Goal: Information Seeking & Learning: Learn about a topic

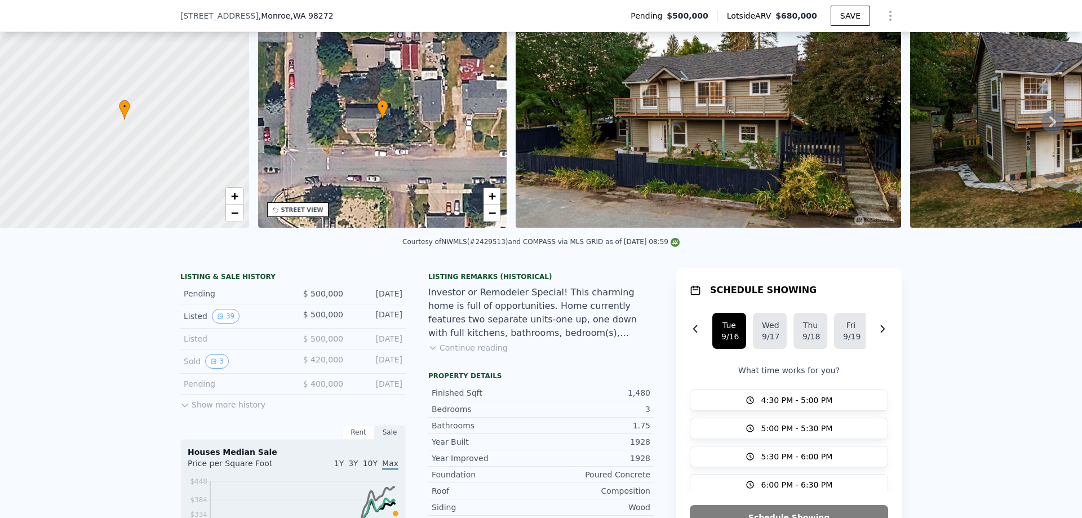
scroll to position [4, 0]
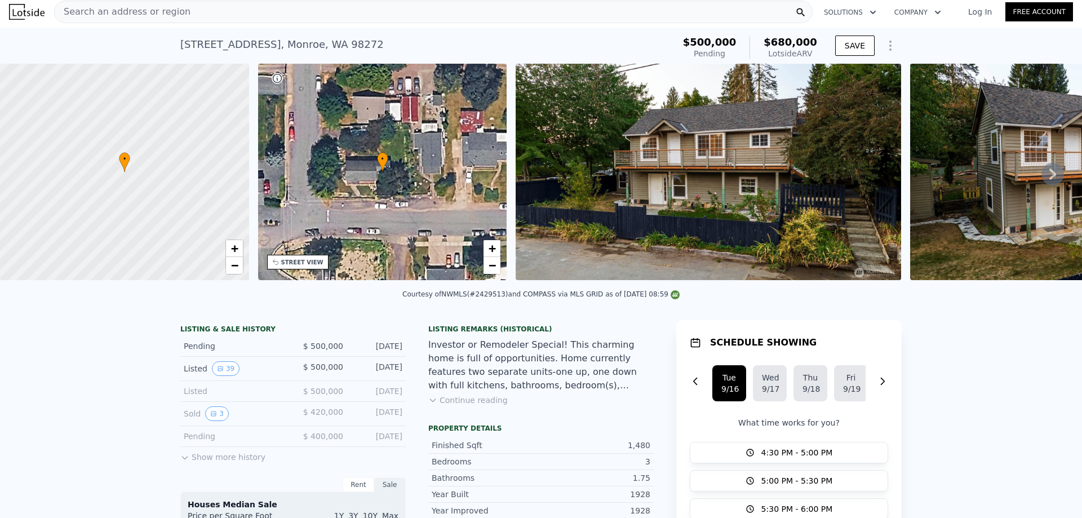
click at [890, 45] on icon "Show Options" at bounding box center [890, 45] width 1 height 9
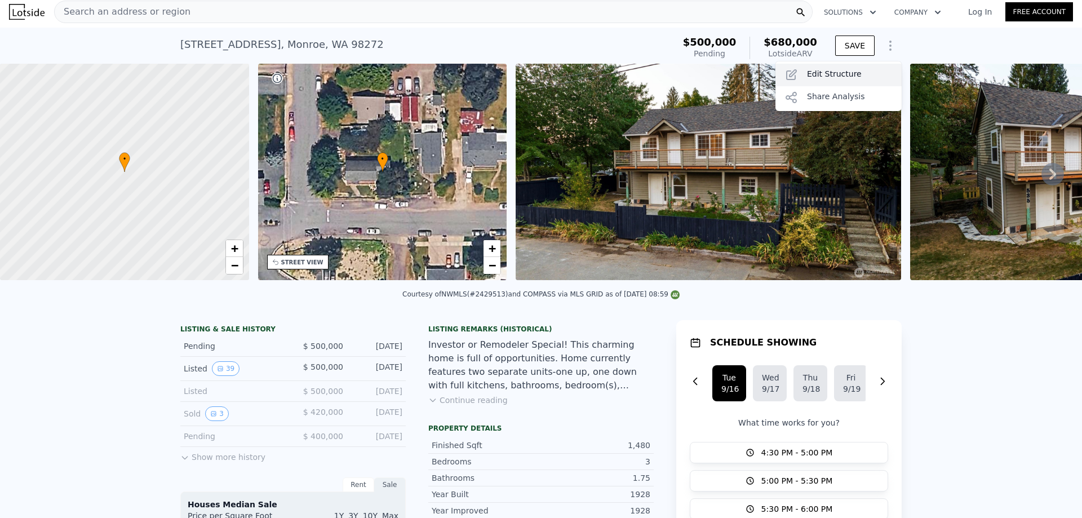
click at [834, 78] on div "Edit Structure" at bounding box center [838, 75] width 126 height 23
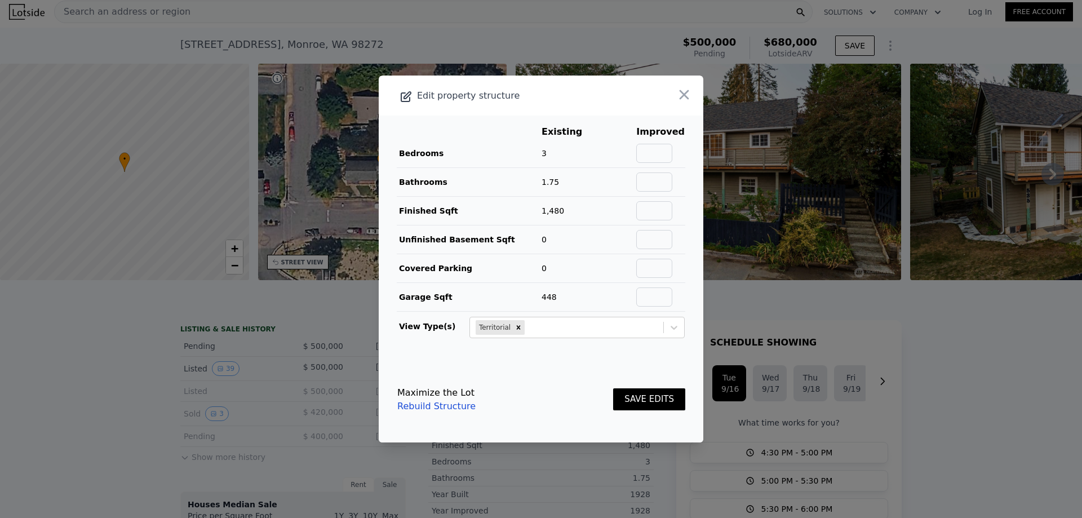
click at [437, 407] on link "Rebuild Structure" at bounding box center [436, 407] width 78 height 14
click at [660, 299] on input "text" at bounding box center [654, 296] width 36 height 19
type input "0"
click at [645, 401] on button "SAVE EDITS" at bounding box center [649, 399] width 72 height 22
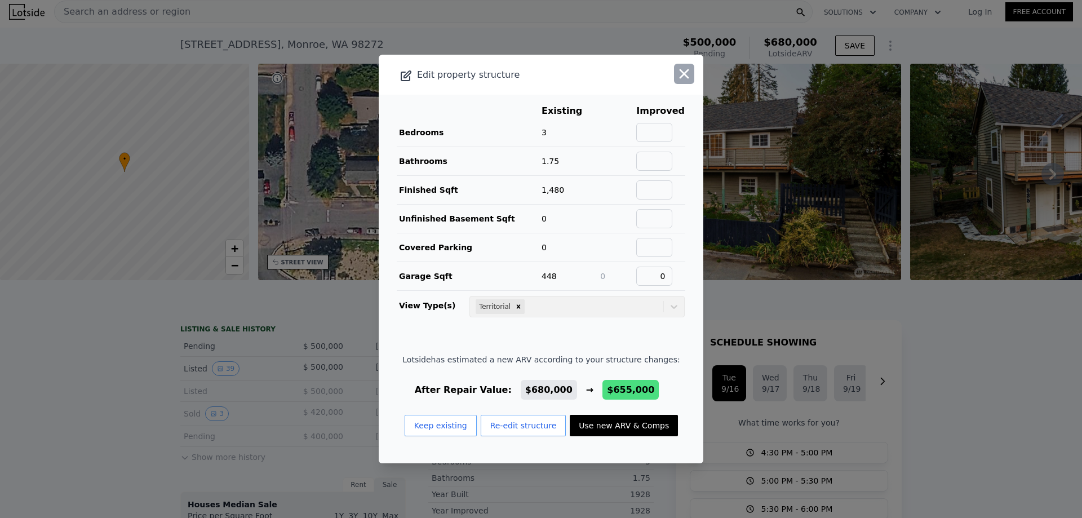
click at [680, 72] on icon "button" at bounding box center [685, 74] width 10 height 10
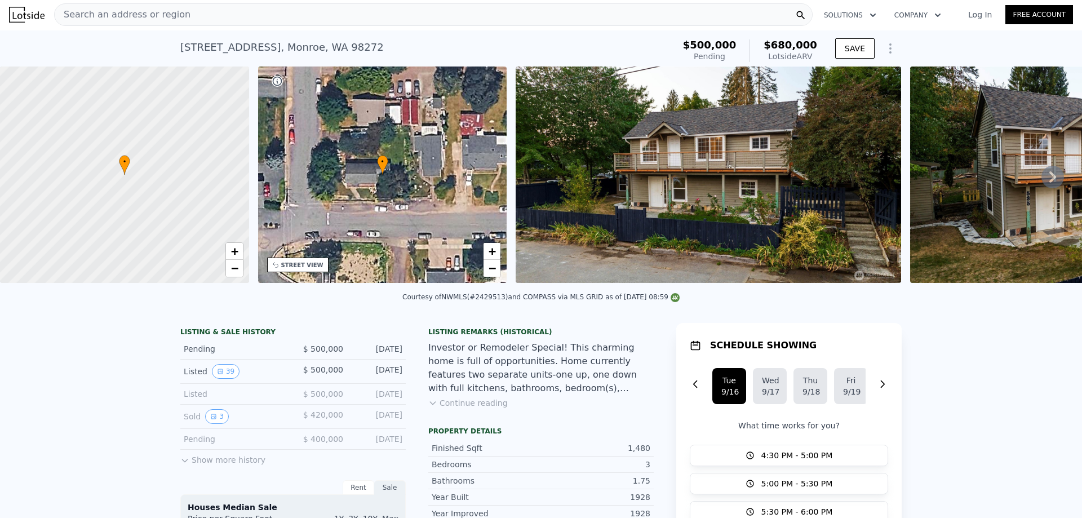
scroll to position [0, 0]
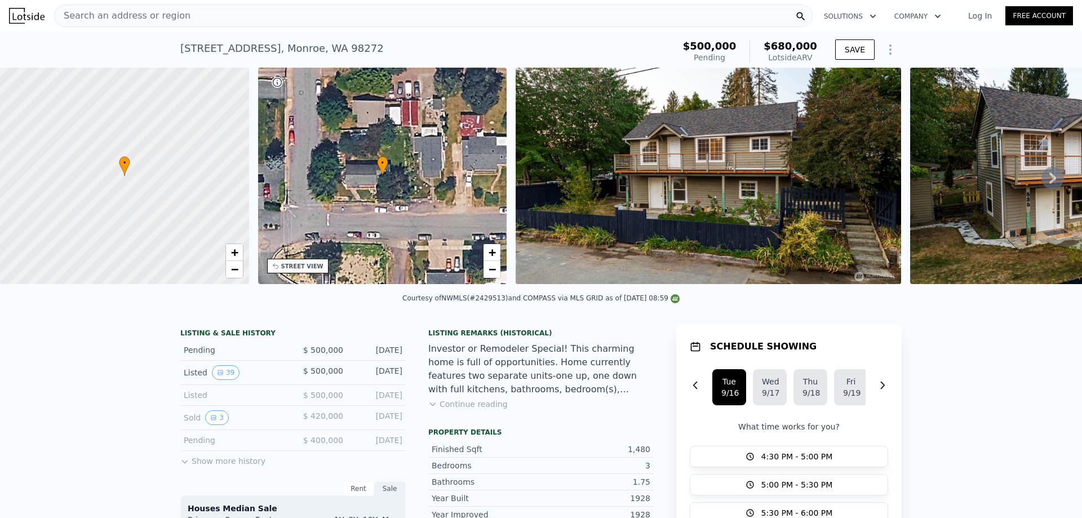
click at [1041, 180] on icon at bounding box center [1052, 178] width 23 height 23
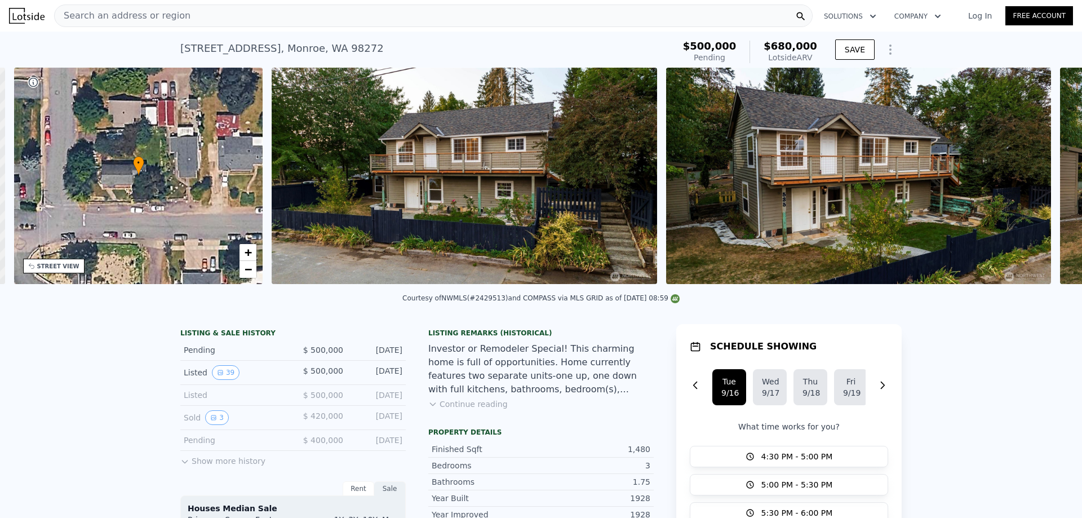
scroll to position [0, 263]
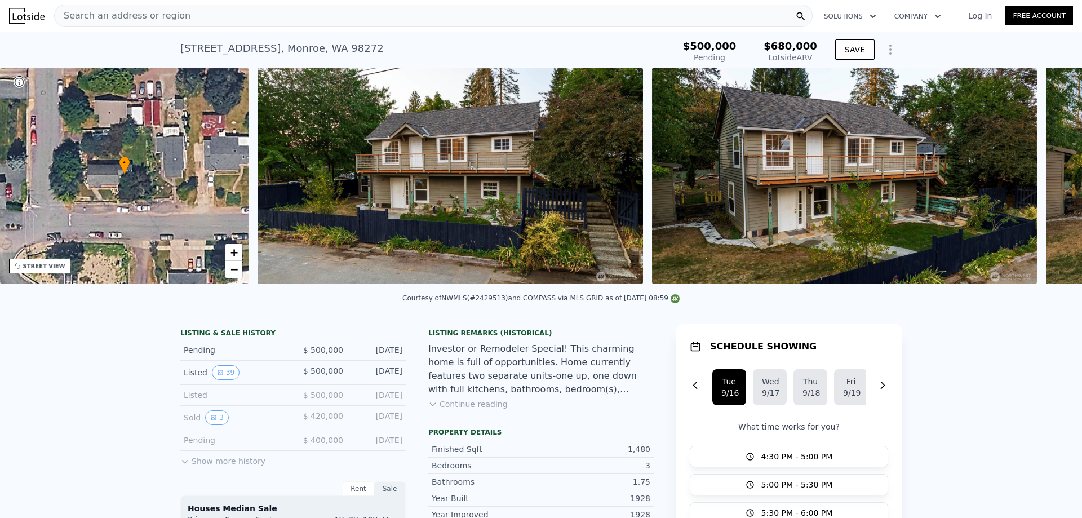
click at [1035, 180] on div "• + − • + − STREET VIEW Loading... SATELLITE VIEW" at bounding box center [541, 178] width 1082 height 220
click at [1045, 176] on icon at bounding box center [1052, 178] width 23 height 23
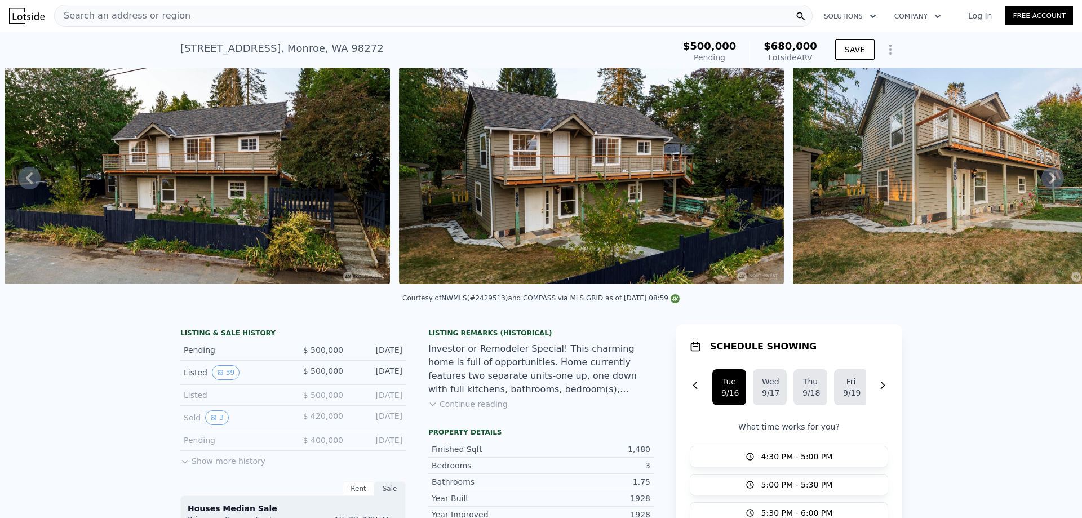
click at [1052, 174] on icon at bounding box center [1052, 178] width 23 height 23
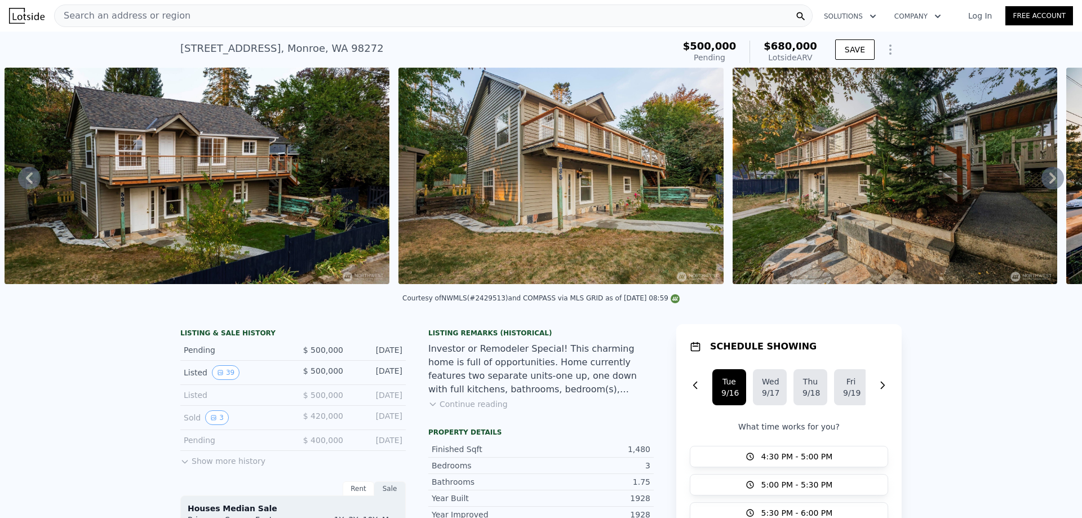
click at [1052, 174] on icon at bounding box center [1052, 178] width 23 height 23
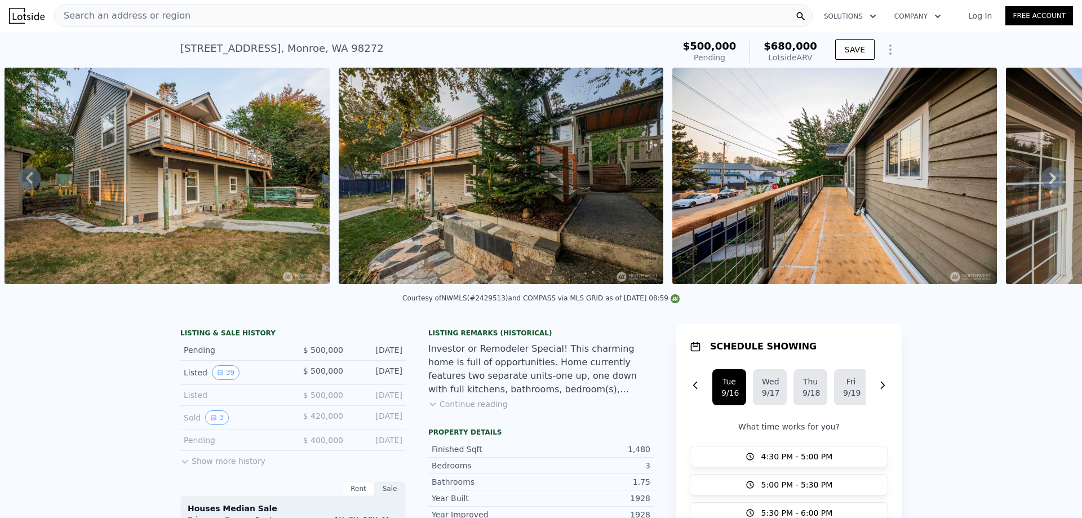
click at [1052, 174] on icon at bounding box center [1052, 178] width 23 height 23
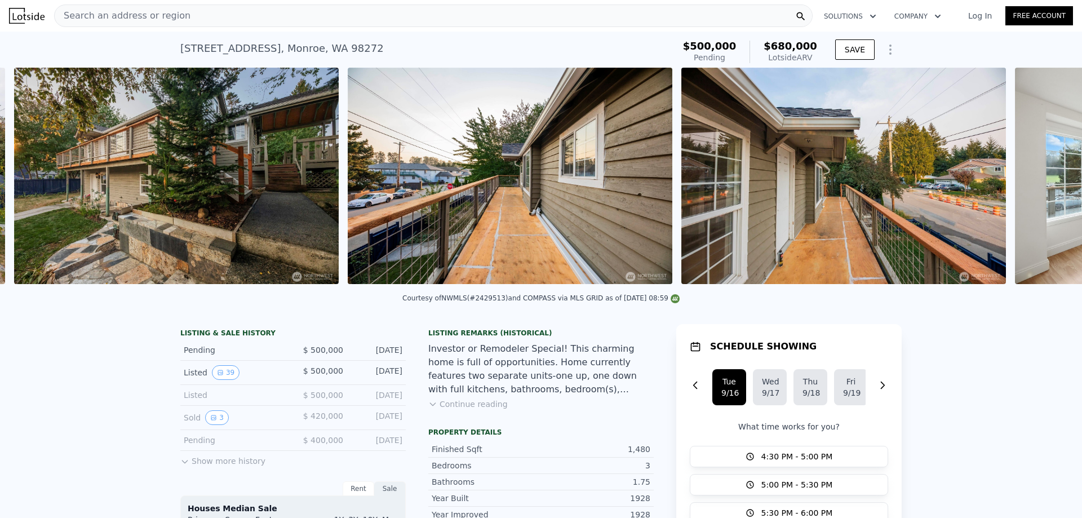
scroll to position [0, 1638]
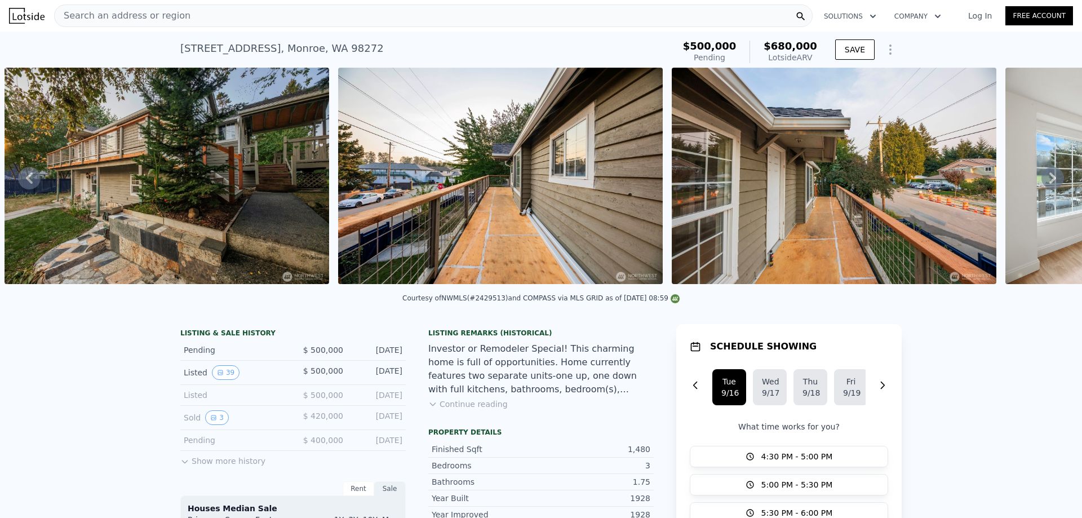
click at [1052, 174] on icon at bounding box center [1052, 178] width 23 height 23
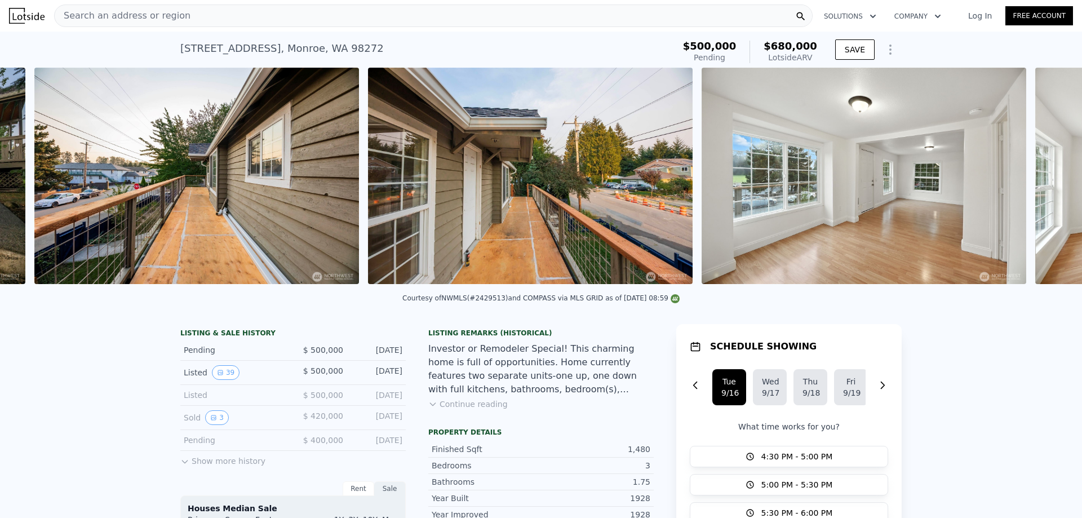
scroll to position [0, 1972]
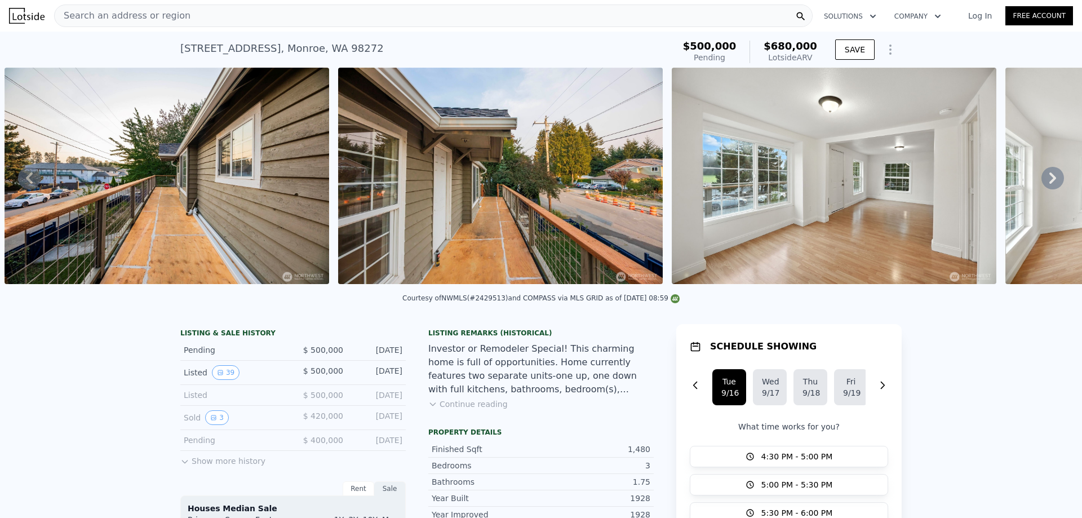
click at [888, 46] on icon "Show Options" at bounding box center [891, 50] width 14 height 14
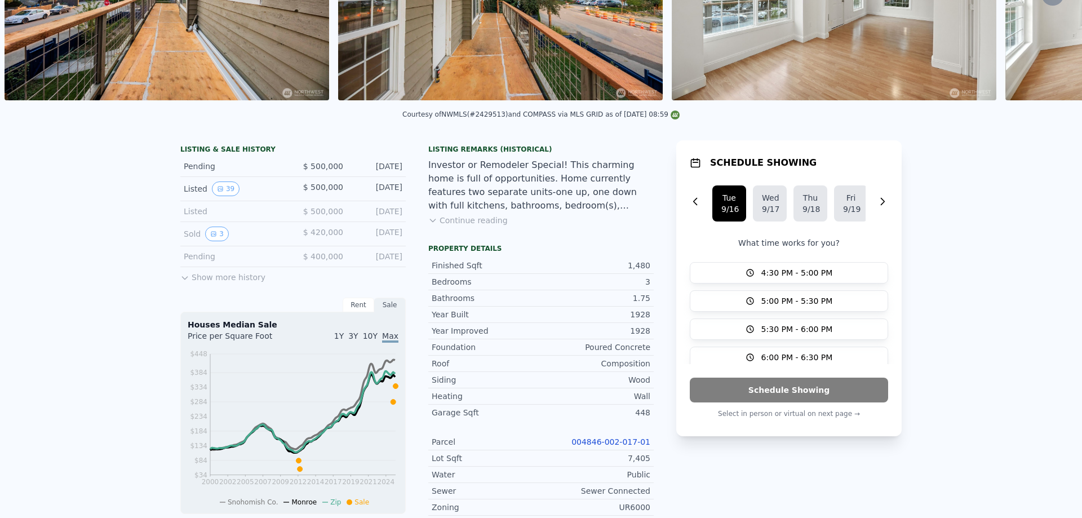
scroll to position [0, 0]
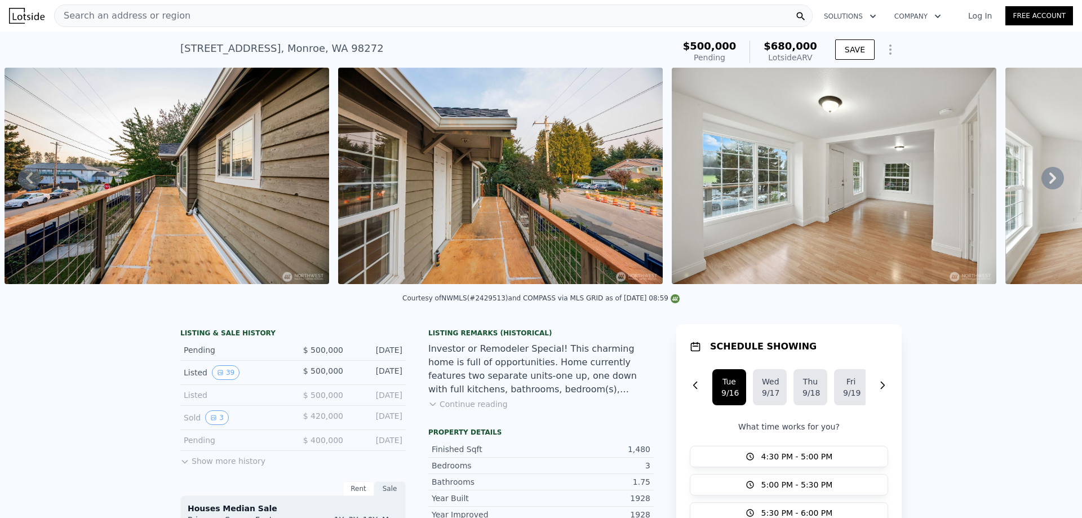
click at [885, 52] on icon "Show Options" at bounding box center [891, 50] width 14 height 14
click at [832, 101] on div "Share Analysis" at bounding box center [838, 101] width 126 height 23
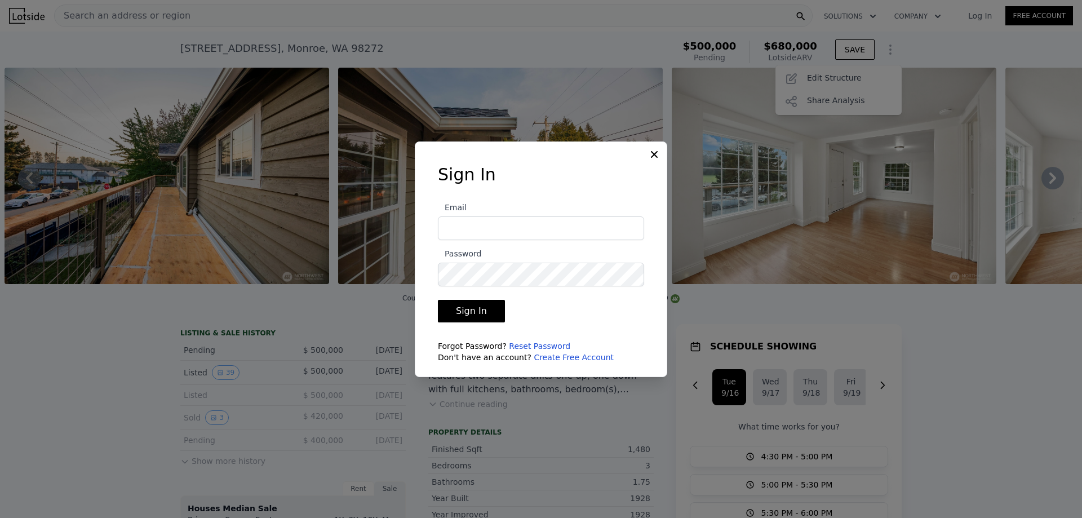
type input "[EMAIL_ADDRESS][DOMAIN_NAME]"
click at [473, 314] on button "Sign In" at bounding box center [471, 311] width 67 height 23
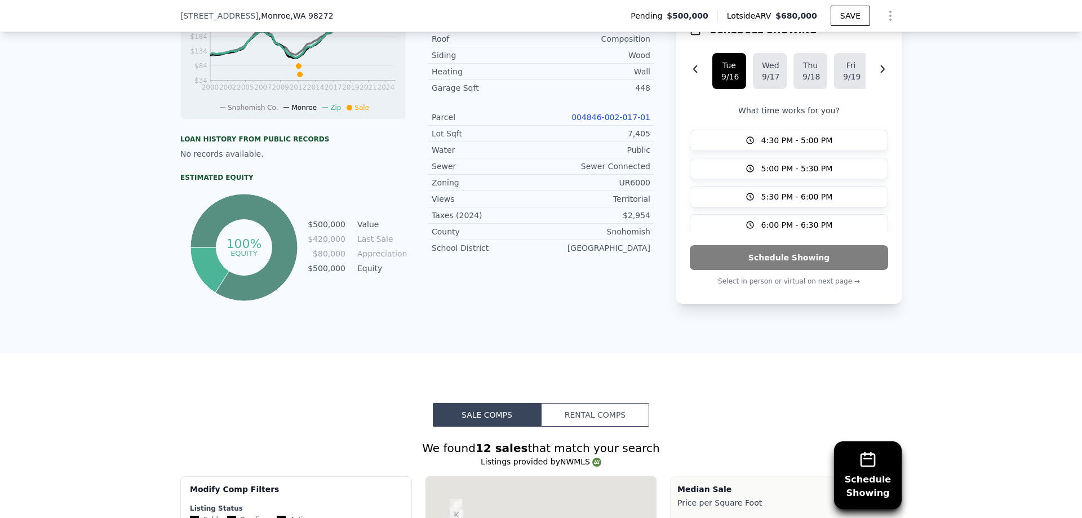
scroll to position [898, 0]
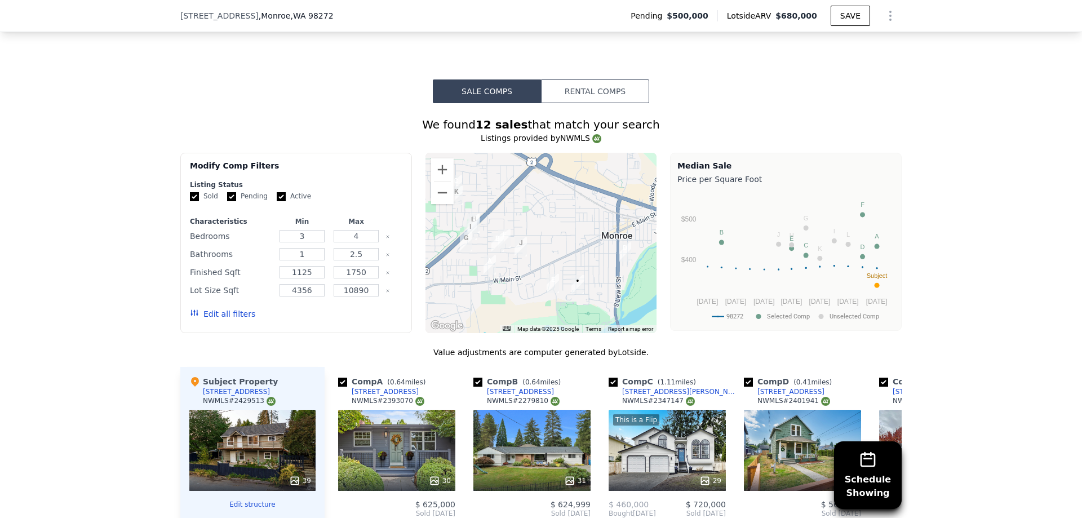
click at [601, 103] on button "Rental Comps" at bounding box center [595, 91] width 108 height 24
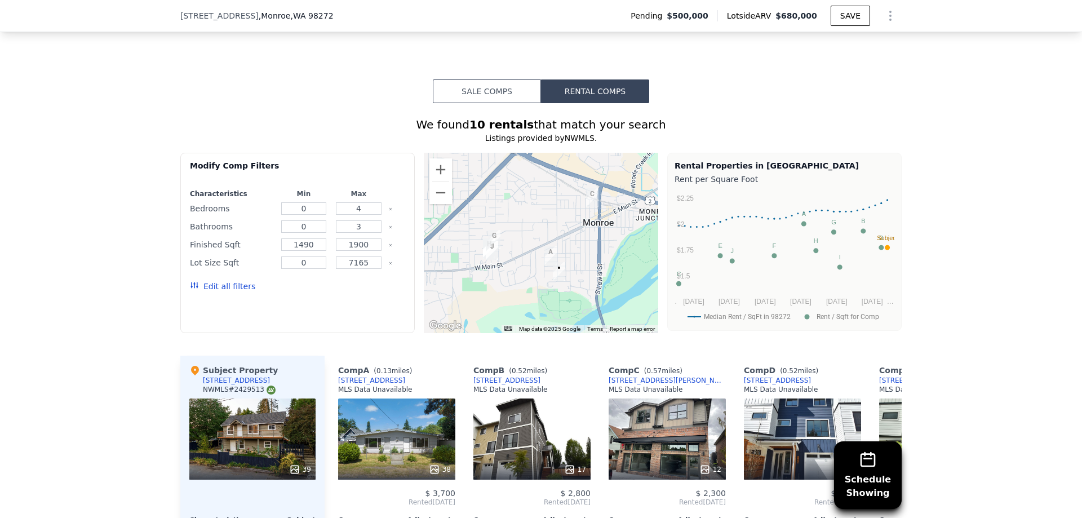
click at [547, 262] on img "629 Monroe St" at bounding box center [550, 255] width 12 height 19
drag, startPoint x: 315, startPoint y: 214, endPoint x: 299, endPoint y: 214, distance: 15.8
click at [299, 214] on input "0" at bounding box center [304, 208] width 46 height 12
type input "1"
drag, startPoint x: 354, startPoint y: 216, endPoint x: 367, endPoint y: 215, distance: 13.0
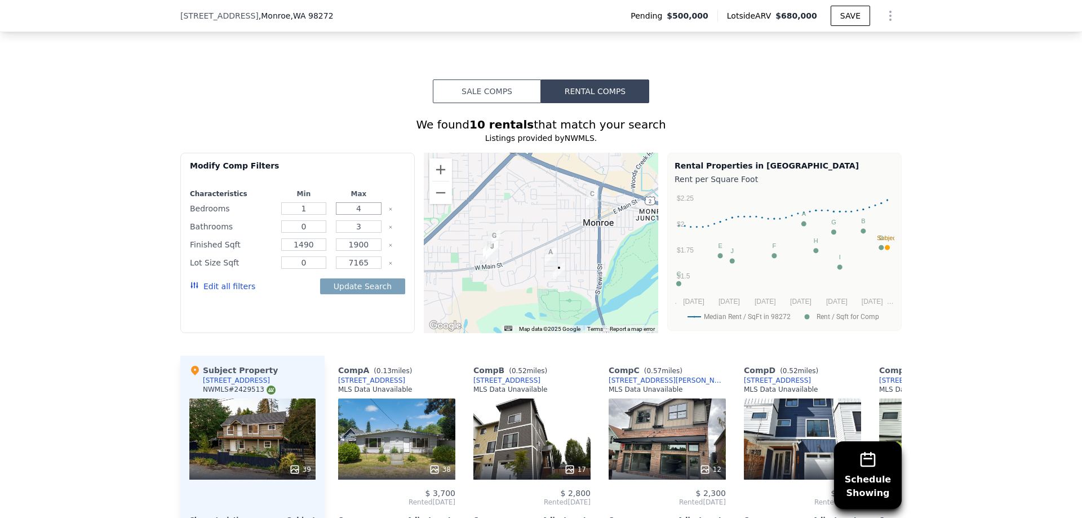
click at [367, 215] on input "4" at bounding box center [359, 208] width 46 height 12
type input "2"
drag, startPoint x: 369, startPoint y: 233, endPoint x: 352, endPoint y: 234, distance: 16.4
click at [352, 233] on input "3" at bounding box center [359, 226] width 46 height 12
type input "1"
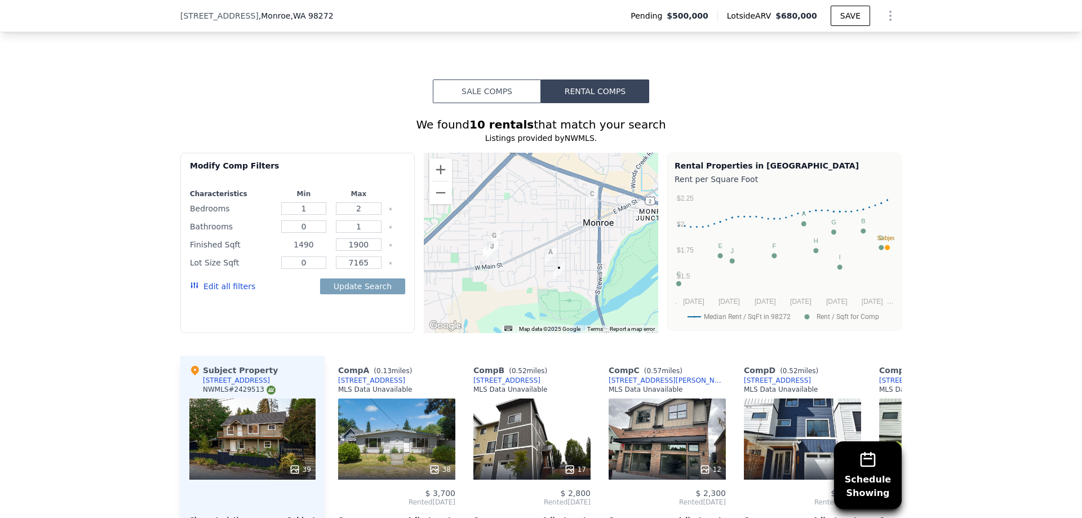
drag, startPoint x: 316, startPoint y: 254, endPoint x: 285, endPoint y: 253, distance: 31.0
click at [285, 251] on input "1490" at bounding box center [304, 244] width 46 height 12
type input "65"
drag, startPoint x: 364, startPoint y: 250, endPoint x: 315, endPoint y: 241, distance: 49.9
click at [317, 246] on div "Finished Sqft 65 1900" at bounding box center [297, 245] width 215 height 16
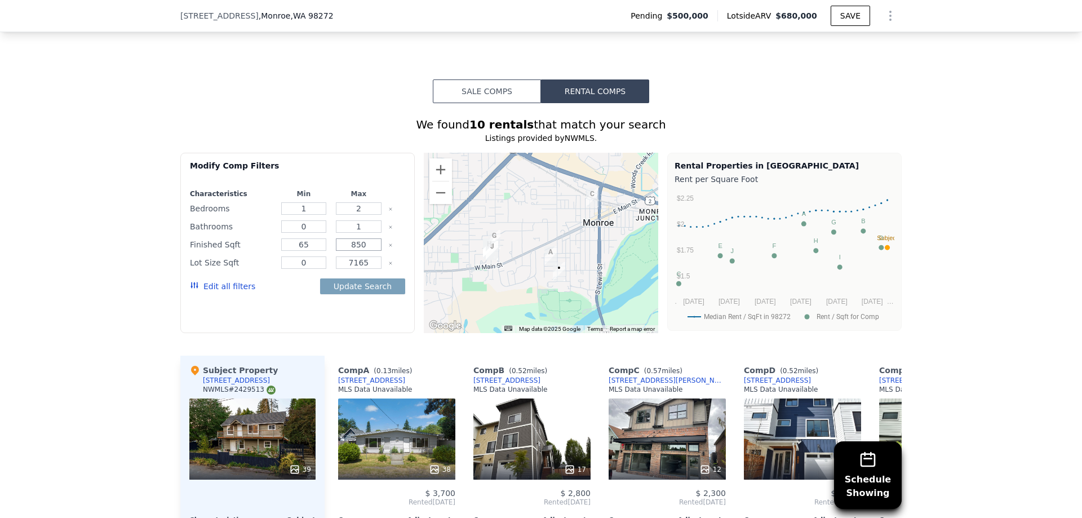
type input "850"
drag, startPoint x: 369, startPoint y: 265, endPoint x: 350, endPoint y: 268, distance: 19.3
click at [349, 268] on input "7165" at bounding box center [359, 262] width 46 height 12
click at [388, 265] on icon "Clear" at bounding box center [390, 263] width 5 height 5
click at [360, 294] on button "Update Search" at bounding box center [362, 286] width 85 height 16
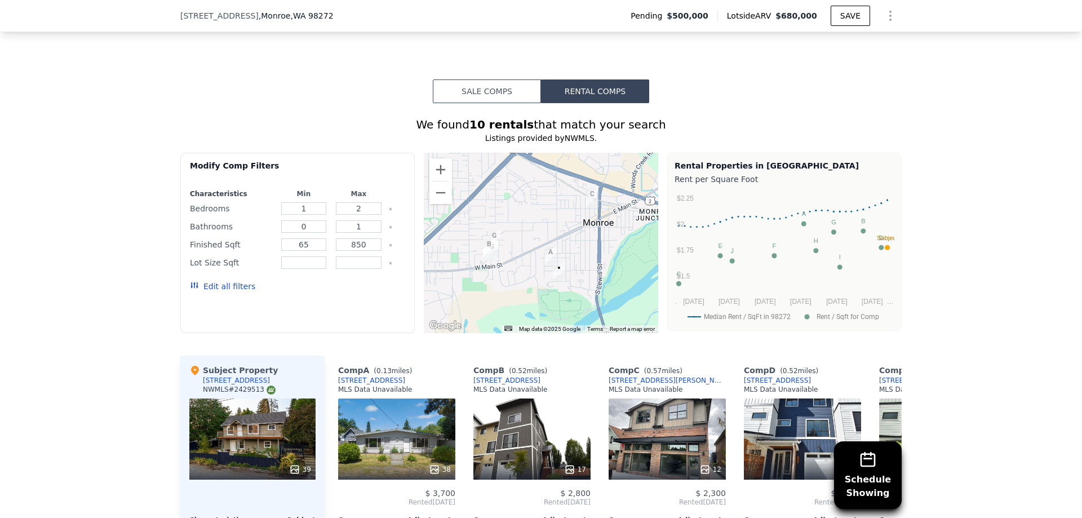
click at [545, 259] on img "629 Monroe St" at bounding box center [550, 255] width 12 height 19
click at [485, 255] on img "196 Countryman Drive" at bounding box center [489, 247] width 12 height 19
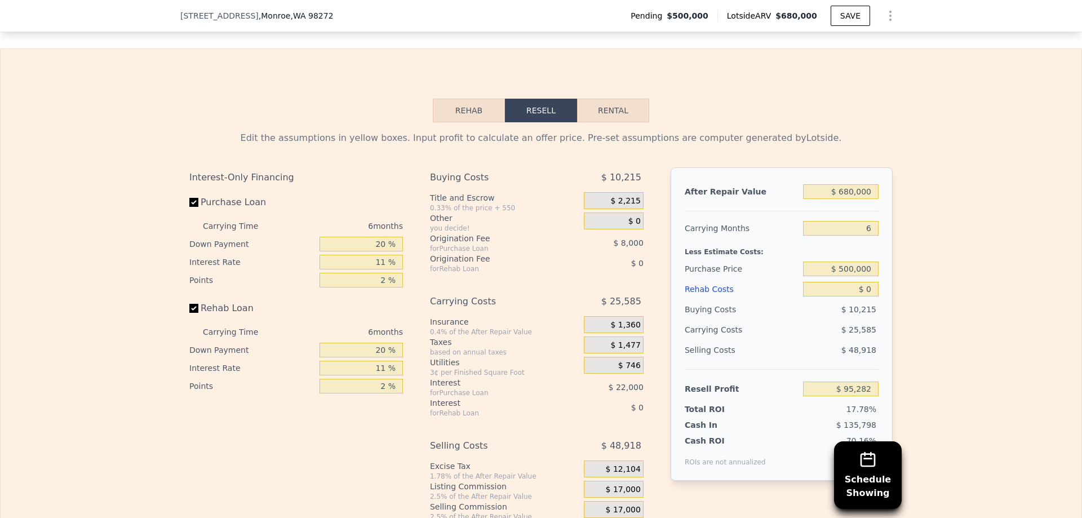
scroll to position [1574, 0]
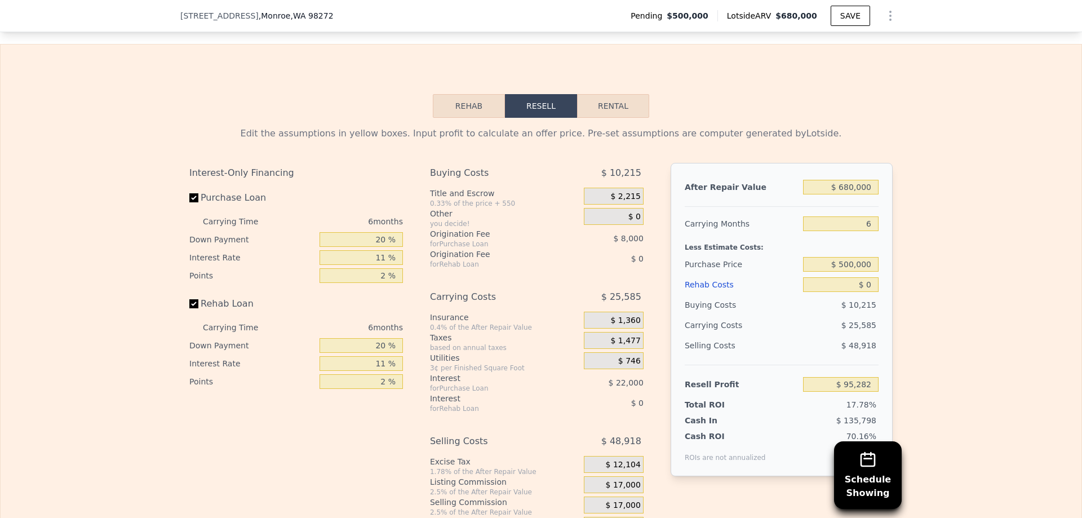
click at [599, 118] on button "Rental" at bounding box center [613, 106] width 72 height 24
select select "30"
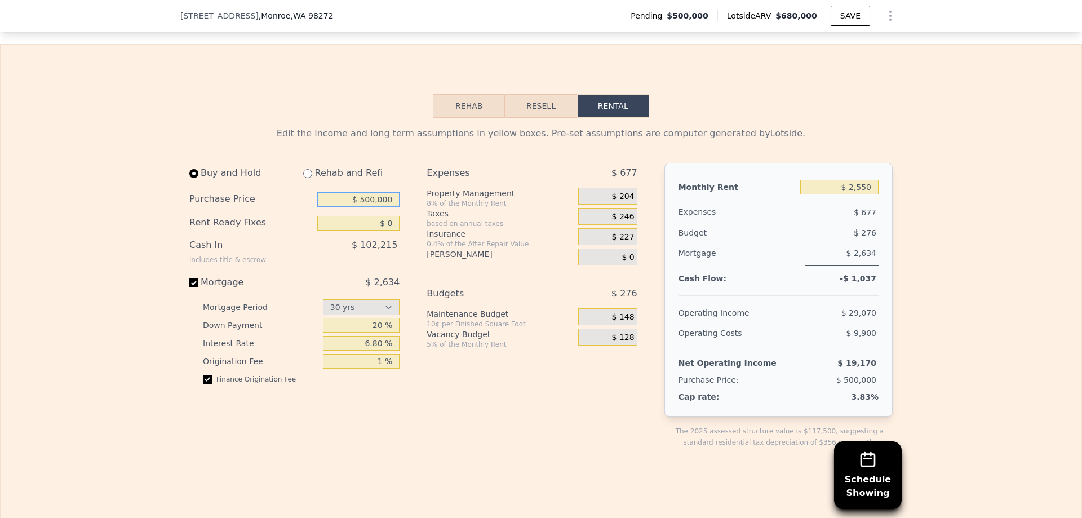
drag, startPoint x: 378, startPoint y: 215, endPoint x: 361, endPoint y: 215, distance: 17.5
click at [361, 207] on input "$ 500,000" at bounding box center [358, 199] width 82 height 15
type input "$ 47,500"
click at [303, 178] on input "radio" at bounding box center [307, 173] width 9 height 9
radio input "true"
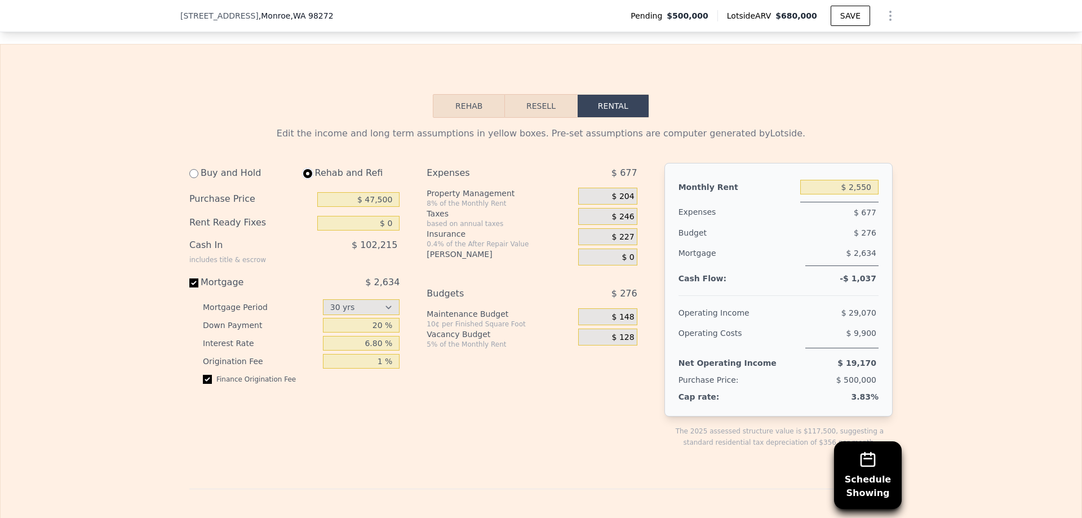
type input "$ 3,400"
select select "30"
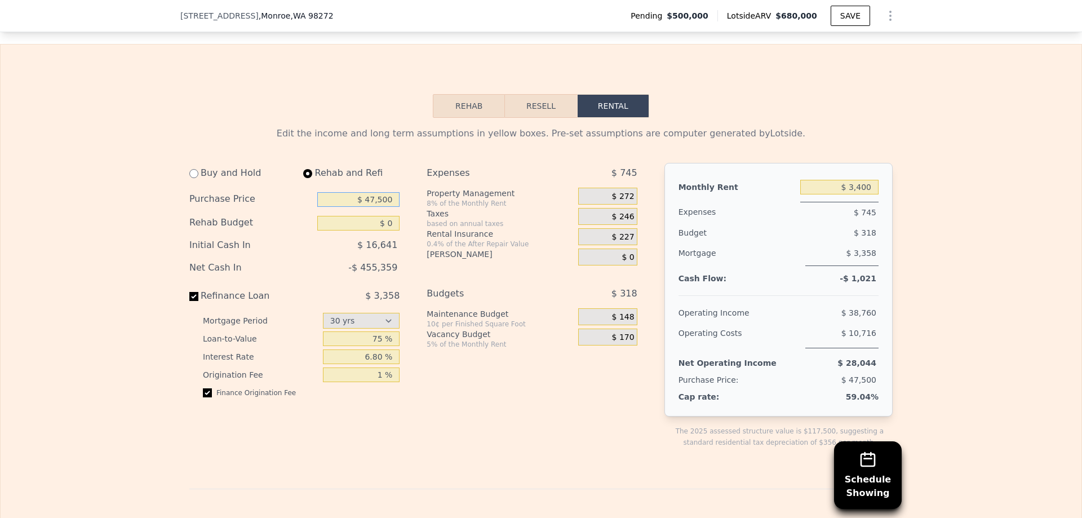
click at [374, 207] on input "$ 47,500" at bounding box center [358, 199] width 82 height 15
click at [389, 207] on input "$ 47,500" at bounding box center [358, 199] width 82 height 15
type input "$ 475,000"
click at [516, 219] on div "Taxes" at bounding box center [500, 213] width 147 height 11
click at [373, 230] on input "$ 0" at bounding box center [358, 223] width 82 height 15
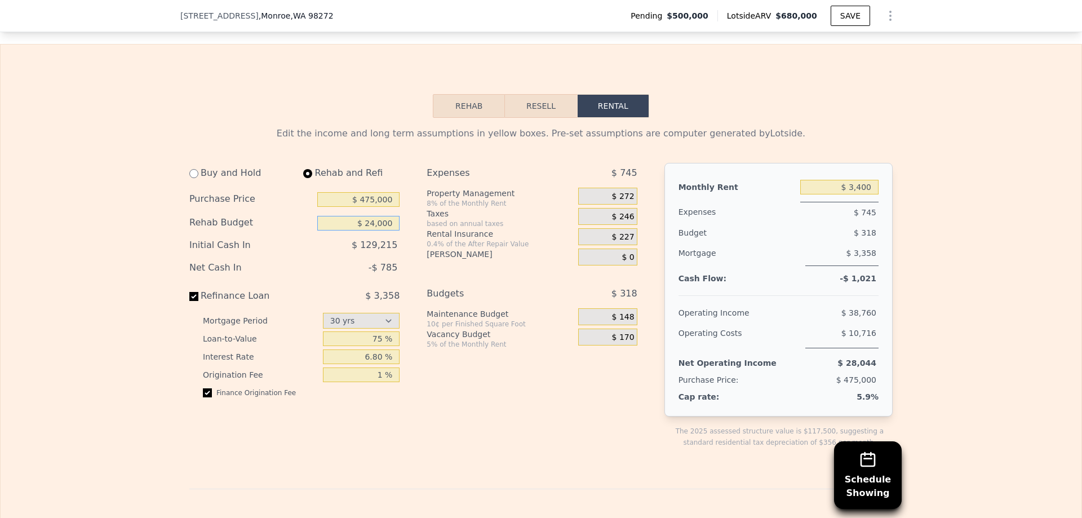
type input "$ 24,000"
click at [433, 265] on div "[PERSON_NAME]" at bounding box center [500, 257] width 147 height 17
drag, startPoint x: 379, startPoint y: 371, endPoint x: 363, endPoint y: 371, distance: 15.8
click at [363, 364] on input "6.80 %" at bounding box center [361, 356] width 77 height 15
type input "5.99 %"
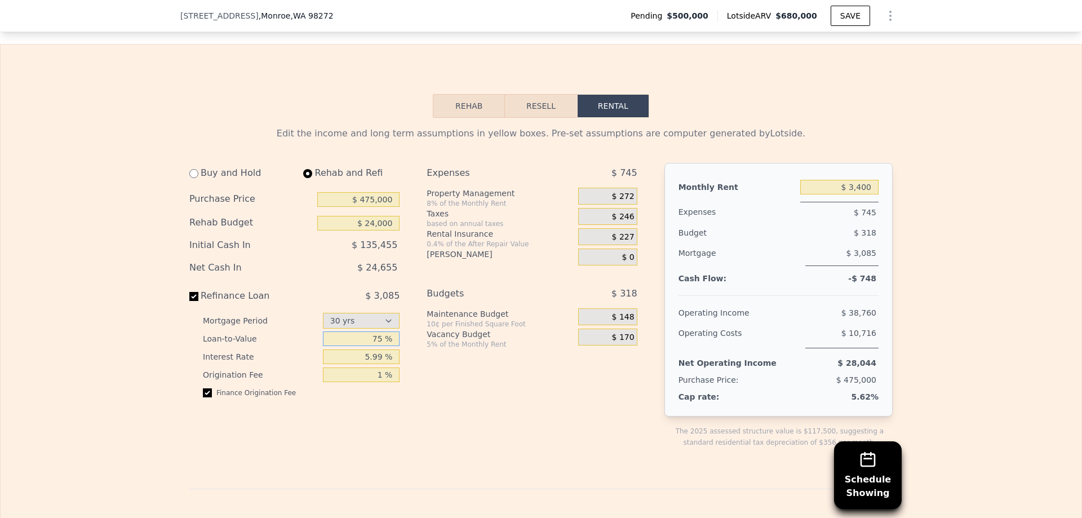
click at [379, 346] on input "75 %" at bounding box center [361, 338] width 77 height 15
drag, startPoint x: 382, startPoint y: 356, endPoint x: 369, endPoint y: 355, distance: 12.4
click at [369, 346] on input "75 %" at bounding box center [361, 338] width 77 height 15
type input "95 %"
click at [442, 393] on div "Expenses $ 745 Property Management 8% of the Monthly Rent $ 272 Taxes based on …" at bounding box center [536, 314] width 219 height 303
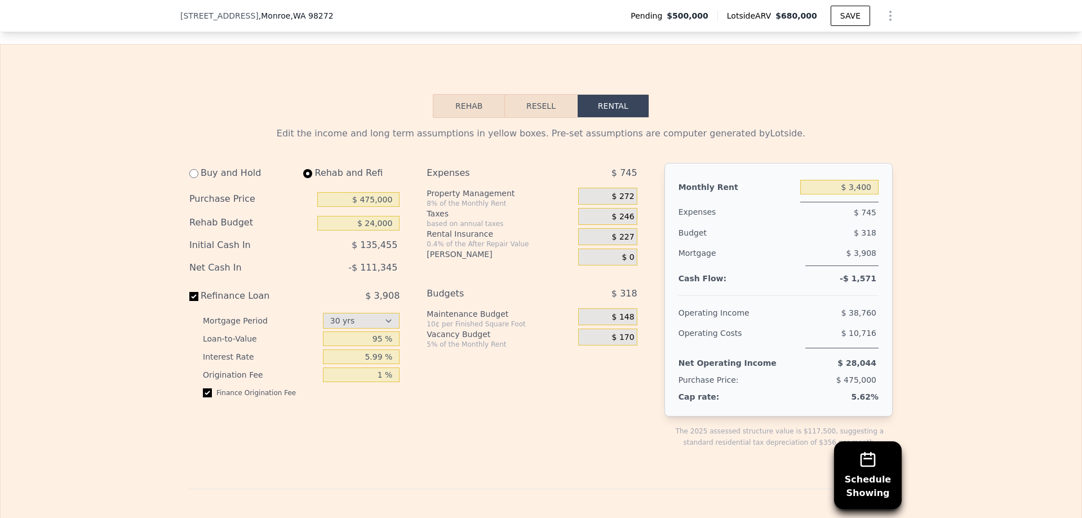
scroll to position [1630, 0]
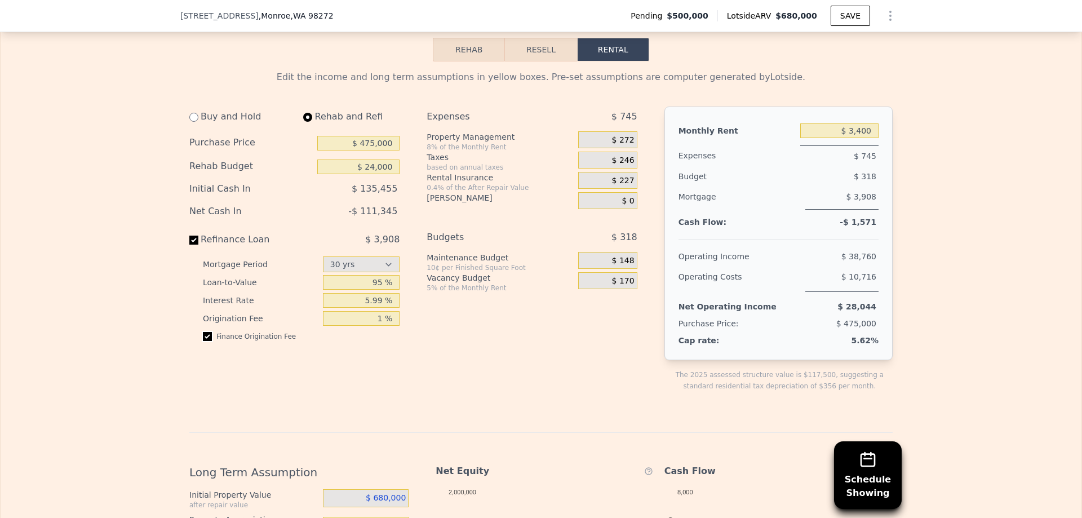
click at [203, 341] on input "checkbox" at bounding box center [207, 336] width 9 height 9
checkbox input "true"
click at [190, 122] on input "radio" at bounding box center [193, 117] width 9 height 9
radio input "true"
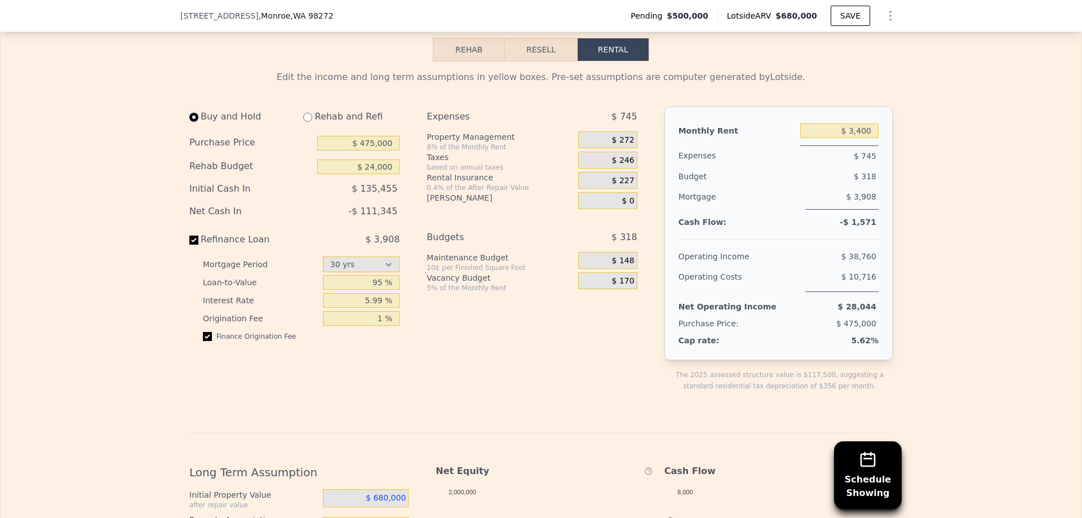
type input "$ 0"
type input "$ 2,550"
select select "30"
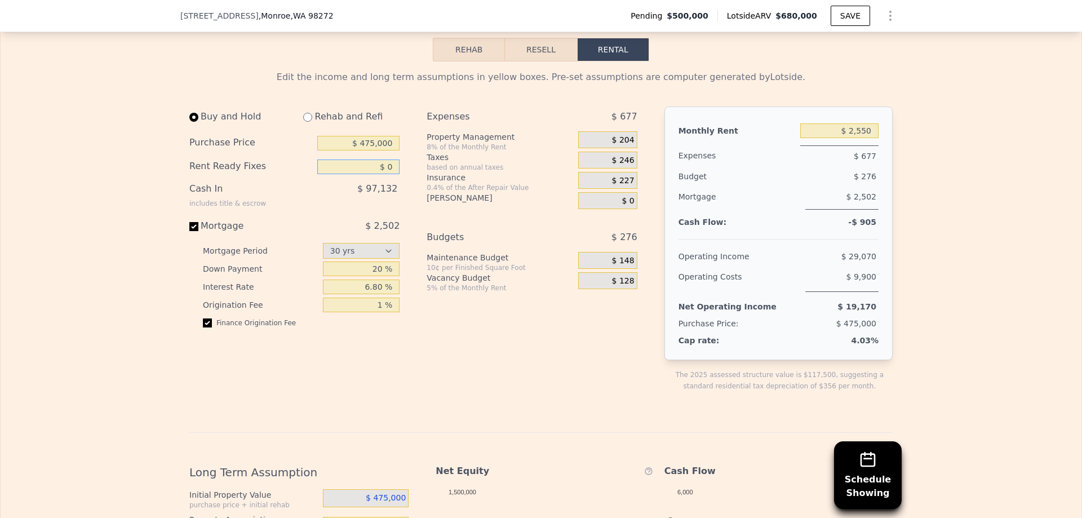
drag, startPoint x: 392, startPoint y: 183, endPoint x: 385, endPoint y: 184, distance: 7.3
click at [385, 174] on input "$ 0" at bounding box center [358, 166] width 82 height 15
type input "$ 10,000"
click at [400, 212] on div "Buy and Hold Rehab and Refi Purchase Price $ 475,000 Rent Ready Fixes $ 10,000 …" at bounding box center [298, 258] width 219 height 303
drag, startPoint x: 379, startPoint y: 299, endPoint x: 329, endPoint y: 302, distance: 50.8
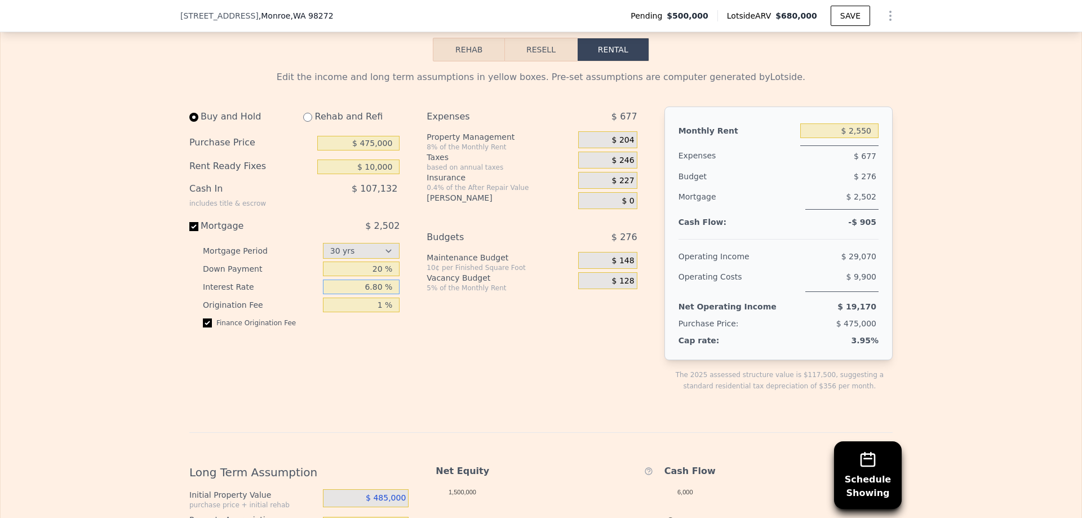
click at [329, 294] on input "6.80 %" at bounding box center [361, 287] width 77 height 15
type input "5.99 %"
click at [362, 296] on div "5.99 %" at bounding box center [361, 287] width 77 height 18
click at [374, 312] on input "1 %" at bounding box center [361, 305] width 77 height 15
click at [377, 276] on input "20 %" at bounding box center [361, 268] width 77 height 15
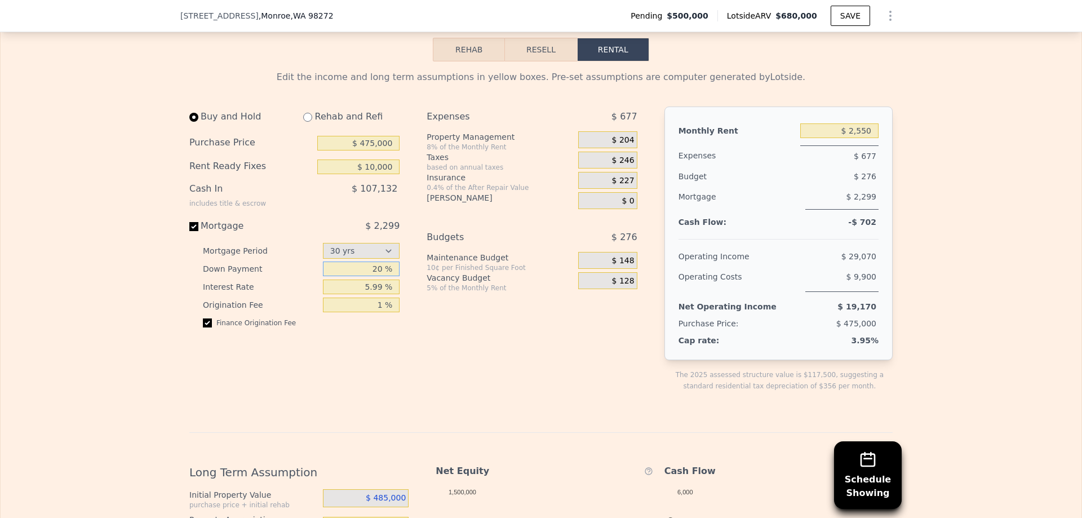
drag, startPoint x: 379, startPoint y: 285, endPoint x: 370, endPoint y: 284, distance: 9.0
click at [371, 276] on input "20 %" at bounding box center [361, 268] width 77 height 15
type input "5 %"
click at [564, 367] on div "Expenses $ 677 Property Management 8% of the Monthly Rent $ 204 Taxes based on …" at bounding box center [536, 258] width 219 height 303
click at [204, 327] on input "checkbox" at bounding box center [207, 322] width 9 height 9
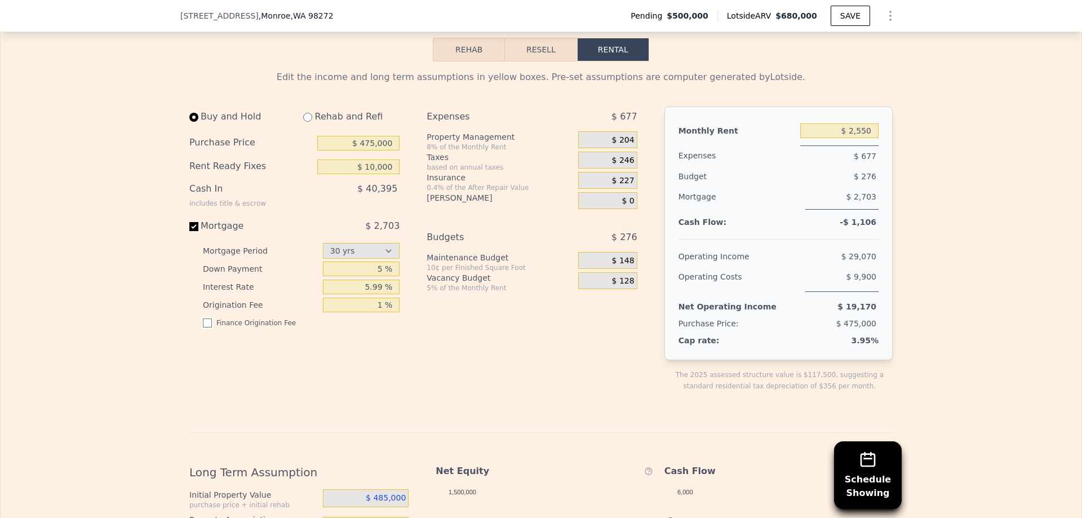
click at [204, 327] on input "checkbox" at bounding box center [207, 322] width 9 height 9
checkbox input "true"
drag, startPoint x: 853, startPoint y: 144, endPoint x: 868, endPoint y: 147, distance: 15.5
click at [868, 138] on input "$ 2,550" at bounding box center [839, 130] width 78 height 15
click at [849, 166] on div "$ 677" at bounding box center [839, 155] width 78 height 21
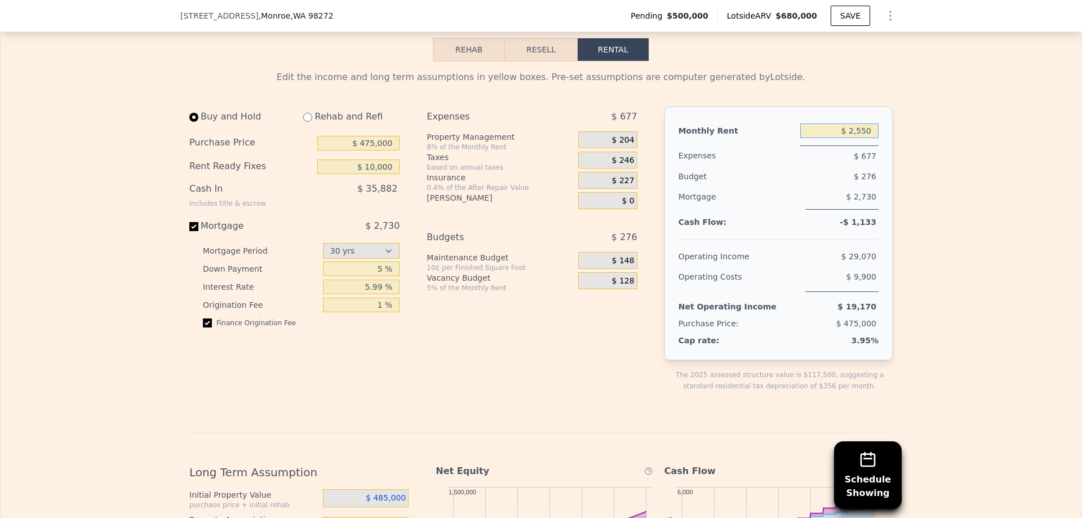
drag, startPoint x: 867, startPoint y: 148, endPoint x: 848, endPoint y: 146, distance: 18.7
click at [848, 138] on input "$ 2,550" at bounding box center [839, 130] width 78 height 15
type input "$ 4,000"
click at [1005, 150] on div "Edit the income and long term assumptions in yellow boxes. Pre-set assumptions …" at bounding box center [541, 444] width 1081 height 766
click at [798, 219] on div "Mortgage $ 2,730" at bounding box center [779, 203] width 200 height 32
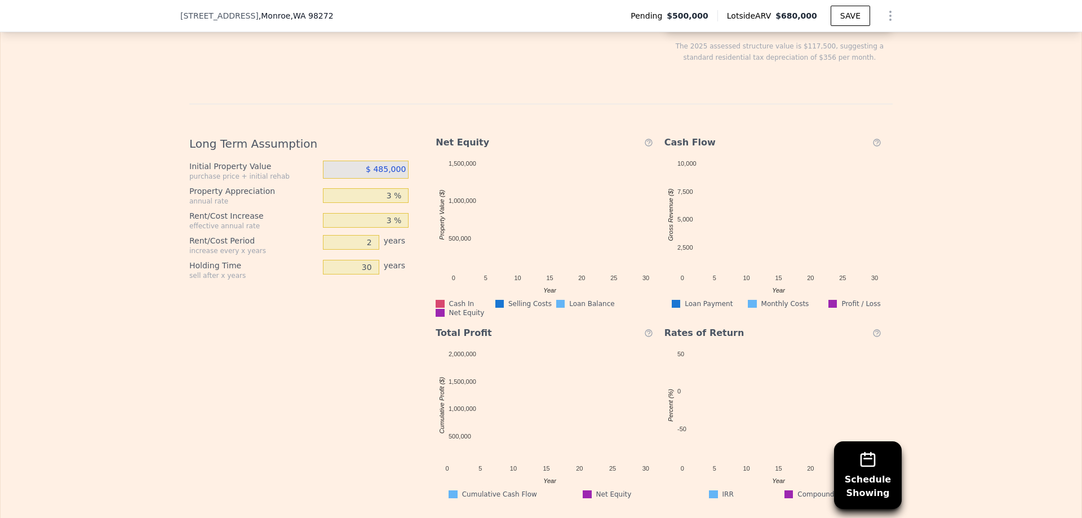
scroll to position [1969, 0]
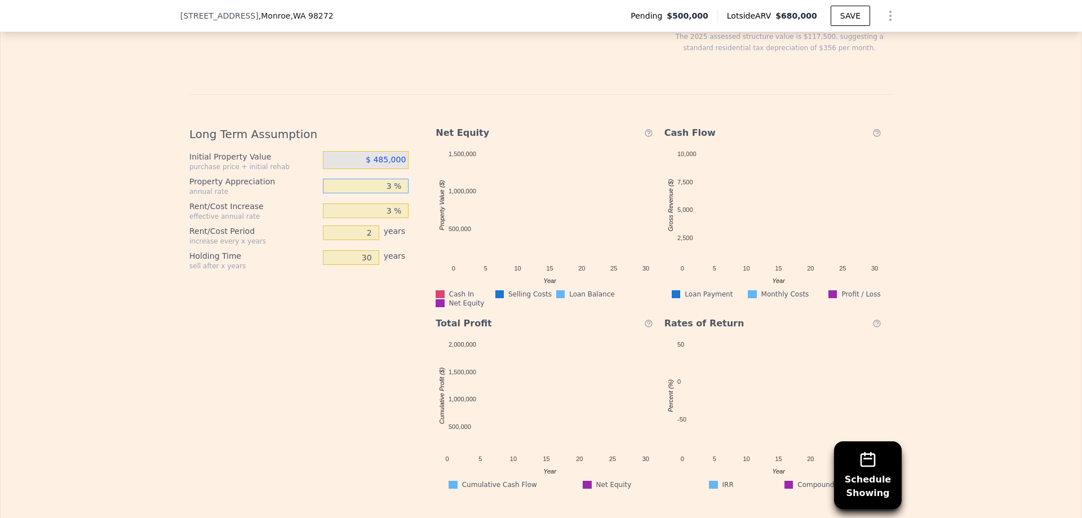
click at [388, 193] on input "3 %" at bounding box center [366, 186] width 86 height 15
type input "2 %"
click at [338, 214] on div "Initial Property Value purchase price + initial rehab $ 485,000 Property Apprec…" at bounding box center [303, 210] width 228 height 119
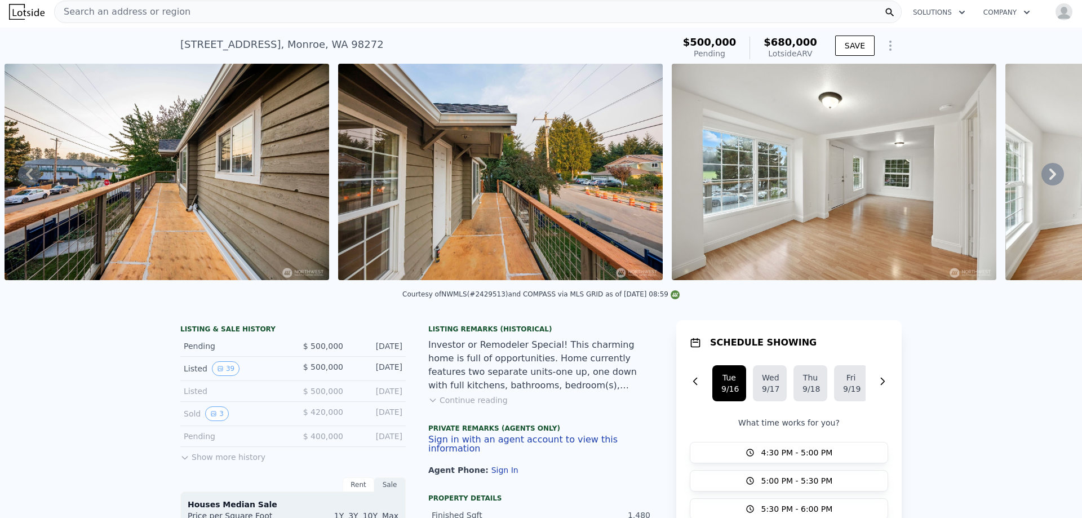
scroll to position [0, 0]
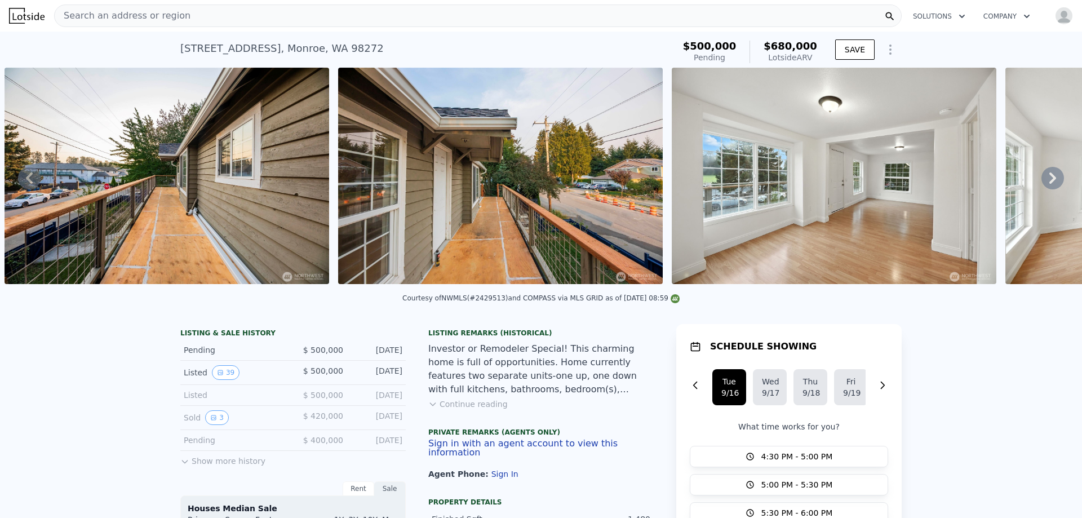
click at [890, 46] on icon "Show Options" at bounding box center [891, 50] width 14 height 14
click at [852, 50] on button "SAVE" at bounding box center [854, 49] width 39 height 20
click at [890, 46] on icon "Show Options" at bounding box center [890, 49] width 1 height 9
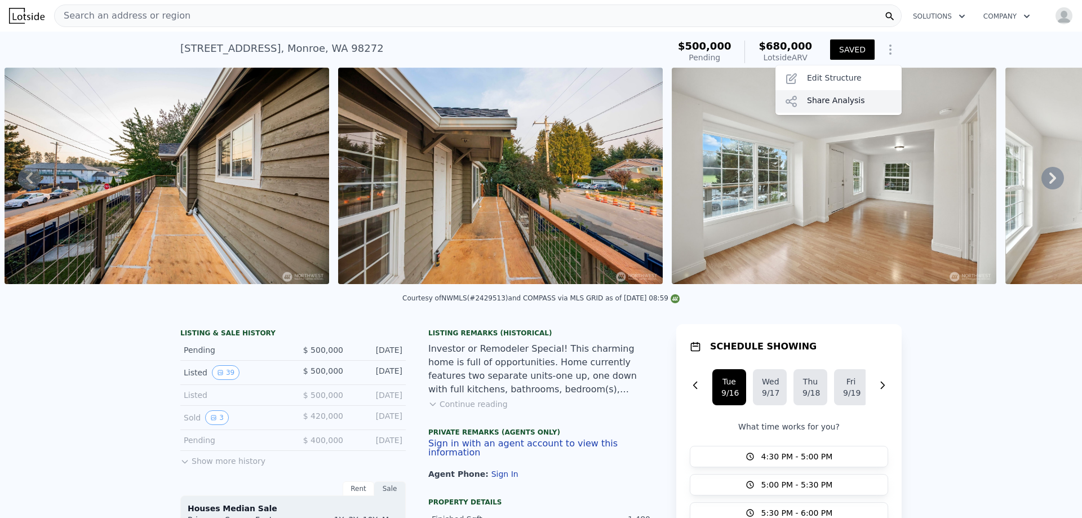
click at [843, 101] on div "Share Analysis" at bounding box center [838, 101] width 126 height 23
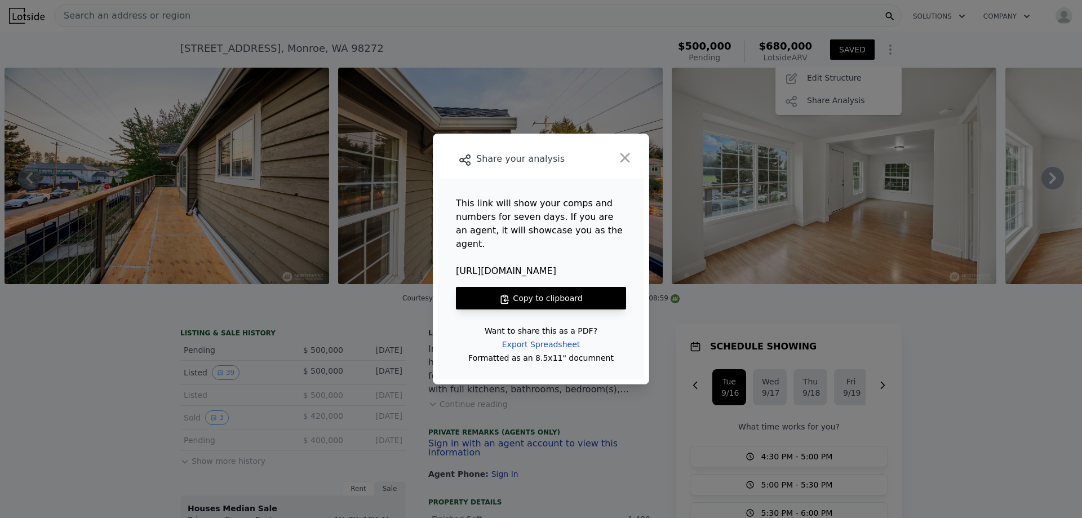
drag, startPoint x: 551, startPoint y: 265, endPoint x: 450, endPoint y: 275, distance: 101.9
click at [450, 275] on main "This link will show your comps and numbers for seven days. If you are an agent,…" at bounding box center [541, 279] width 206 height 201
copy span "[URL][DOMAIN_NAME]"
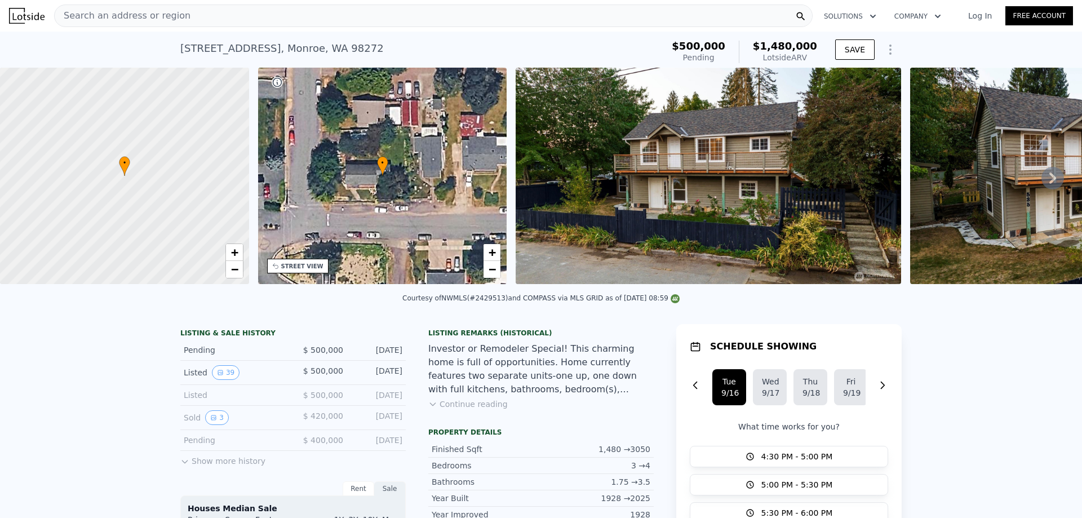
click at [220, 15] on div "Search an address or region" at bounding box center [433, 16] width 759 height 23
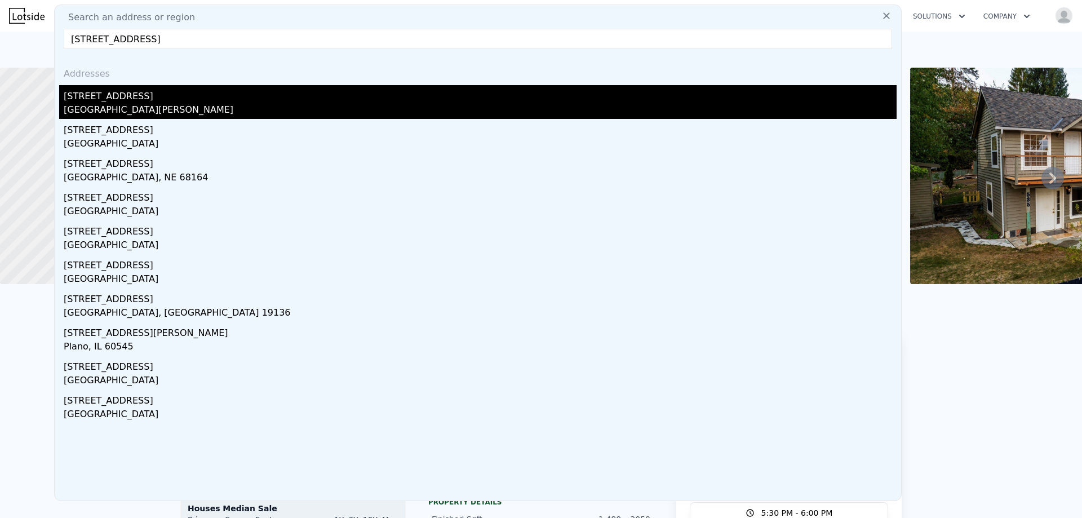
type input "[STREET_ADDRESS]"
click at [149, 100] on div "[STREET_ADDRESS]" at bounding box center [480, 94] width 833 height 18
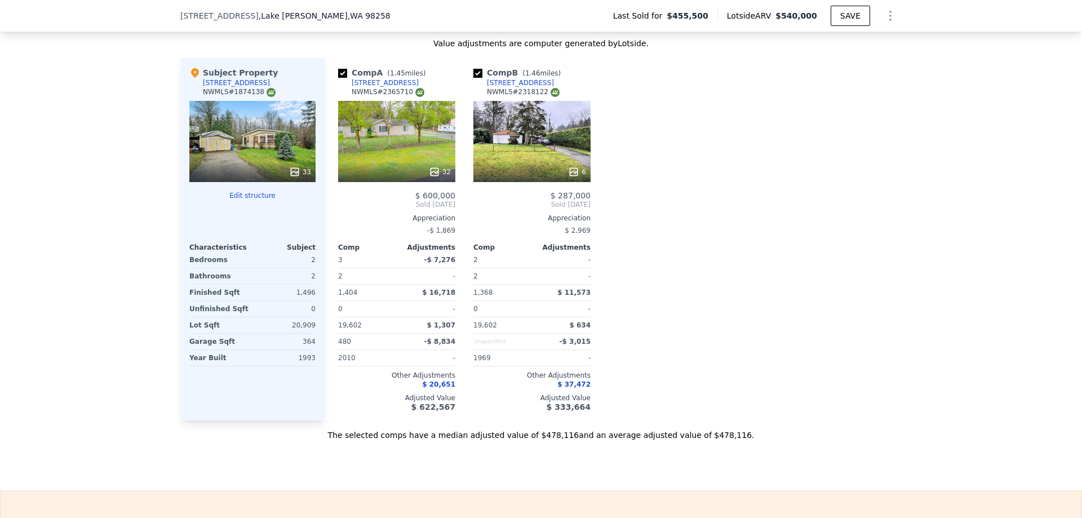
scroll to position [1691, 0]
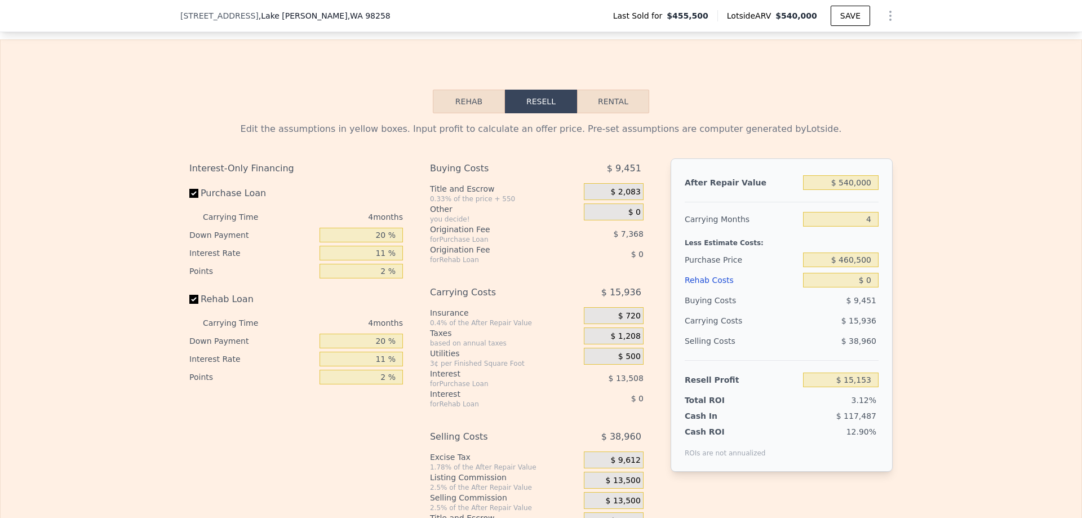
click at [463, 107] on button "Rehab" at bounding box center [469, 102] width 72 height 24
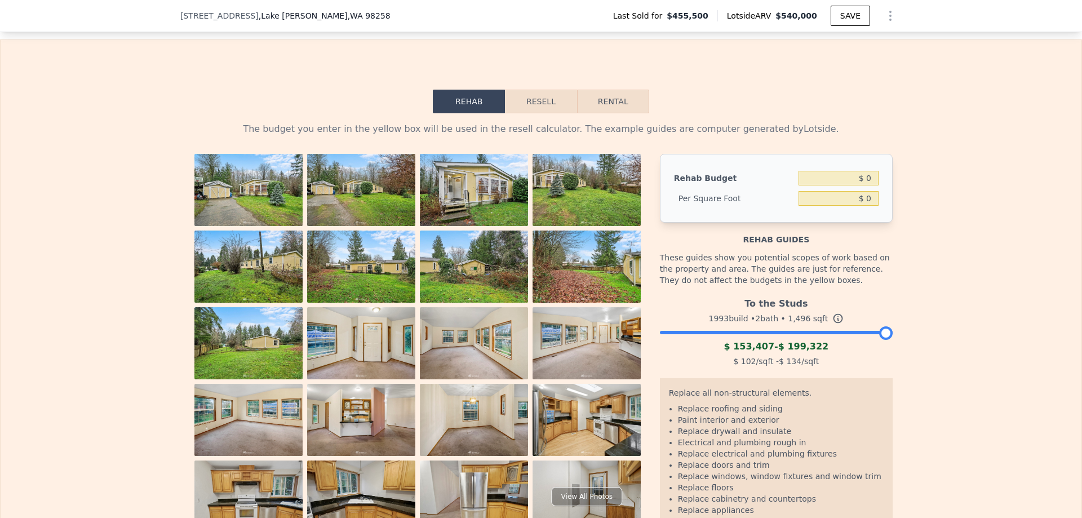
click at [525, 113] on button "Resell" at bounding box center [541, 102] width 72 height 24
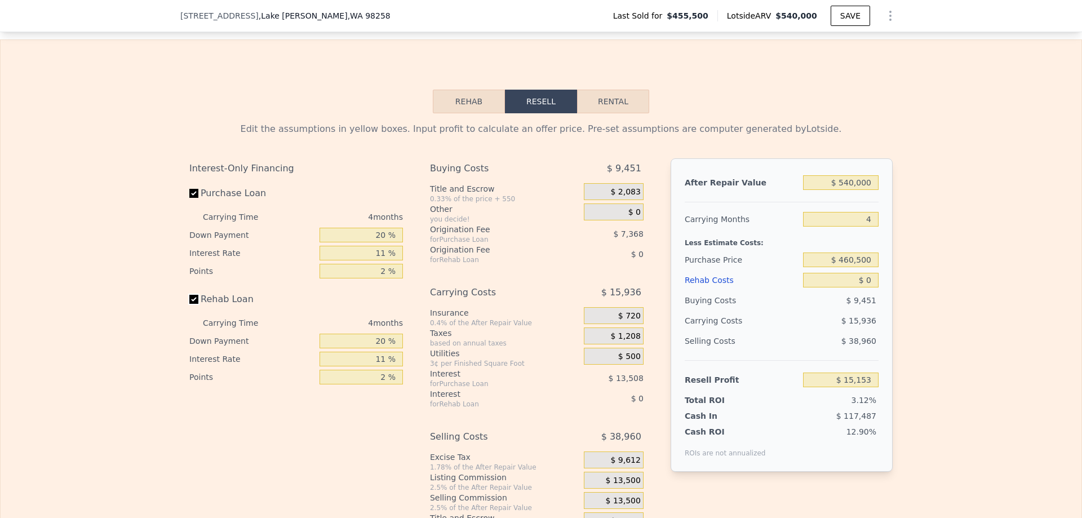
click at [189, 304] on input "Rehab Loan" at bounding box center [193, 299] width 9 height 9
checkbox input "false"
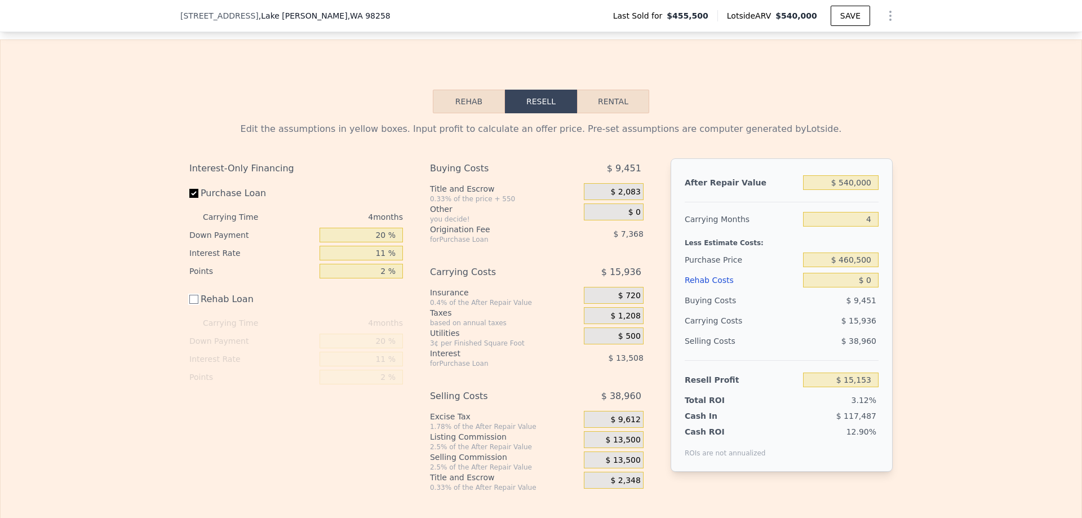
click at [593, 109] on button "Rental" at bounding box center [613, 102] width 72 height 24
select select "30"
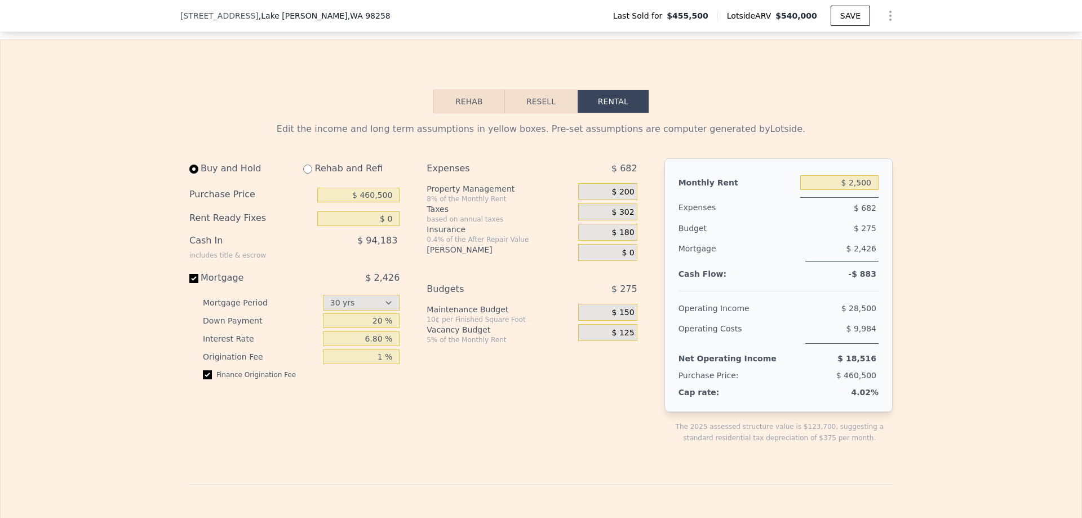
click at [543, 112] on button "Resell" at bounding box center [541, 102] width 72 height 24
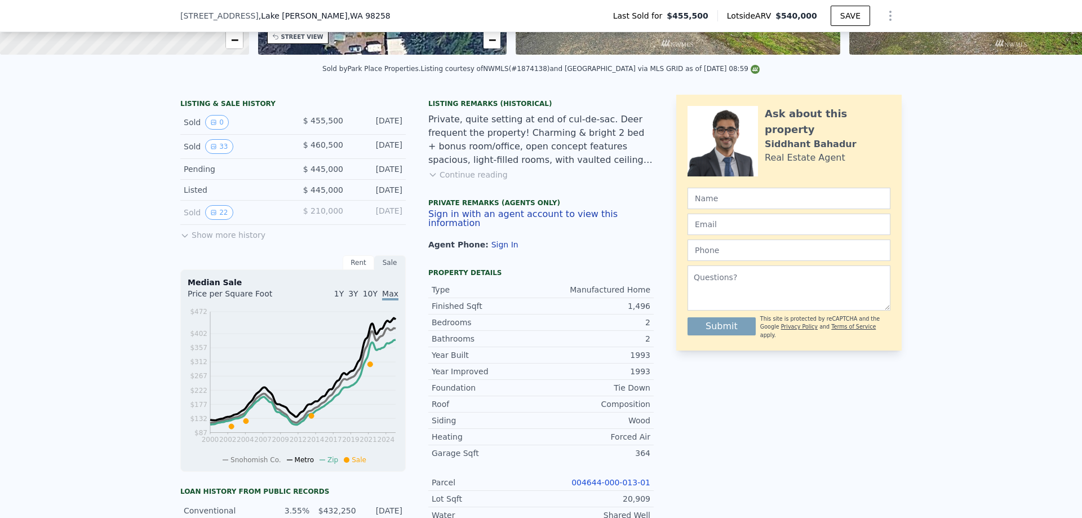
scroll to position [169, 0]
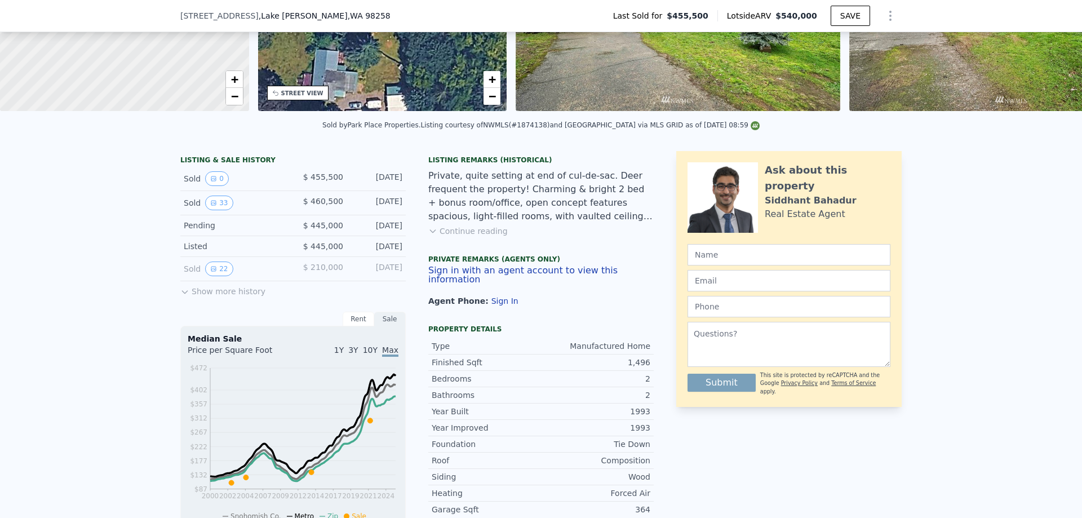
click at [180, 296] on icon at bounding box center [184, 291] width 9 height 9
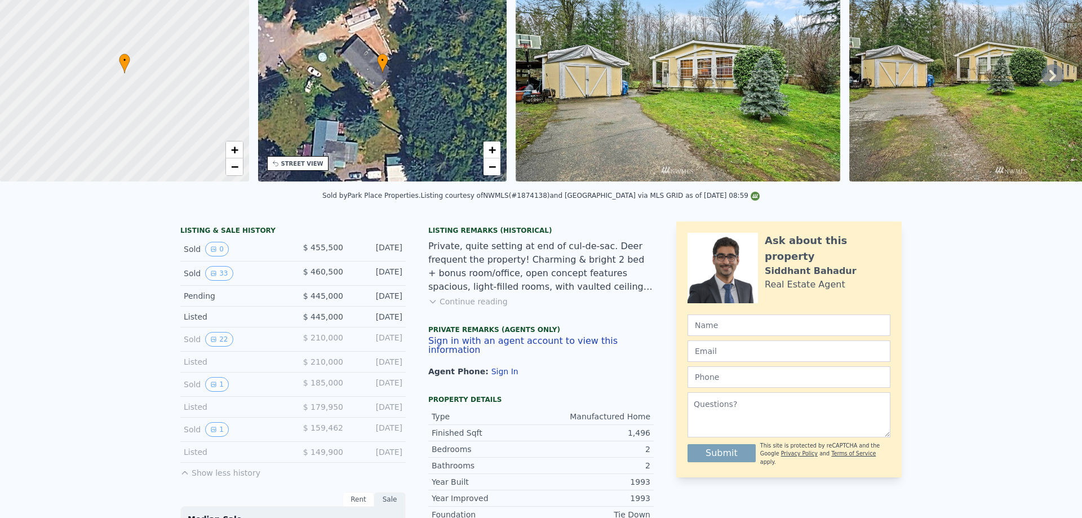
scroll to position [0, 0]
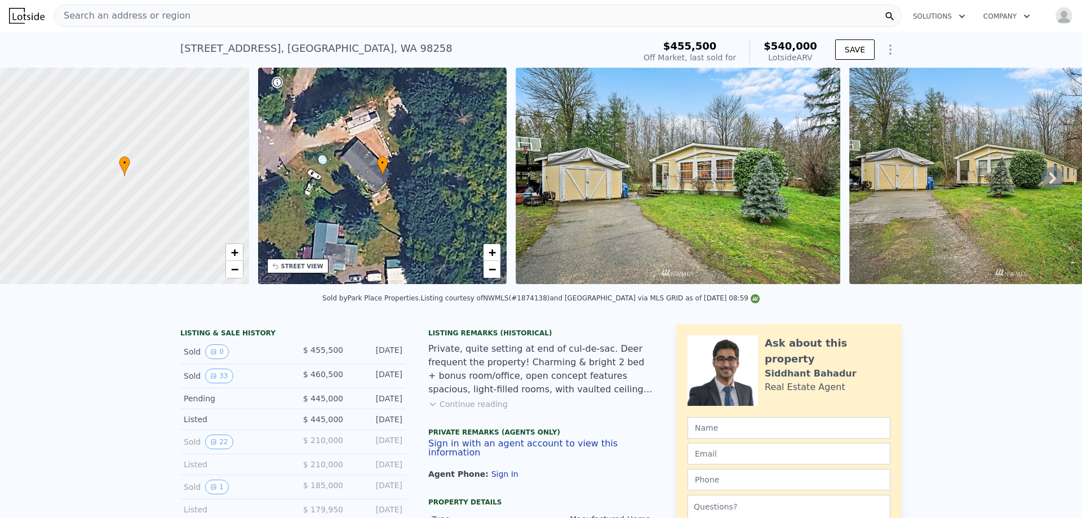
click at [1050, 184] on icon at bounding box center [1052, 178] width 23 height 23
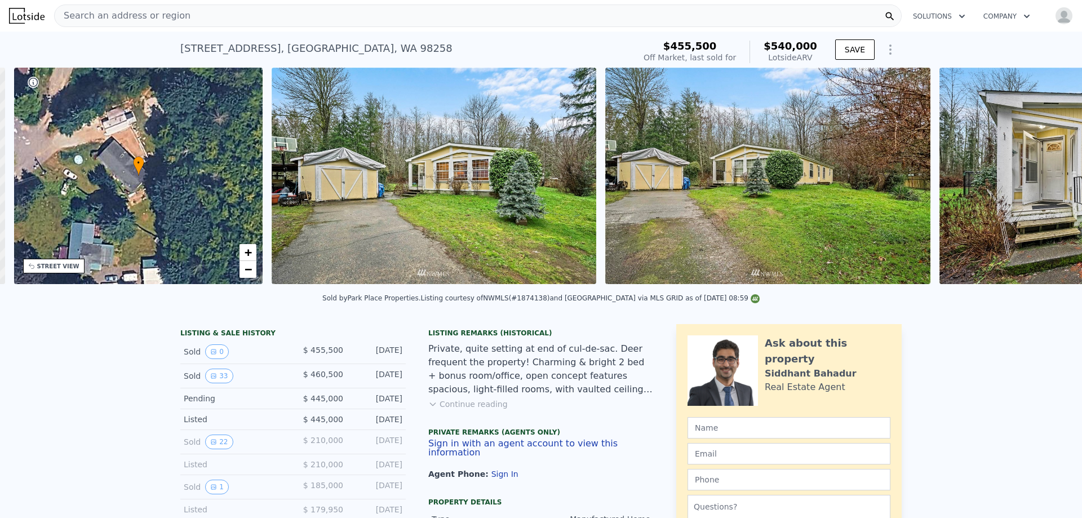
scroll to position [0, 263]
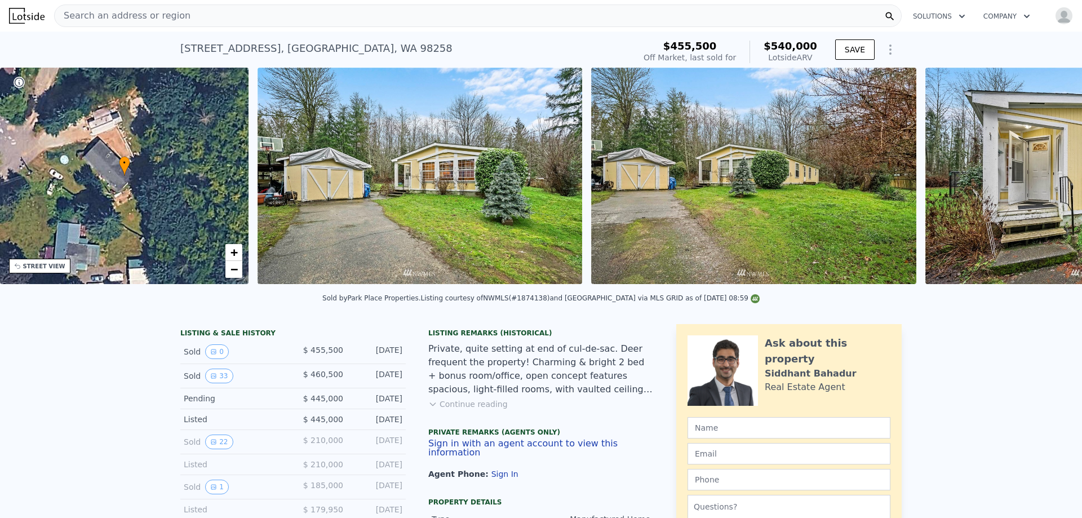
click at [1047, 184] on img at bounding box center [1087, 176] width 325 height 216
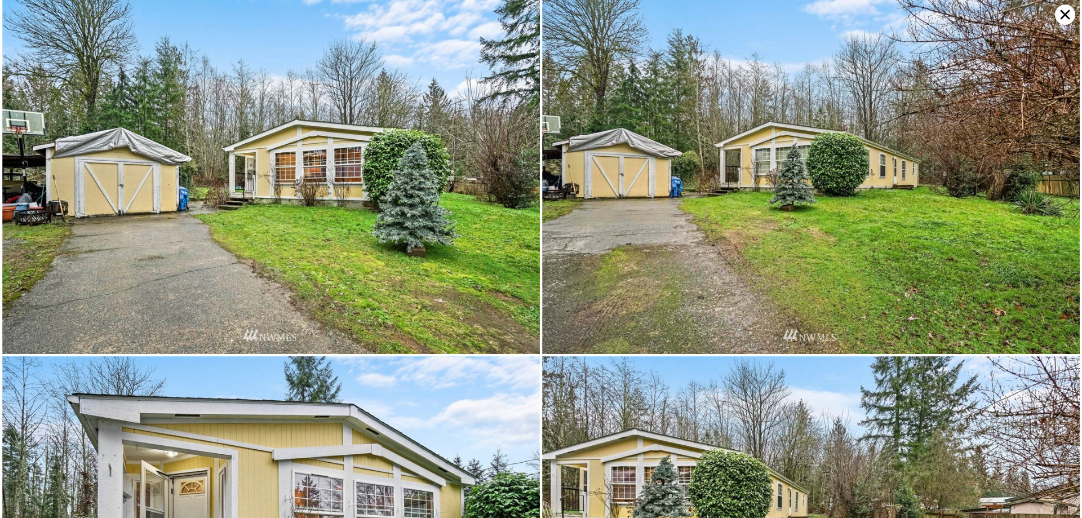
scroll to position [0, 0]
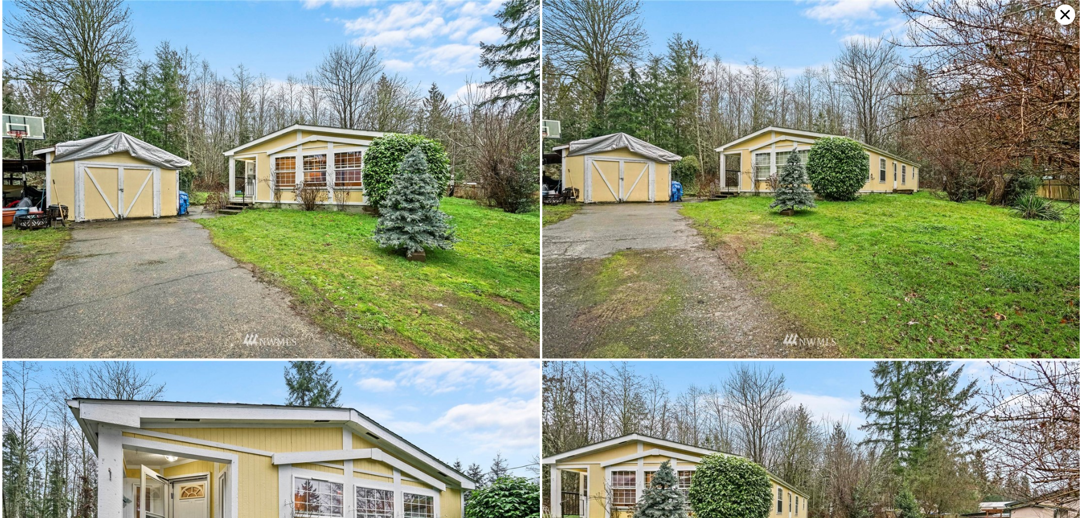
click at [1066, 12] on icon at bounding box center [1065, 15] width 20 height 20
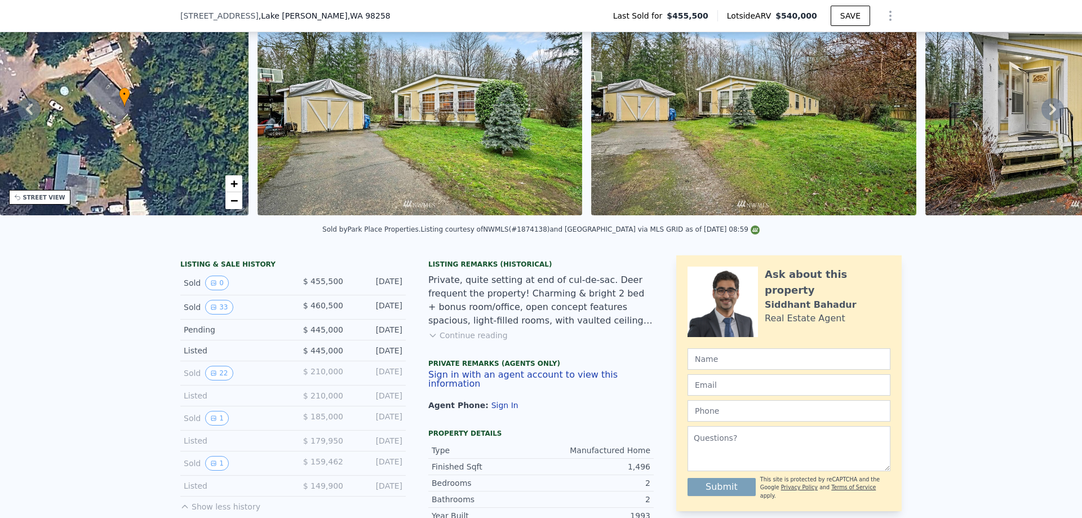
scroll to position [4, 0]
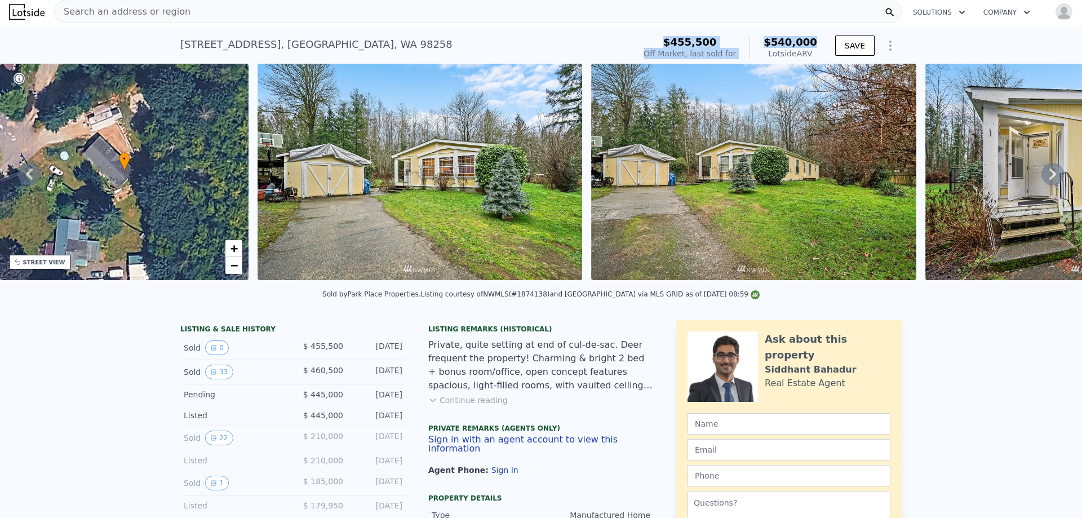
drag, startPoint x: 822, startPoint y: 42, endPoint x: 646, endPoint y: 44, distance: 175.3
click at [644, 40] on div "4119 142nd Ave NE , Snohomish County , WA 98258 Sold Feb 2022 for $455,500 (~AR…" at bounding box center [540, 48] width 721 height 32
click at [477, 20] on div "Search an address or region" at bounding box center [478, 12] width 848 height 23
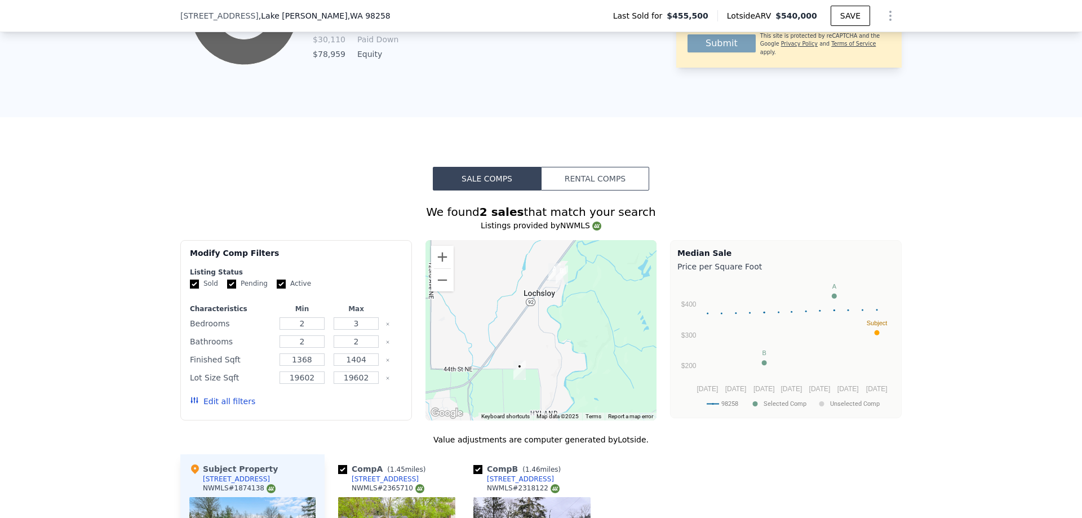
scroll to position [958, 0]
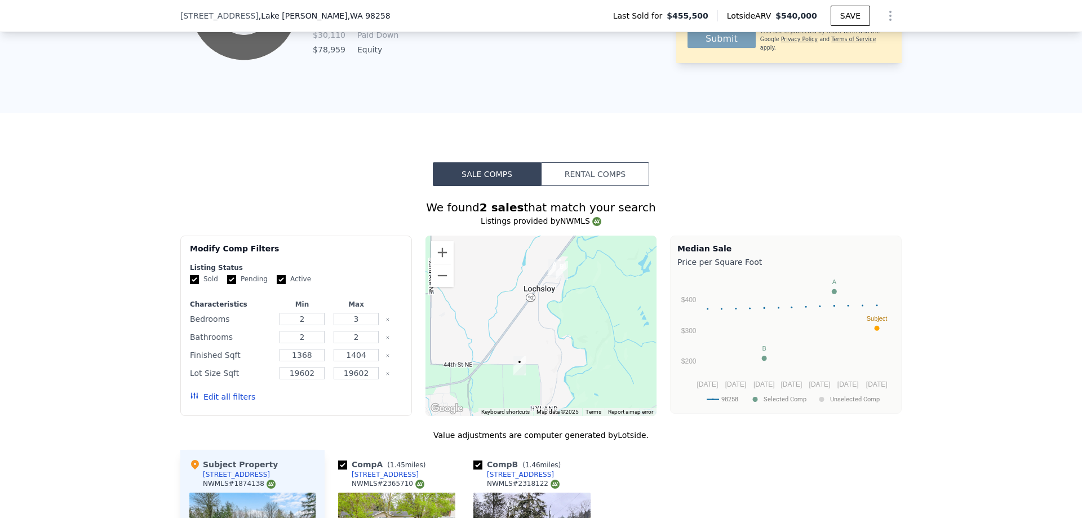
click at [228, 284] on input "Pending" at bounding box center [231, 279] width 9 height 9
checkbox input "false"
click at [265, 284] on div "Sold Pending Active" at bounding box center [296, 279] width 212 height 10
drag, startPoint x: 369, startPoint y: 362, endPoint x: 323, endPoint y: 361, distance: 45.7
click at [323, 361] on div "Finished Sqft 1368 1404" at bounding box center [296, 355] width 212 height 16
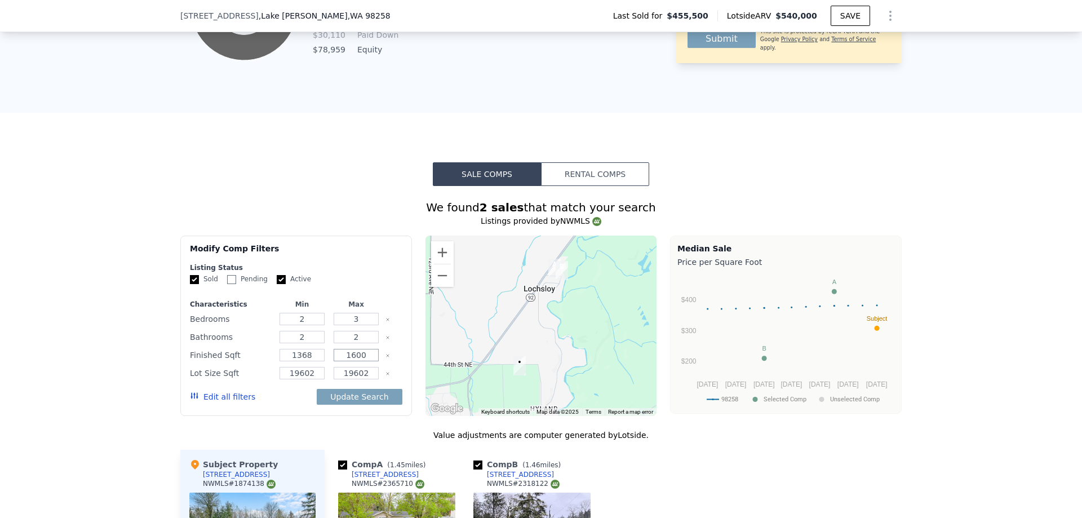
drag, startPoint x: 360, startPoint y: 358, endPoint x: 352, endPoint y: 360, distance: 8.6
click at [352, 360] on input "1600" at bounding box center [356, 355] width 45 height 12
type input "165"
click at [302, 361] on input "1368" at bounding box center [302, 355] width 45 height 12
drag, startPoint x: 308, startPoint y: 363, endPoint x: 292, endPoint y: 363, distance: 15.8
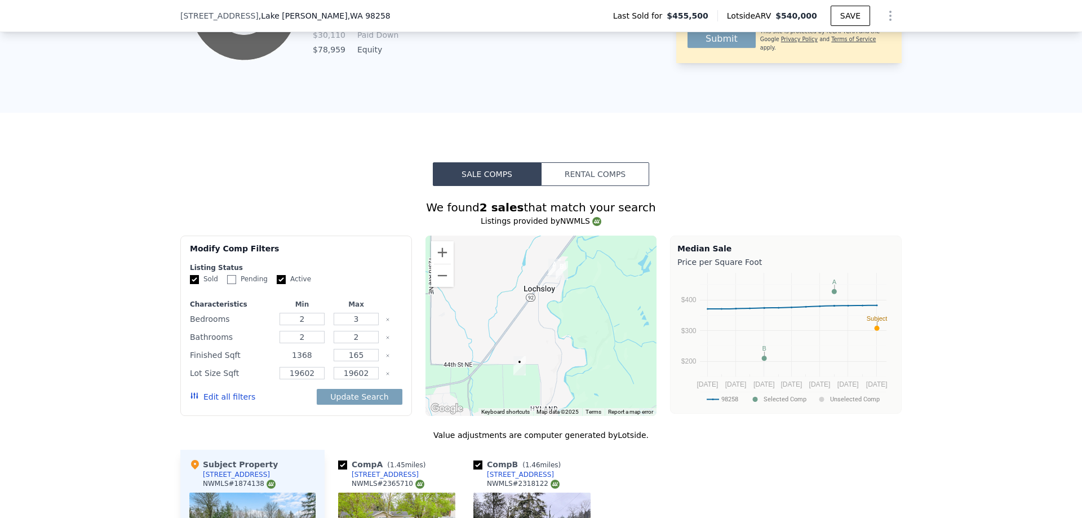
click at [292, 361] on input "1368" at bounding box center [302, 355] width 45 height 12
type input "1250"
click at [385, 376] on icon "Clear" at bounding box center [387, 373] width 5 height 5
click at [367, 405] on button "Update Search" at bounding box center [359, 397] width 85 height 16
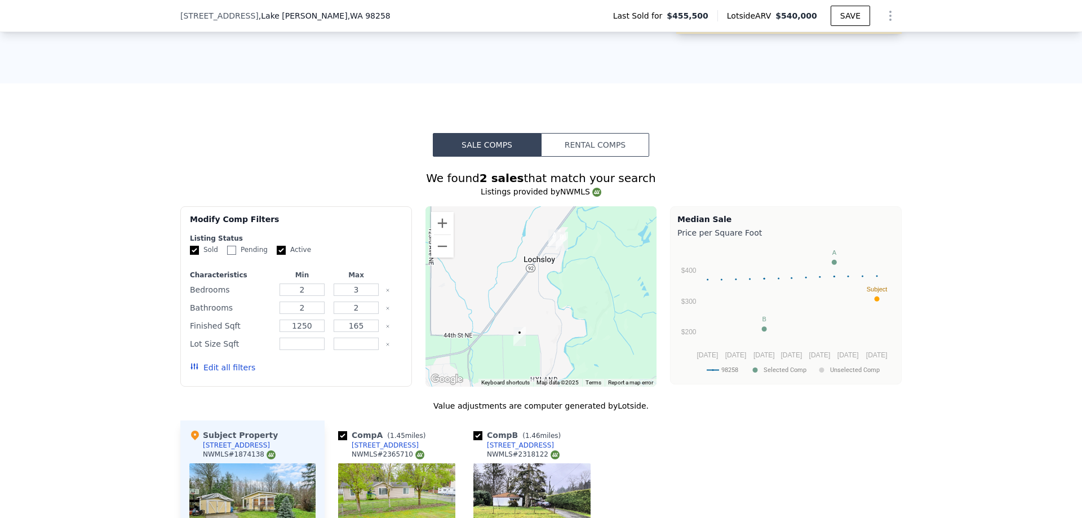
scroll to position [1014, 0]
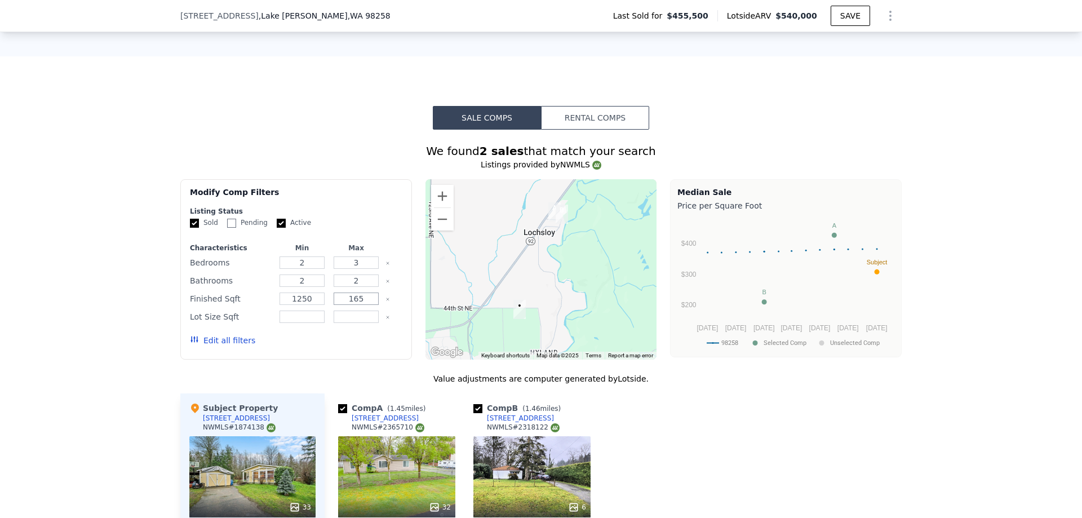
click at [363, 305] on input "165" at bounding box center [356, 298] width 45 height 12
type input "1650"
click at [357, 348] on button "Update Search" at bounding box center [359, 340] width 85 height 16
checkbox input "false"
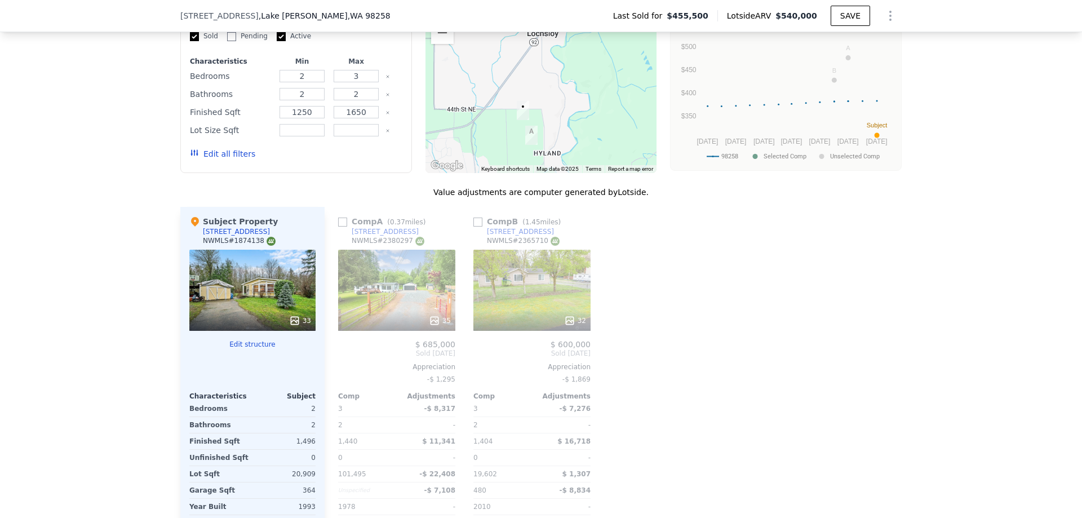
scroll to position [1296, 0]
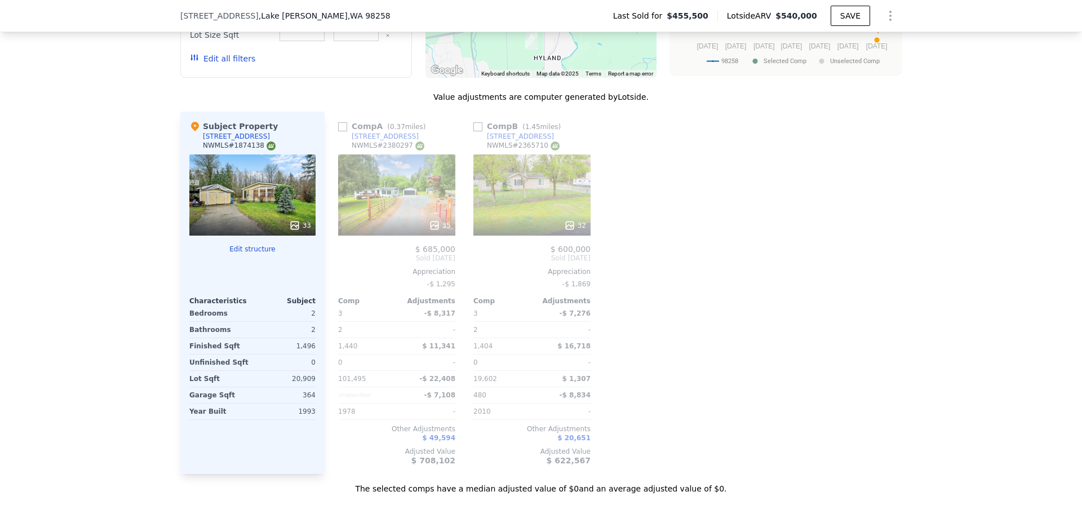
click at [385, 229] on div "35" at bounding box center [397, 225] width 108 height 11
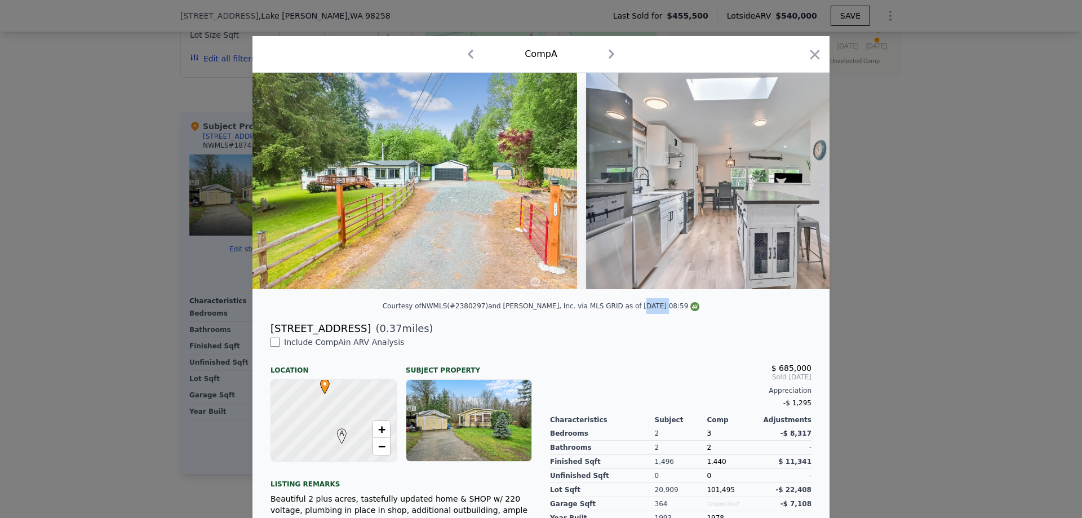
drag, startPoint x: 630, startPoint y: 313, endPoint x: 613, endPoint y: 317, distance: 17.4
click at [613, 310] on div "Courtesy of NWMLS (#2380297) and John L. Scott, Inc. via MLS GRID as of 09/16/2…" at bounding box center [541, 306] width 317 height 8
click at [486, 298] on div at bounding box center [540, 185] width 577 height 225
click at [468, 177] on img at bounding box center [414, 181] width 325 height 216
click at [684, 194] on img at bounding box center [748, 181] width 325 height 216
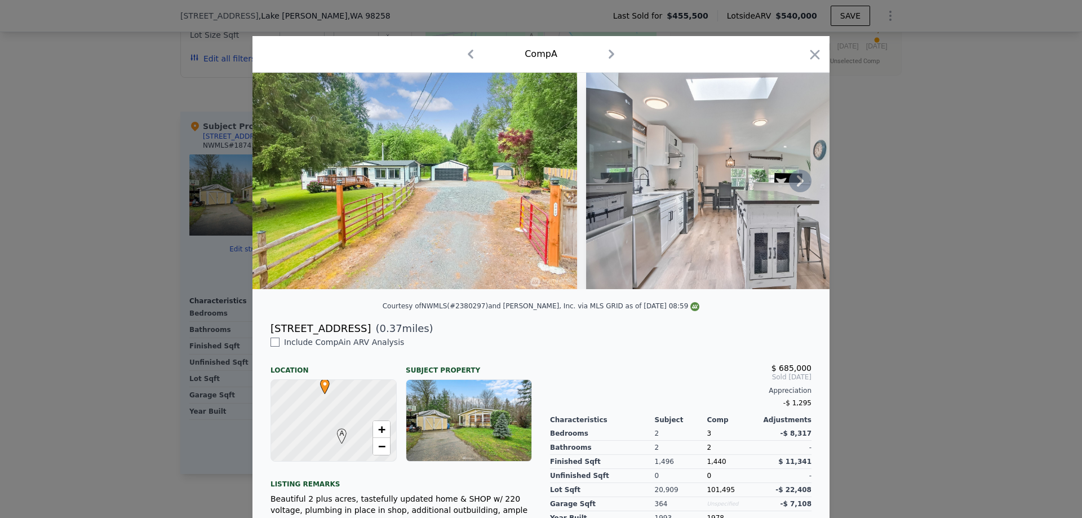
click at [434, 175] on img at bounding box center [414, 181] width 325 height 216
click at [794, 187] on icon at bounding box center [800, 181] width 23 height 23
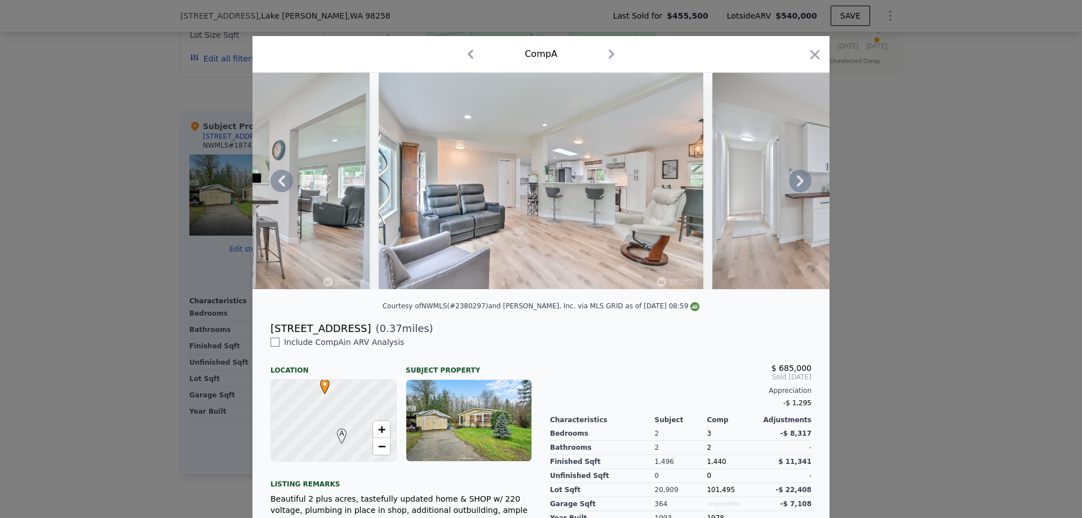
click at [794, 187] on icon at bounding box center [800, 181] width 23 height 23
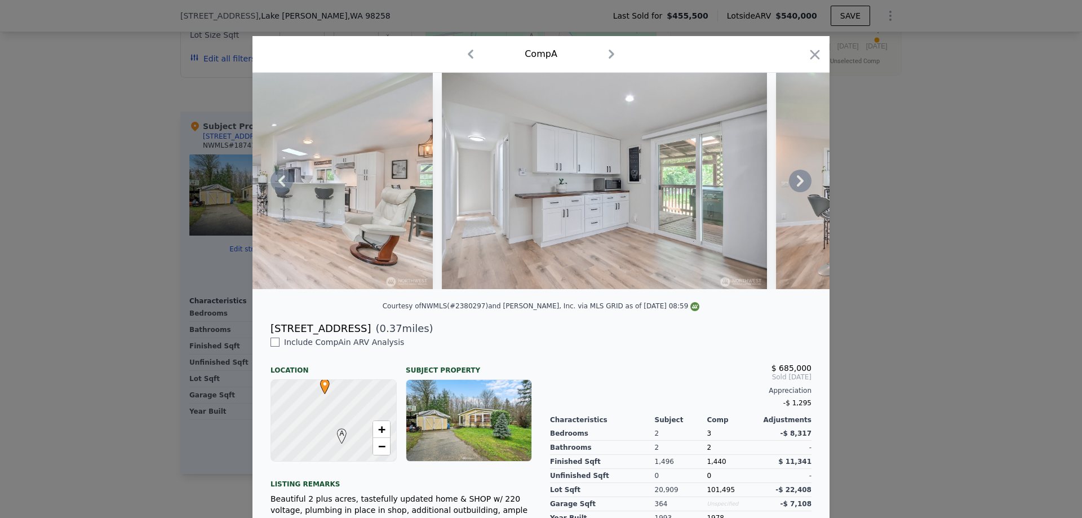
click at [789, 187] on icon at bounding box center [800, 181] width 23 height 23
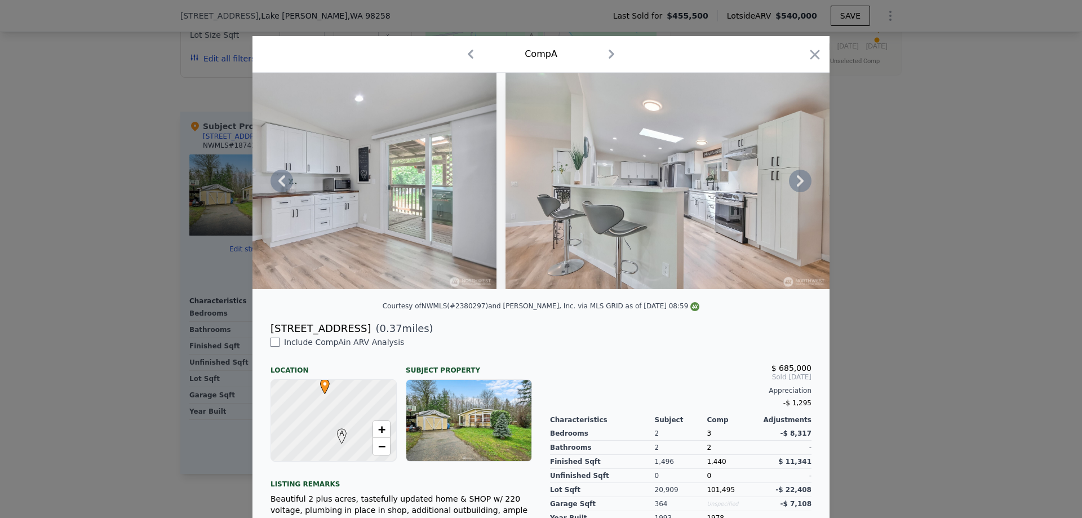
click at [789, 187] on icon at bounding box center [800, 181] width 23 height 23
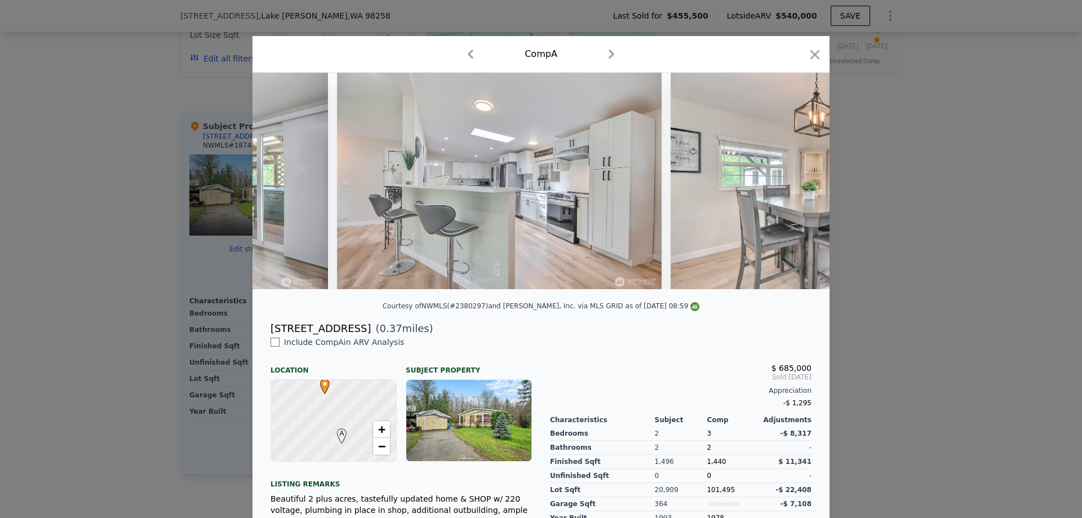
scroll to position [0, 1353]
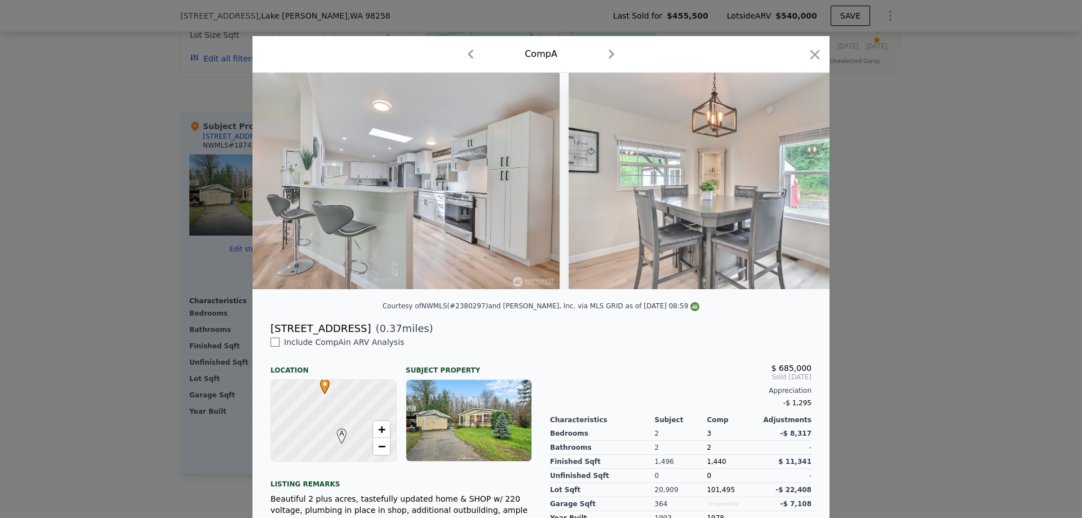
click at [790, 185] on img at bounding box center [731, 181] width 325 height 216
click at [794, 192] on icon at bounding box center [800, 181] width 23 height 23
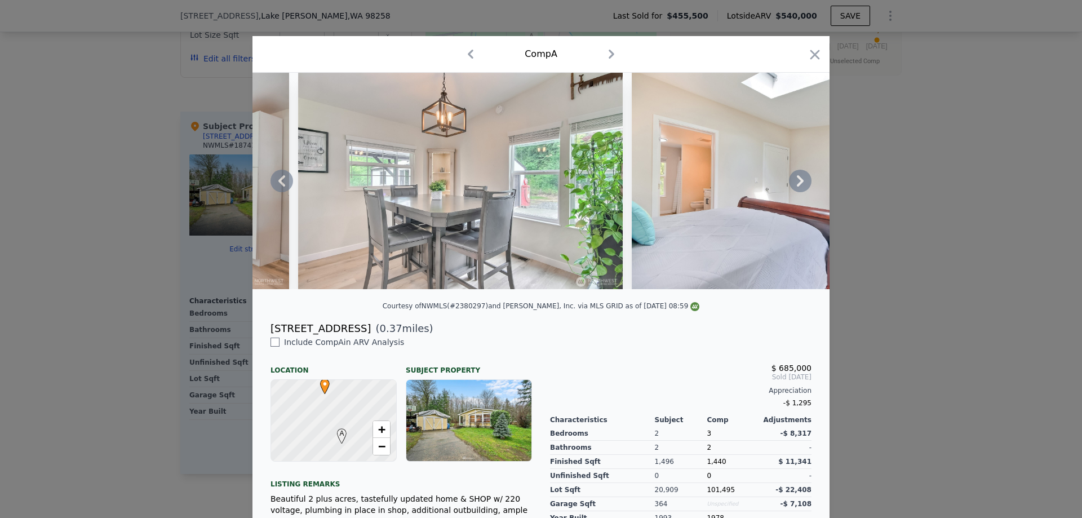
click at [793, 190] on div at bounding box center [540, 181] width 577 height 216
click at [793, 189] on icon at bounding box center [800, 181] width 23 height 23
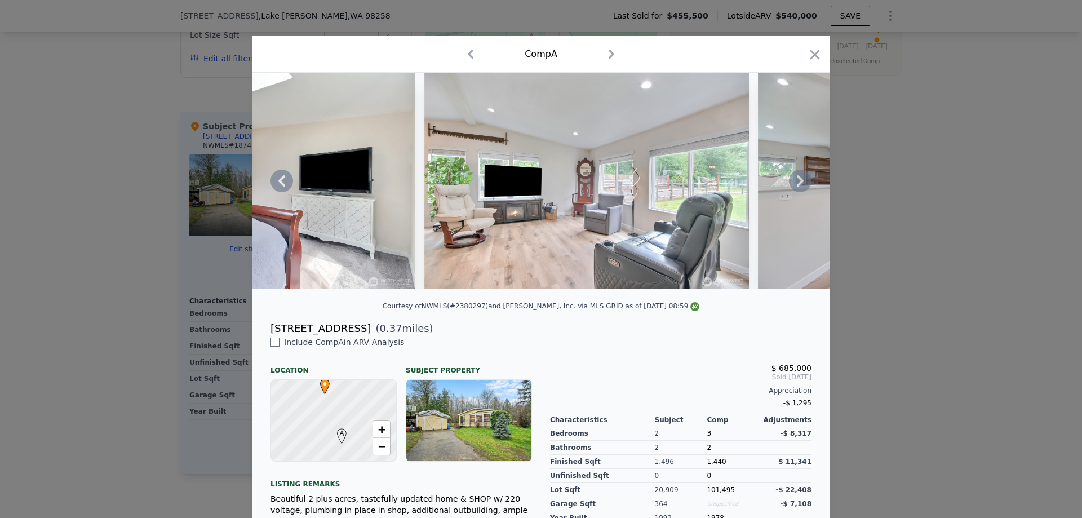
click at [795, 183] on icon at bounding box center [800, 181] width 23 height 23
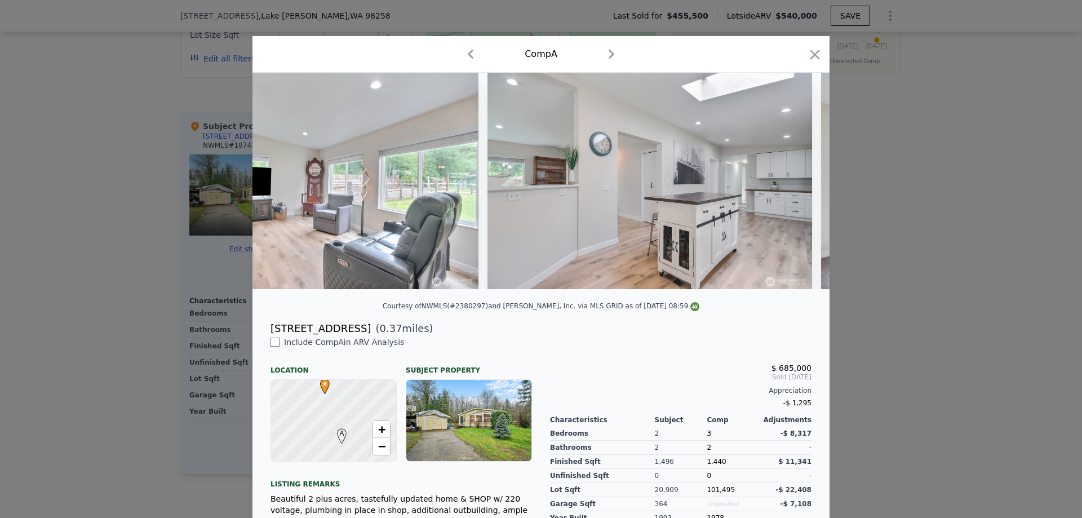
click at [795, 183] on img at bounding box center [649, 181] width 325 height 216
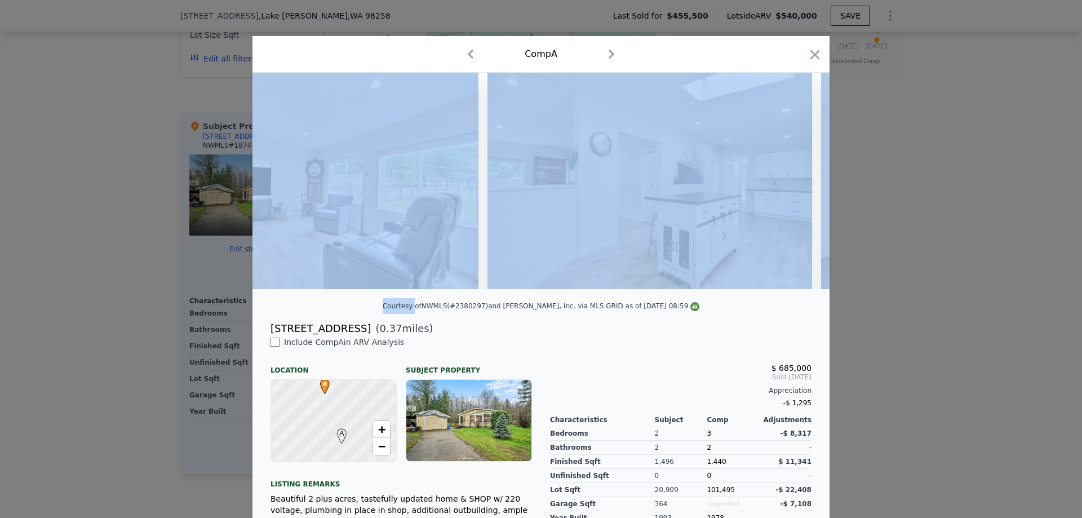
click at [797, 183] on icon at bounding box center [800, 180] width 7 height 11
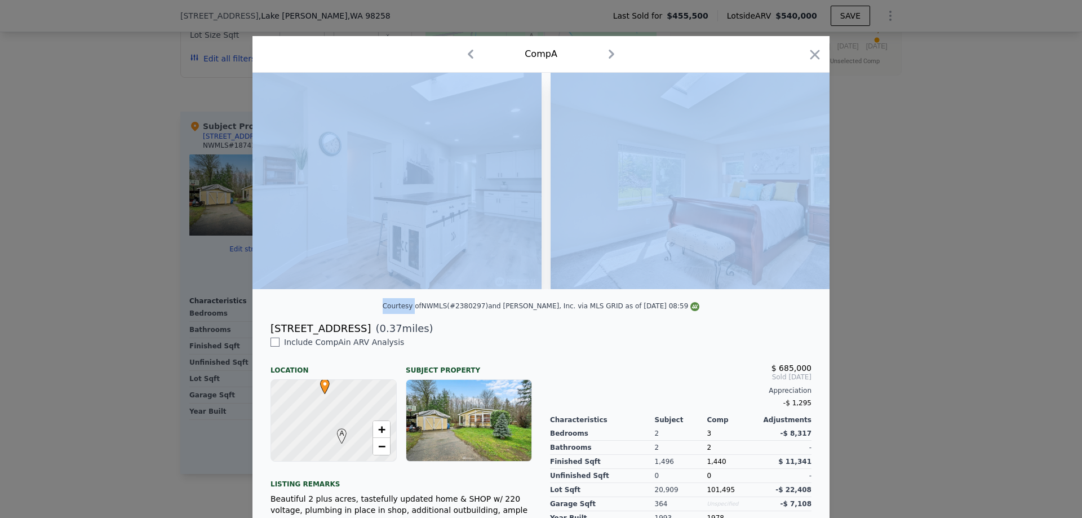
click at [797, 183] on icon at bounding box center [800, 180] width 7 height 11
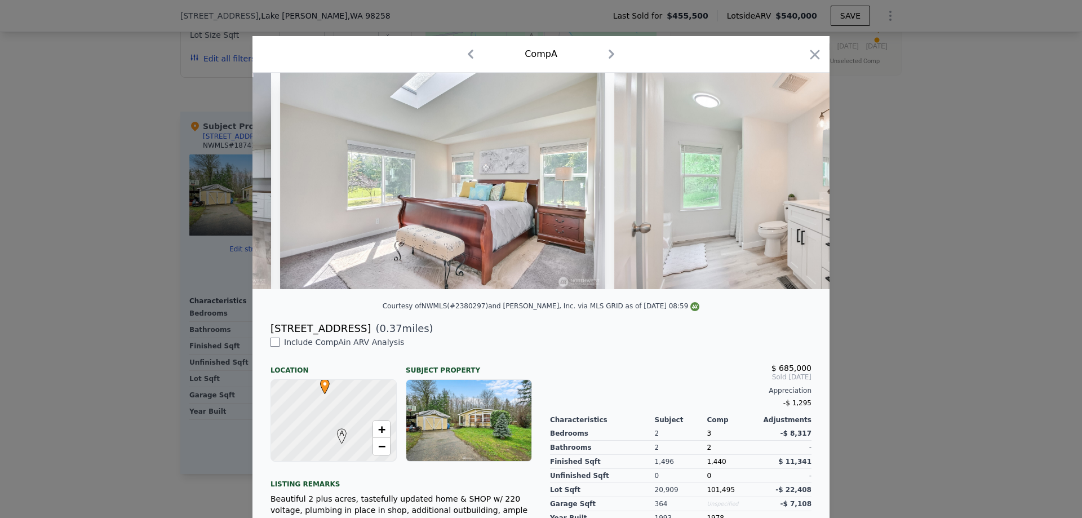
click at [797, 183] on icon at bounding box center [800, 180] width 7 height 11
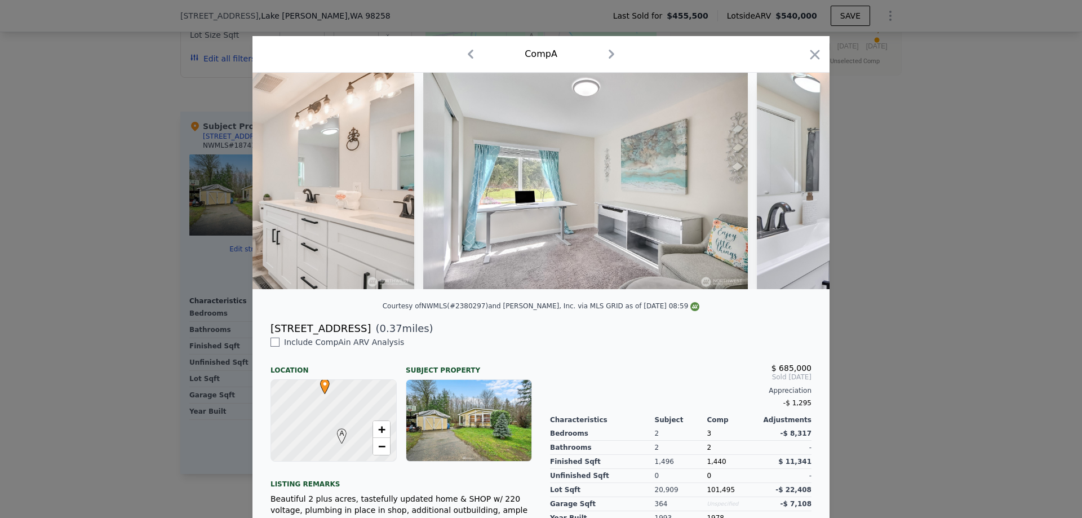
scroll to position [0, 3517]
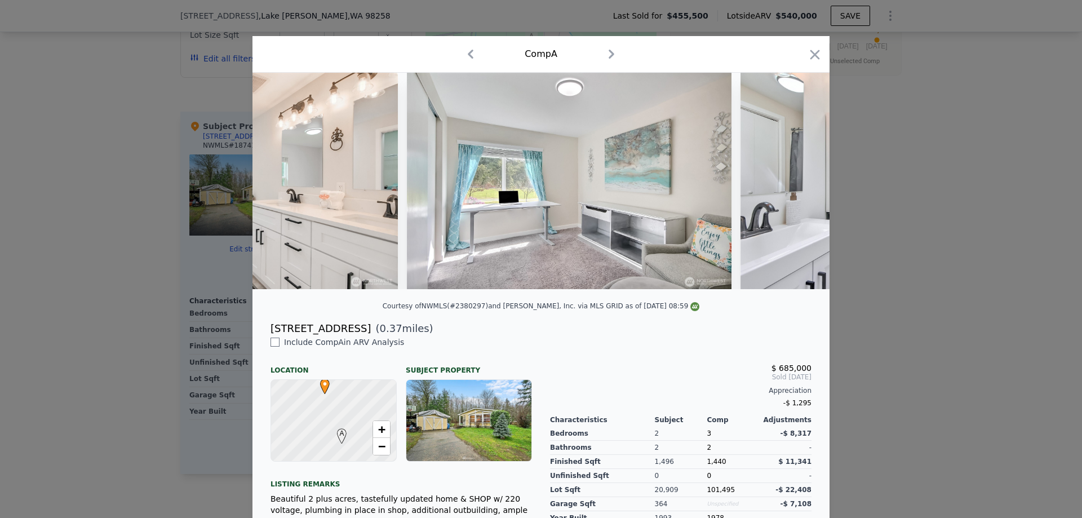
click at [795, 183] on div at bounding box center [540, 181] width 577 height 216
click at [797, 183] on icon at bounding box center [800, 180] width 7 height 11
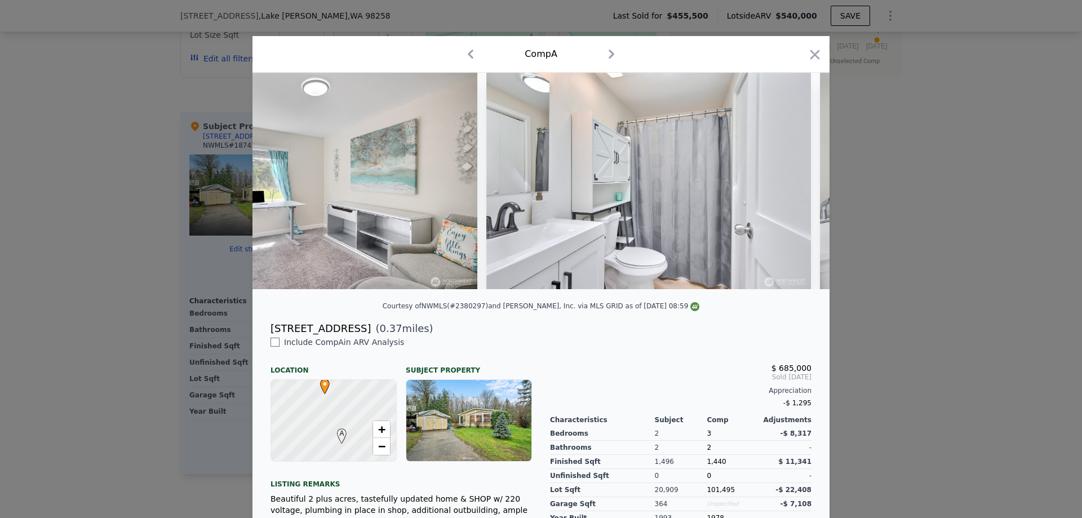
scroll to position [0, 3787]
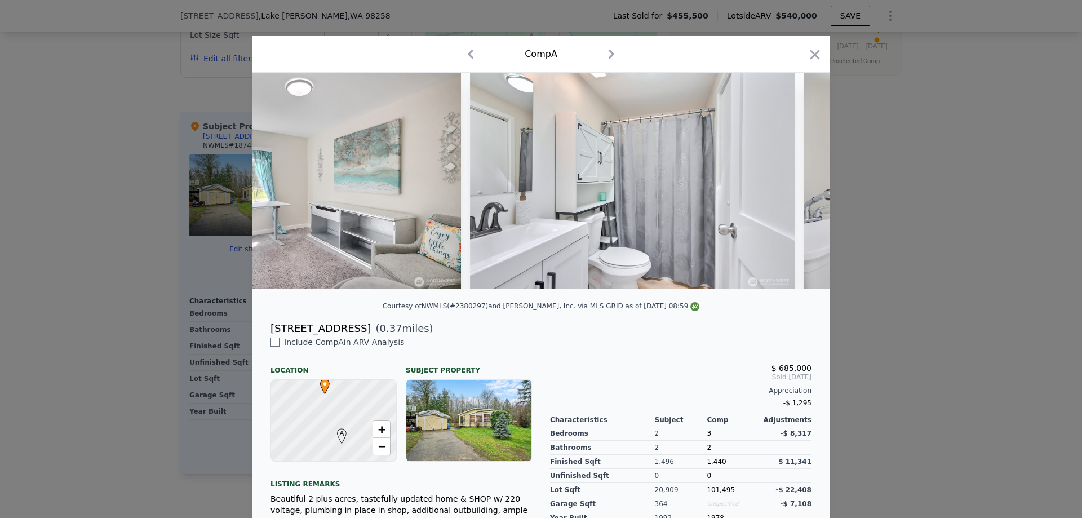
click at [795, 183] on div at bounding box center [540, 181] width 577 height 216
click at [797, 184] on icon at bounding box center [800, 180] width 7 height 11
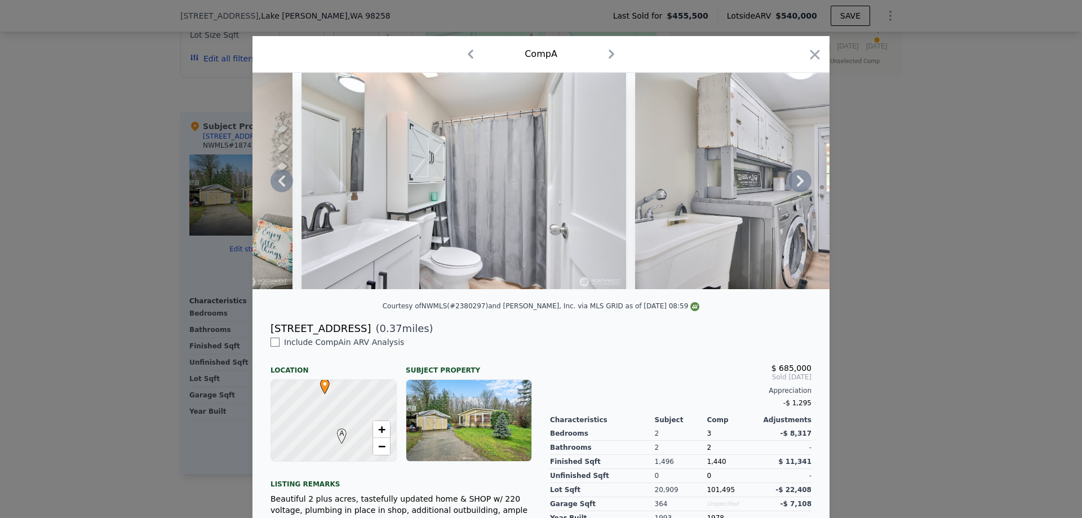
scroll to position [0, 4058]
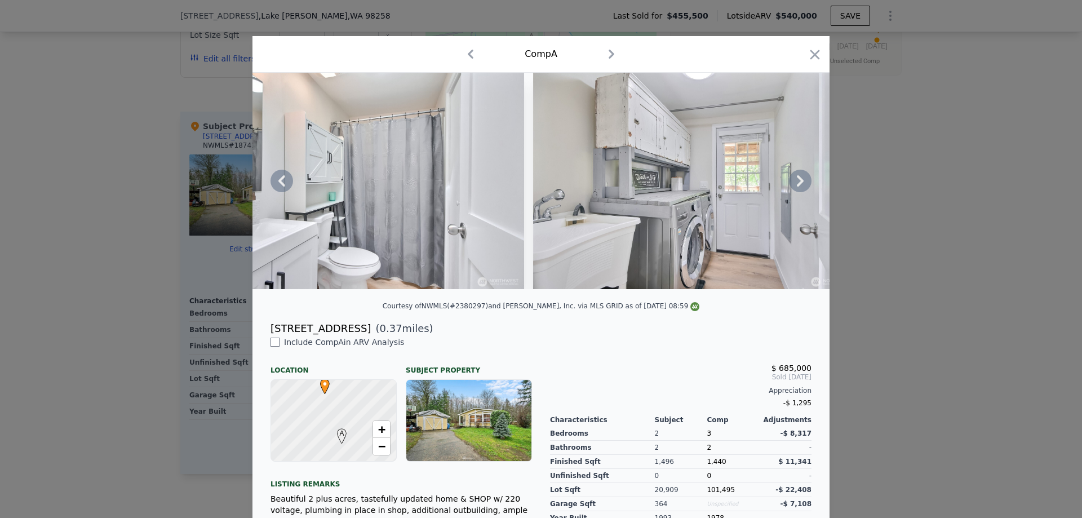
click at [789, 185] on icon at bounding box center [800, 181] width 23 height 23
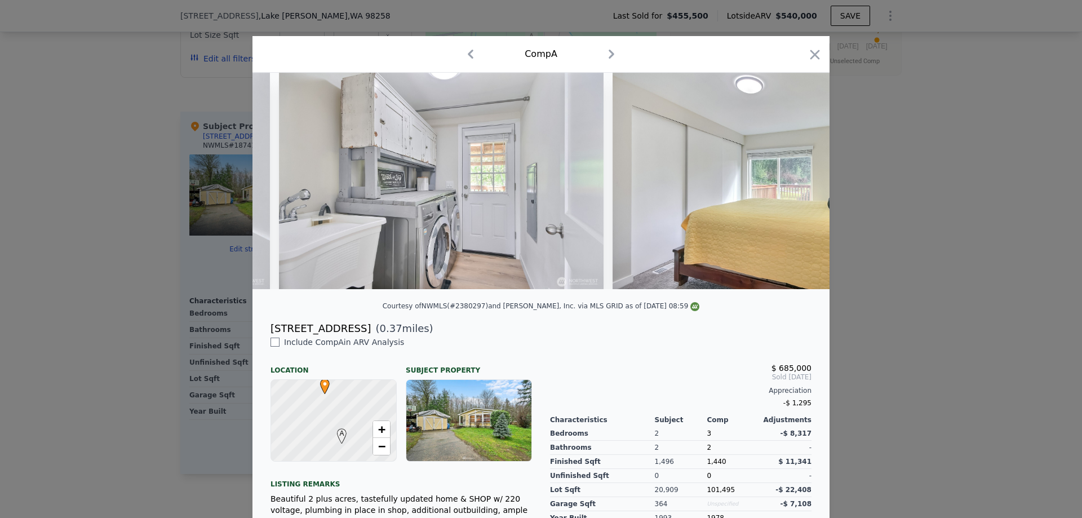
scroll to position [0, 4328]
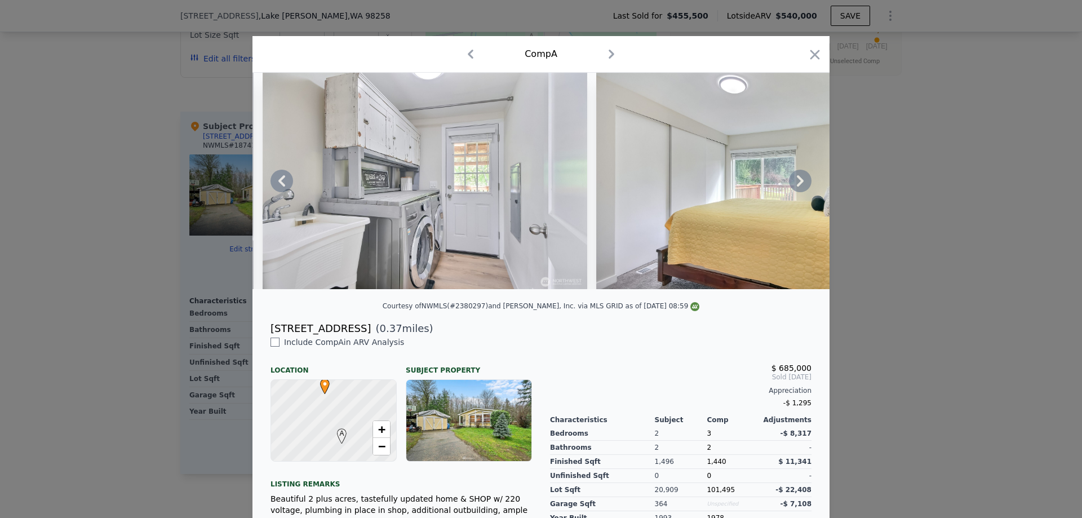
click at [780, 185] on img at bounding box center [758, 181] width 325 height 216
click at [789, 181] on icon at bounding box center [800, 181] width 23 height 23
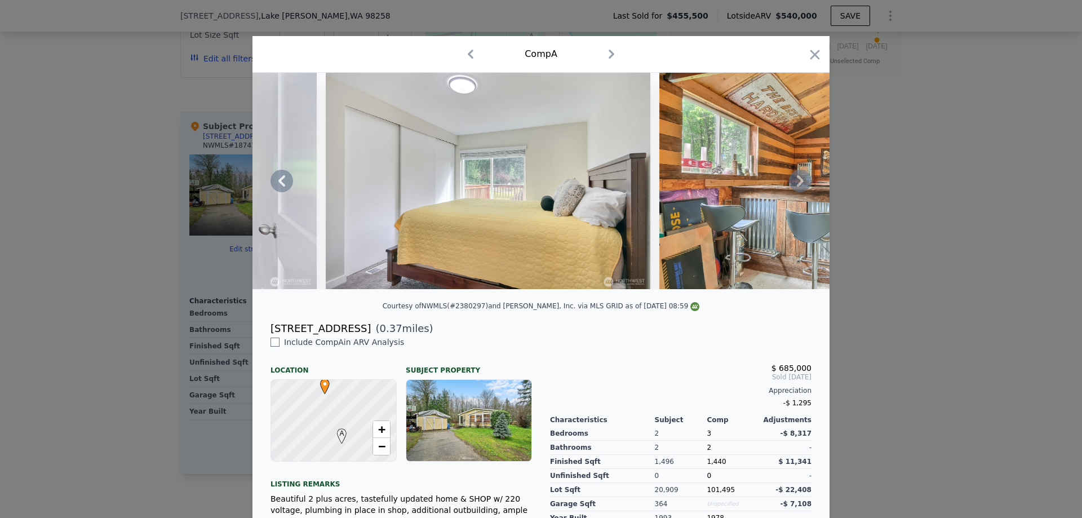
click at [791, 181] on icon at bounding box center [800, 181] width 23 height 23
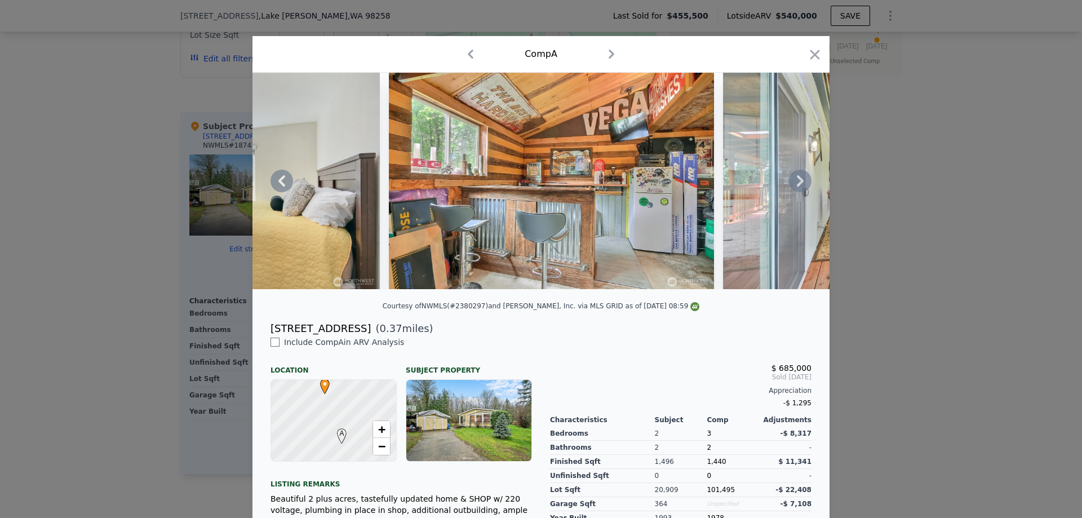
click at [791, 181] on icon at bounding box center [800, 181] width 23 height 23
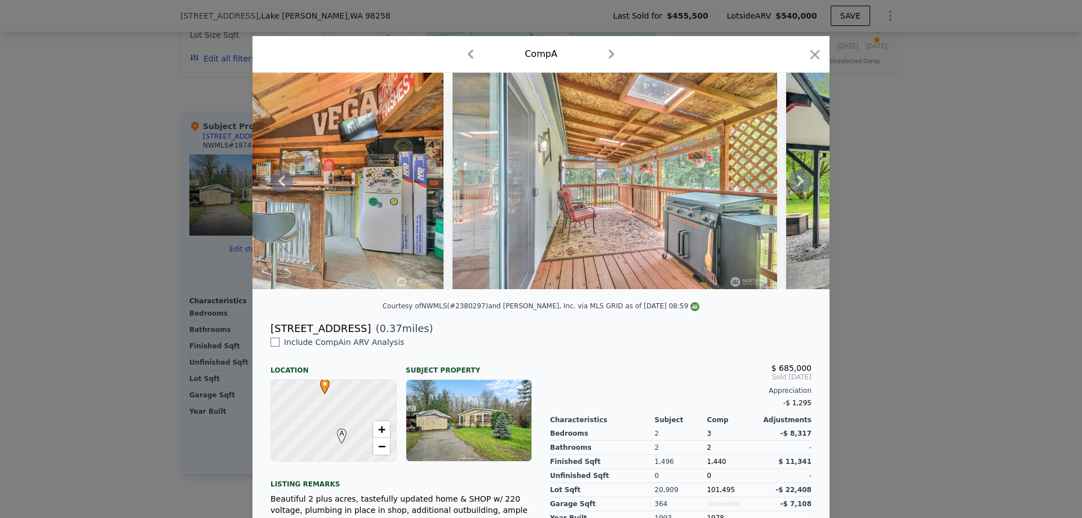
click at [791, 181] on icon at bounding box center [800, 181] width 23 height 23
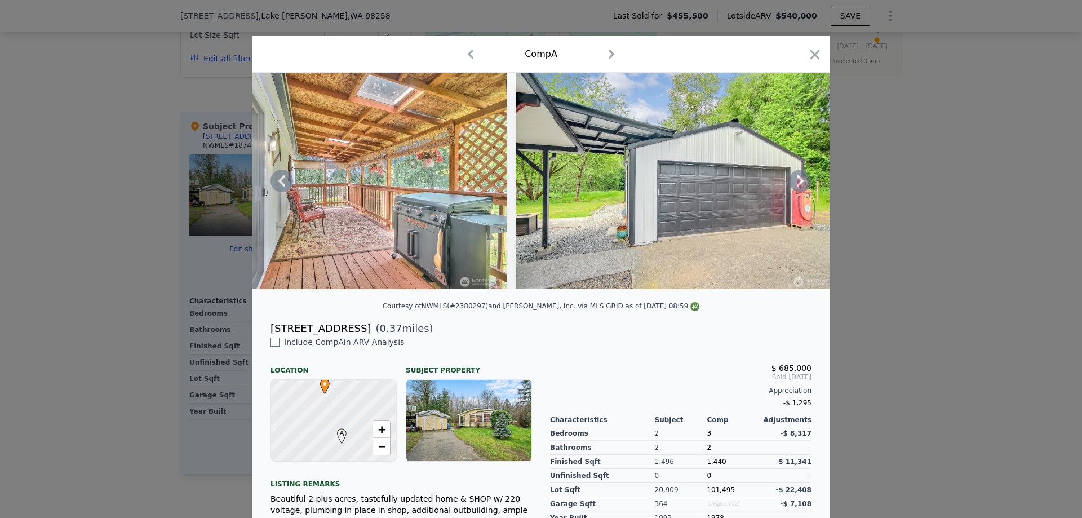
click at [791, 181] on icon at bounding box center [800, 181] width 23 height 23
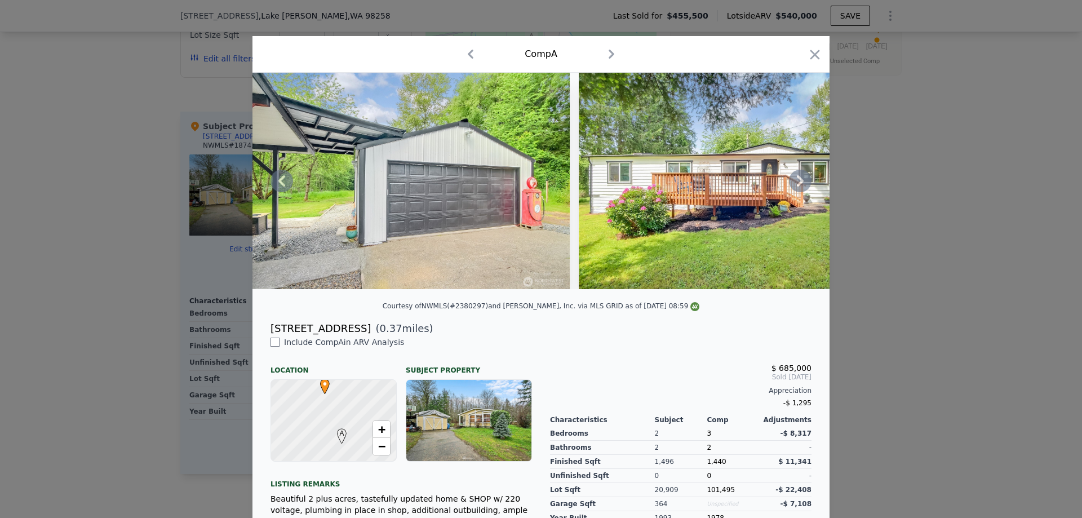
click at [791, 181] on icon at bounding box center [800, 181] width 23 height 23
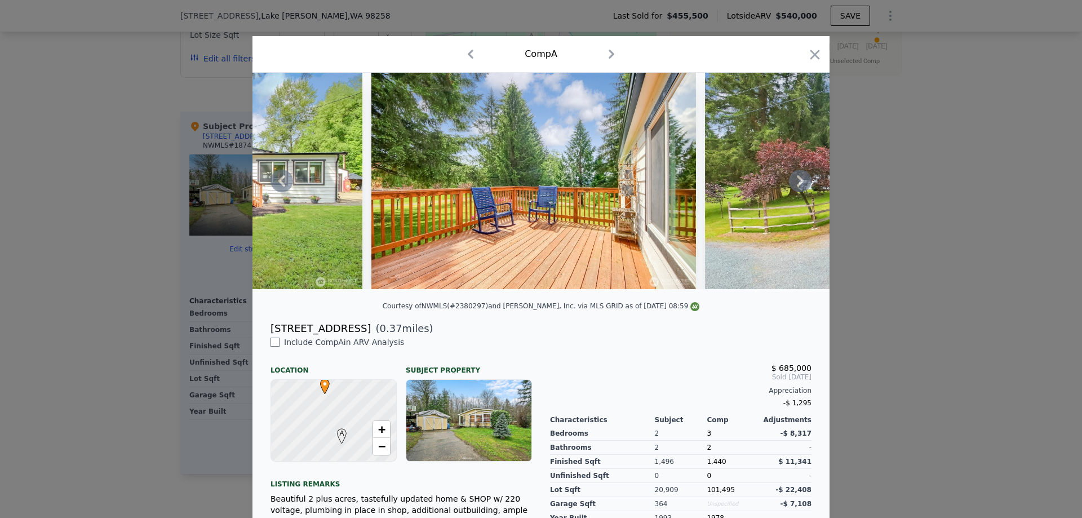
click at [797, 181] on icon at bounding box center [800, 180] width 7 height 11
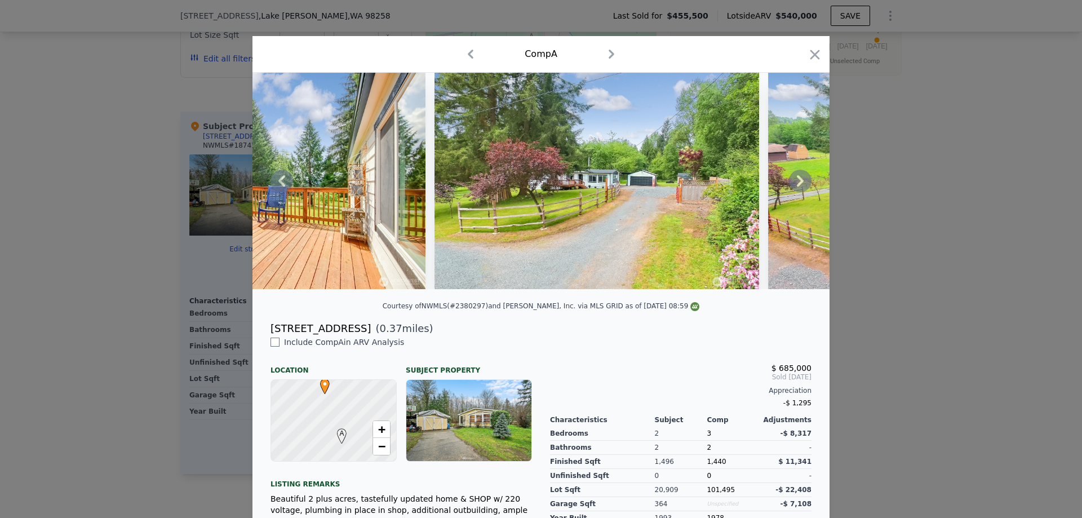
click at [797, 181] on icon at bounding box center [800, 180] width 7 height 11
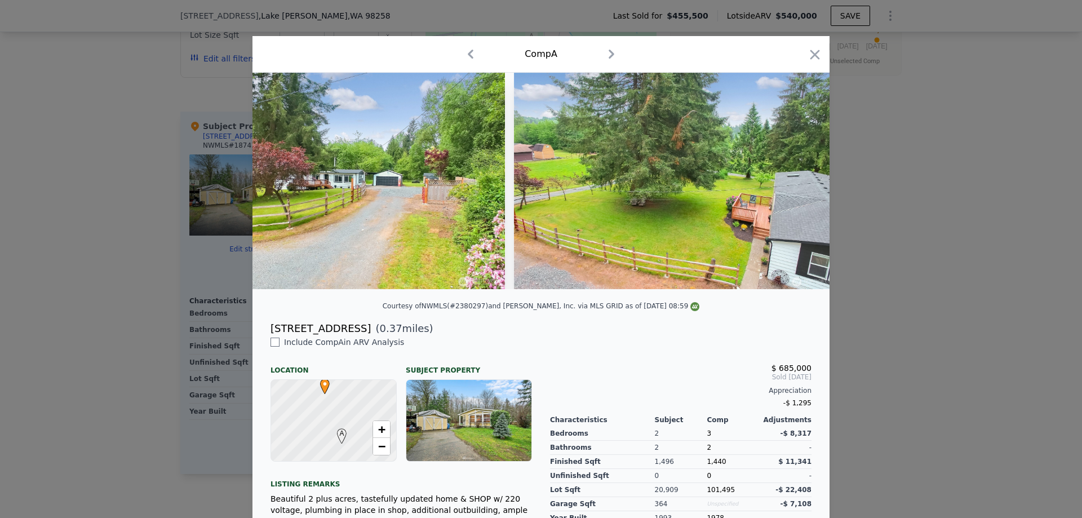
scroll to position [0, 6763]
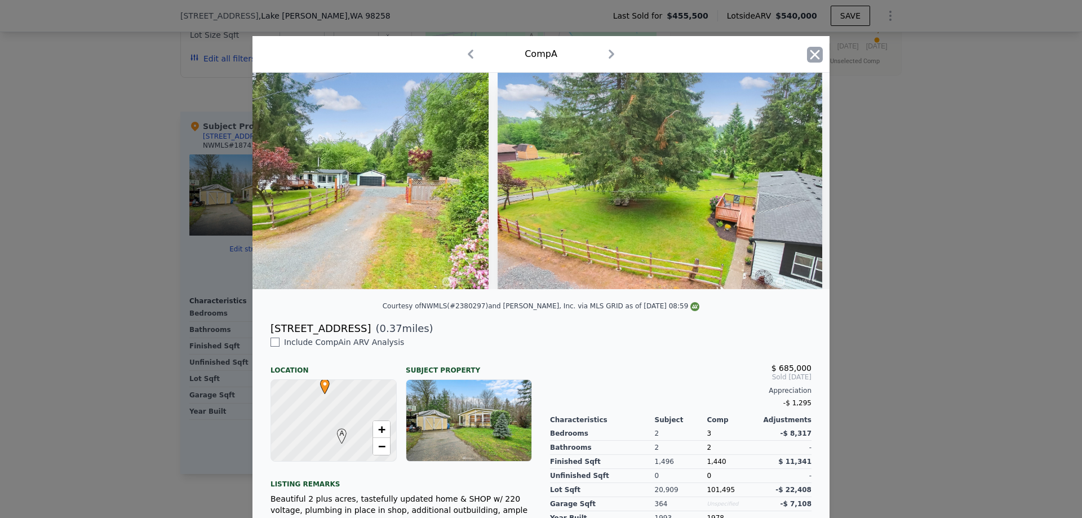
click at [811, 56] on icon "button" at bounding box center [815, 55] width 16 height 16
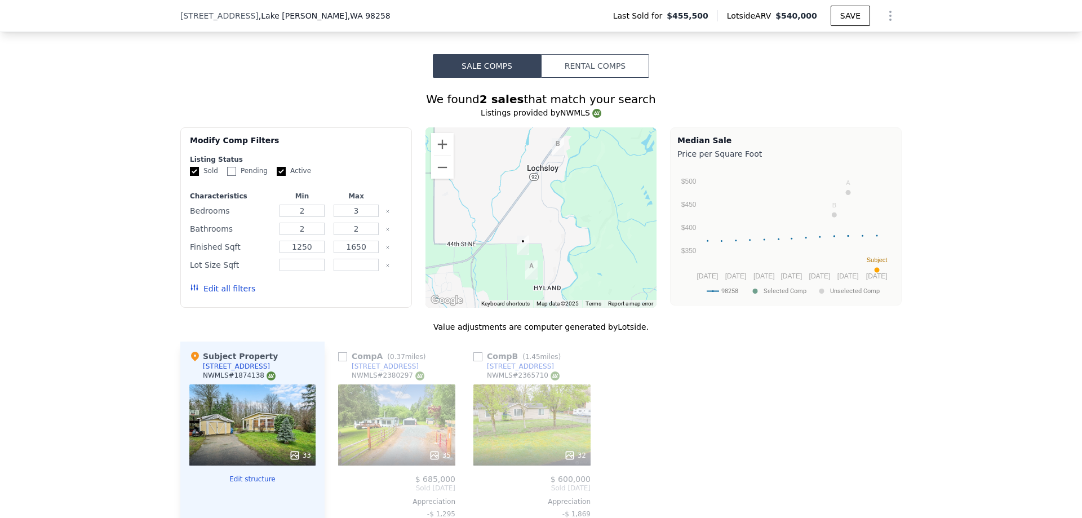
scroll to position [1014, 0]
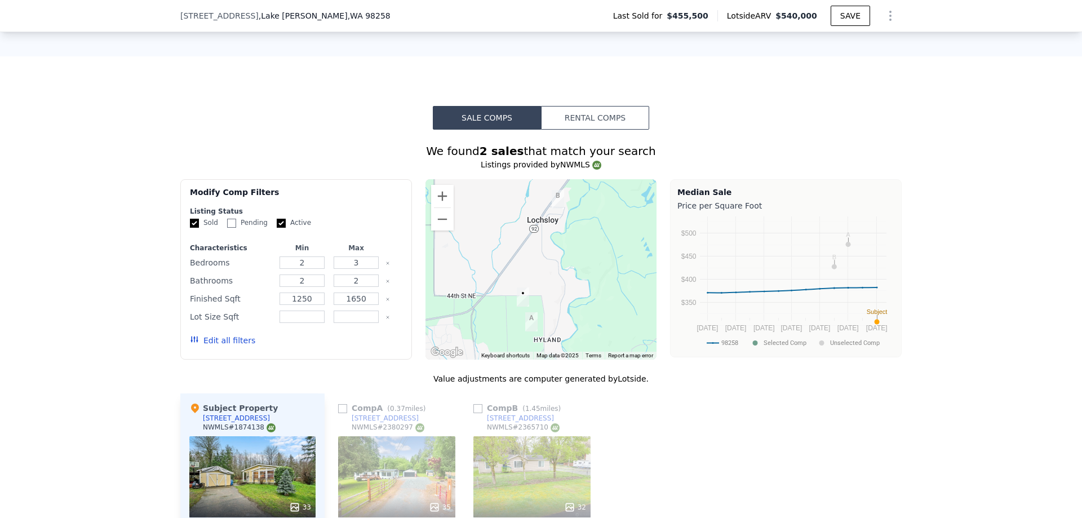
click at [525, 331] on img "3428 147th Ave NE" at bounding box center [531, 321] width 12 height 19
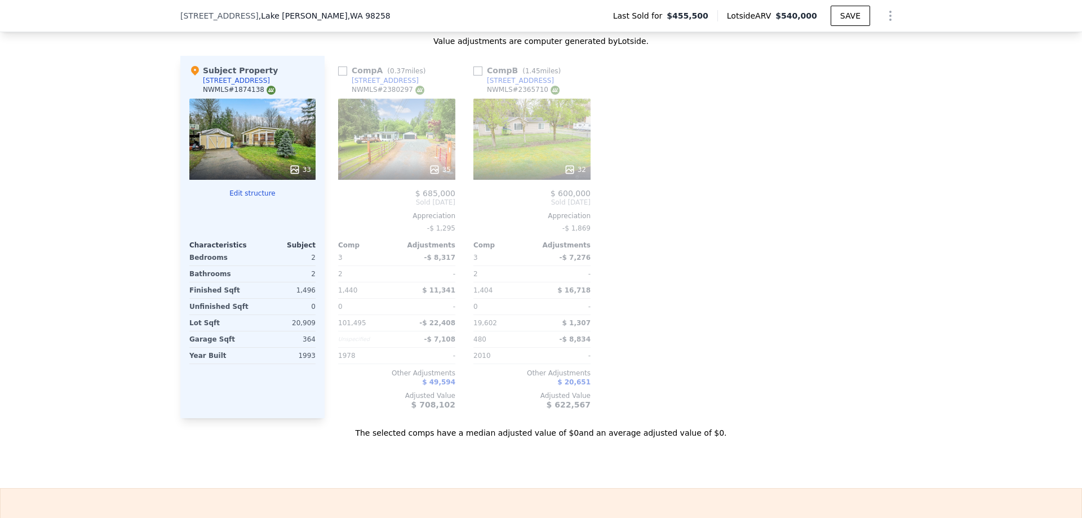
scroll to position [1353, 0]
click at [522, 141] on div "32" at bounding box center [531, 138] width 117 height 81
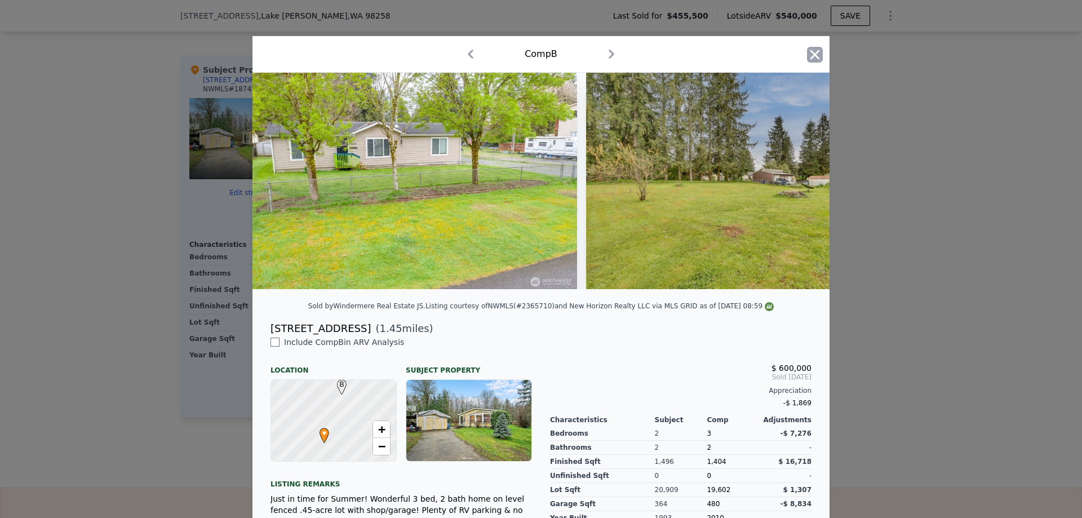
click at [812, 57] on icon "button" at bounding box center [815, 55] width 16 height 16
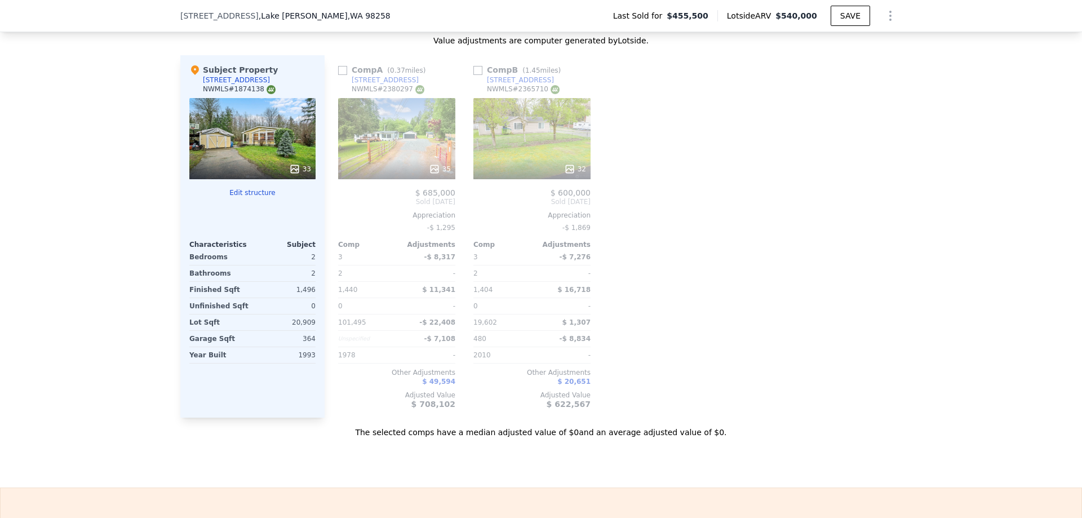
click at [518, 153] on div "32" at bounding box center [531, 138] width 117 height 81
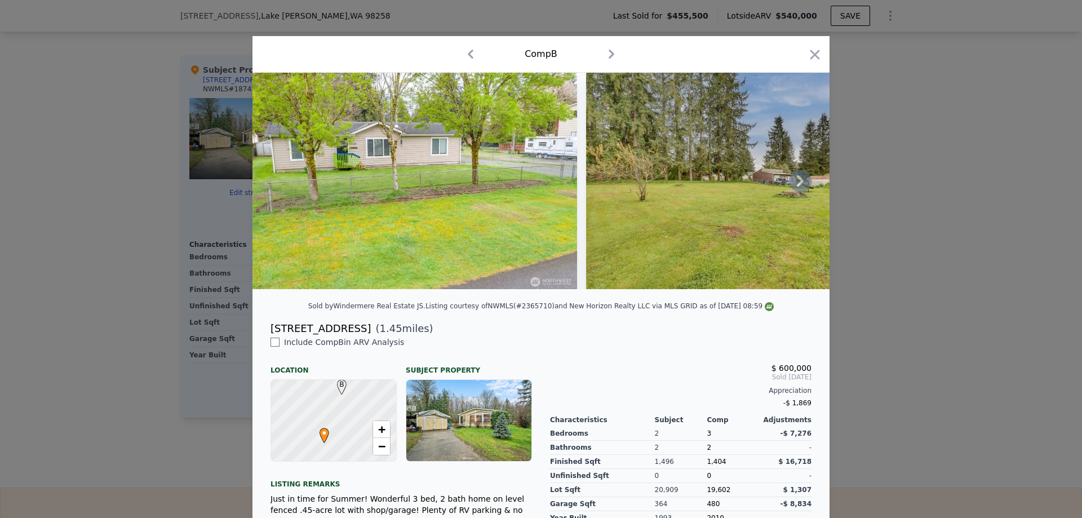
click at [796, 178] on icon at bounding box center [800, 181] width 23 height 23
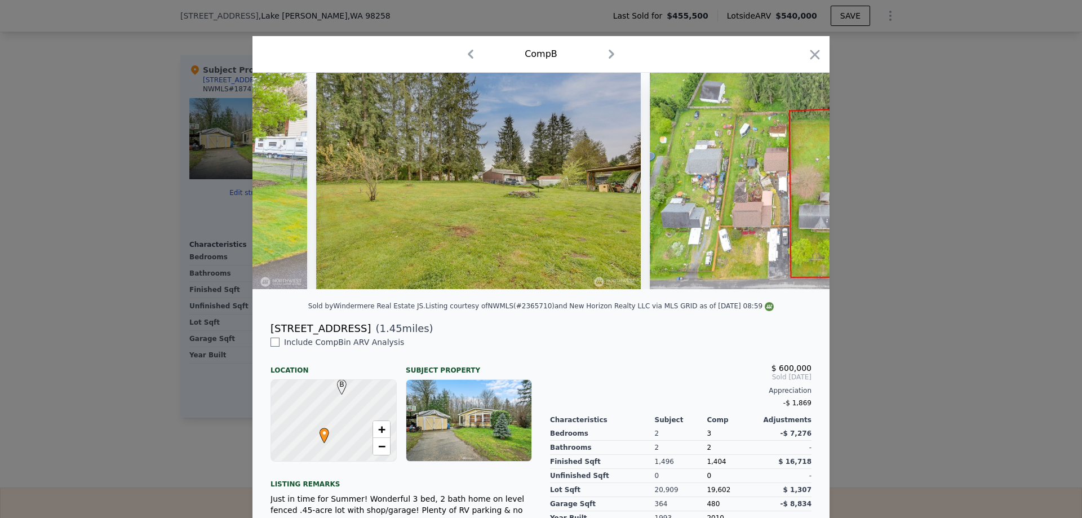
scroll to position [0, 271]
click at [793, 188] on icon at bounding box center [800, 181] width 23 height 23
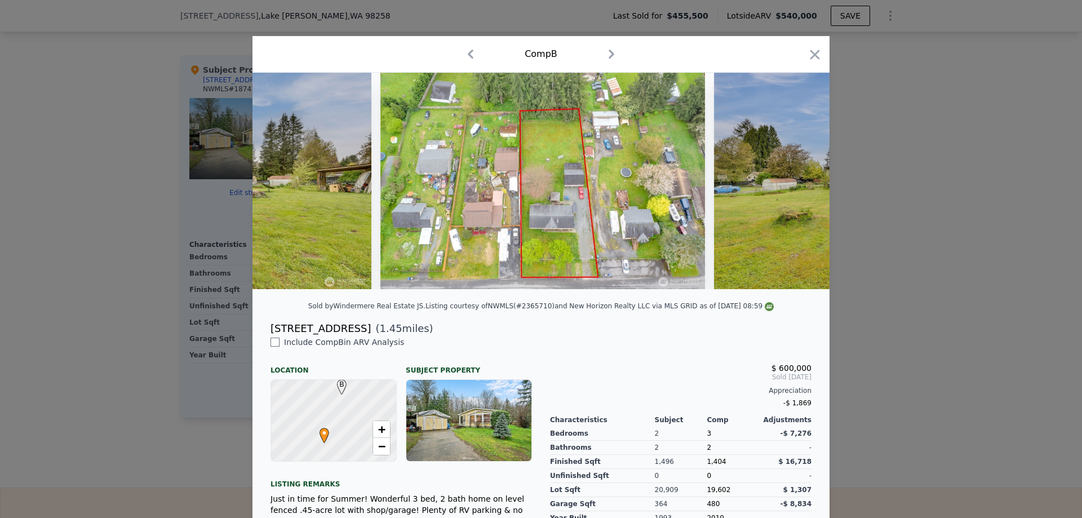
scroll to position [0, 541]
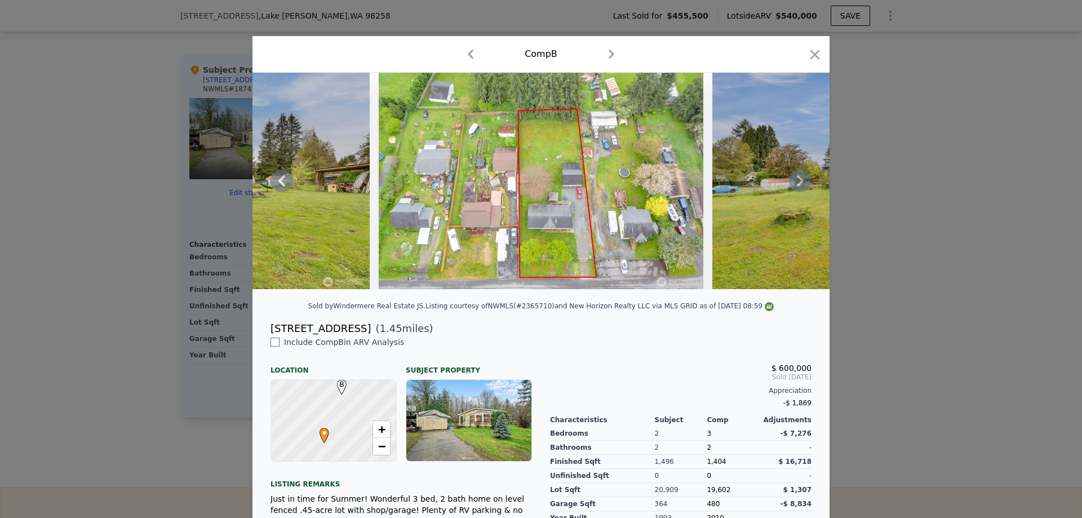
click at [793, 187] on icon at bounding box center [800, 181] width 23 height 23
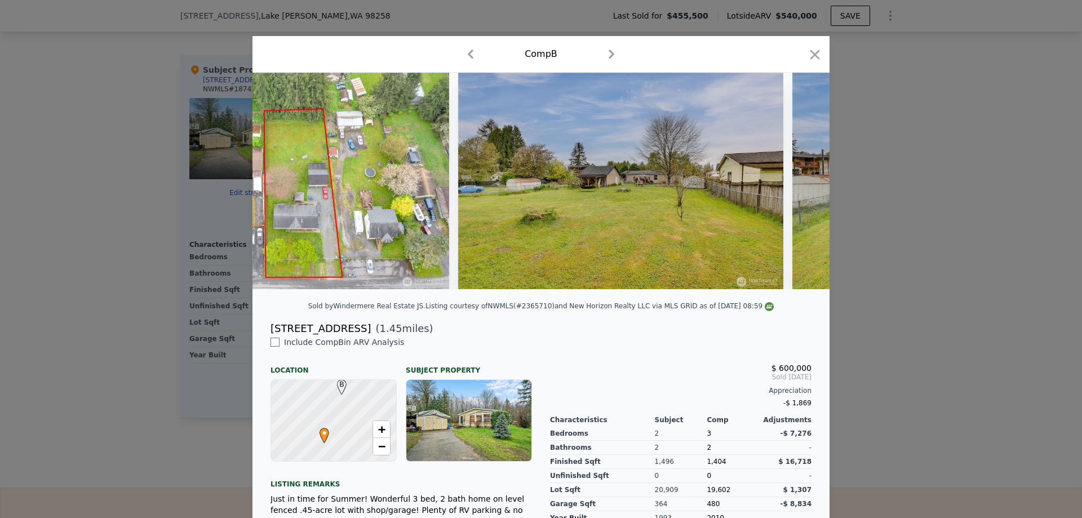
scroll to position [0, 812]
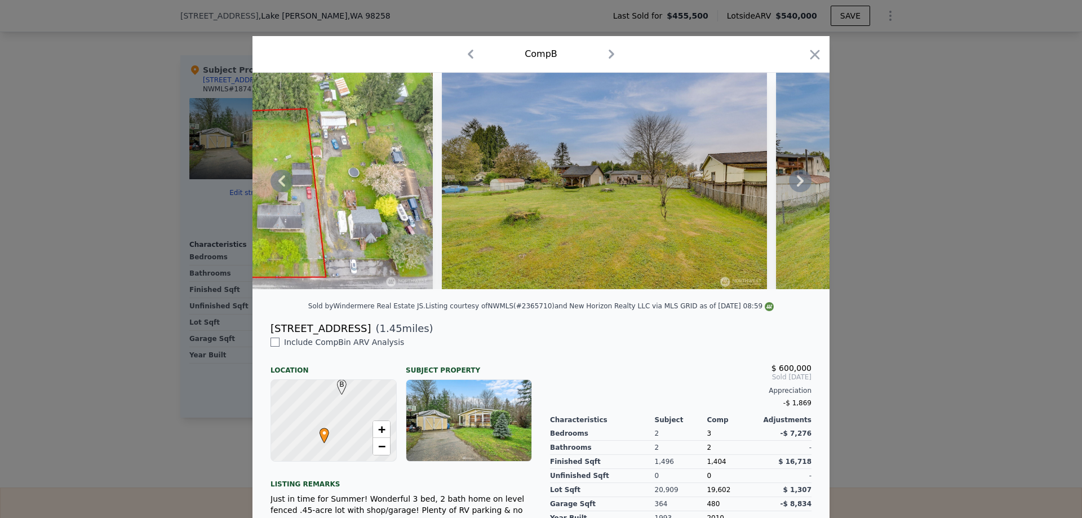
click at [793, 187] on icon at bounding box center [800, 181] width 23 height 23
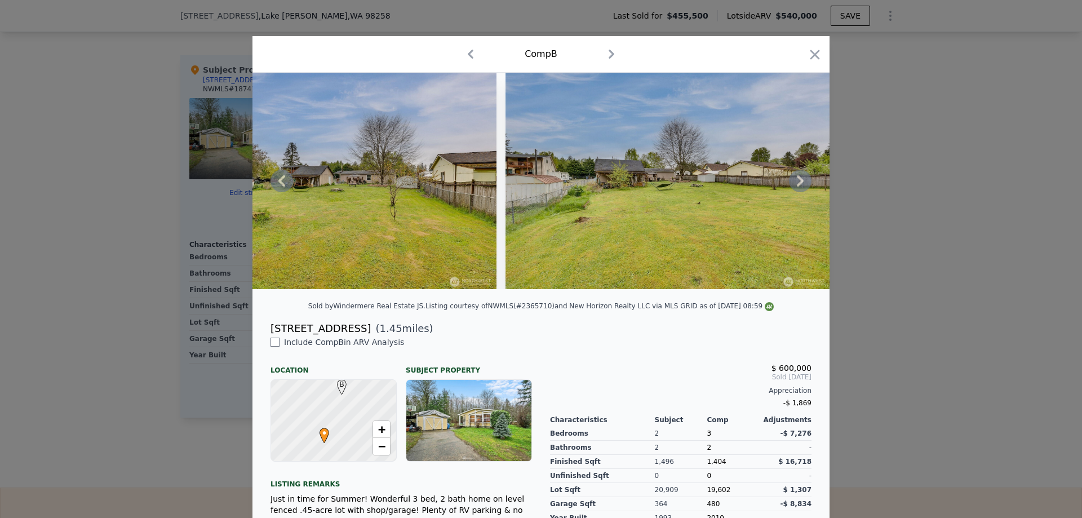
click at [800, 184] on icon at bounding box center [800, 181] width 23 height 23
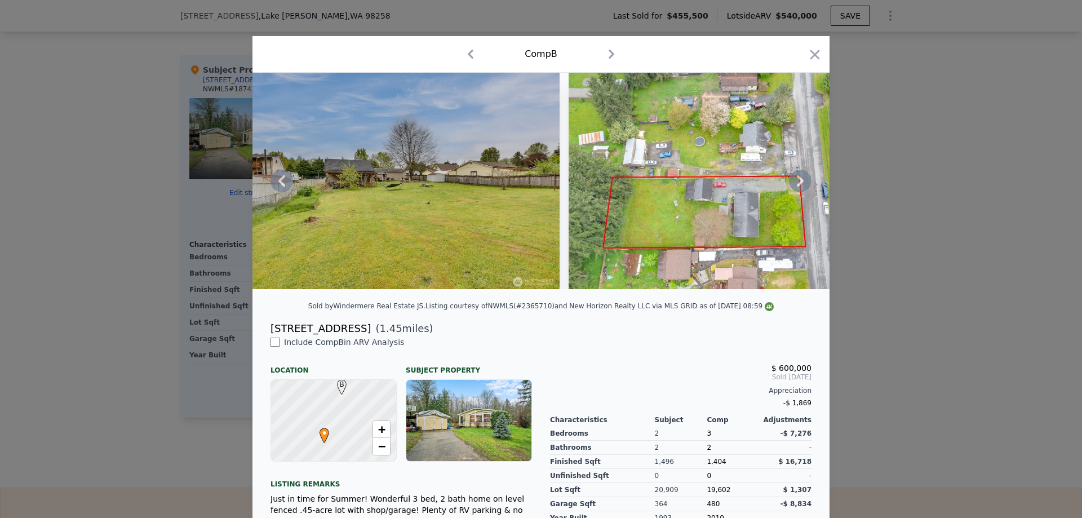
click at [799, 184] on icon at bounding box center [800, 181] width 23 height 23
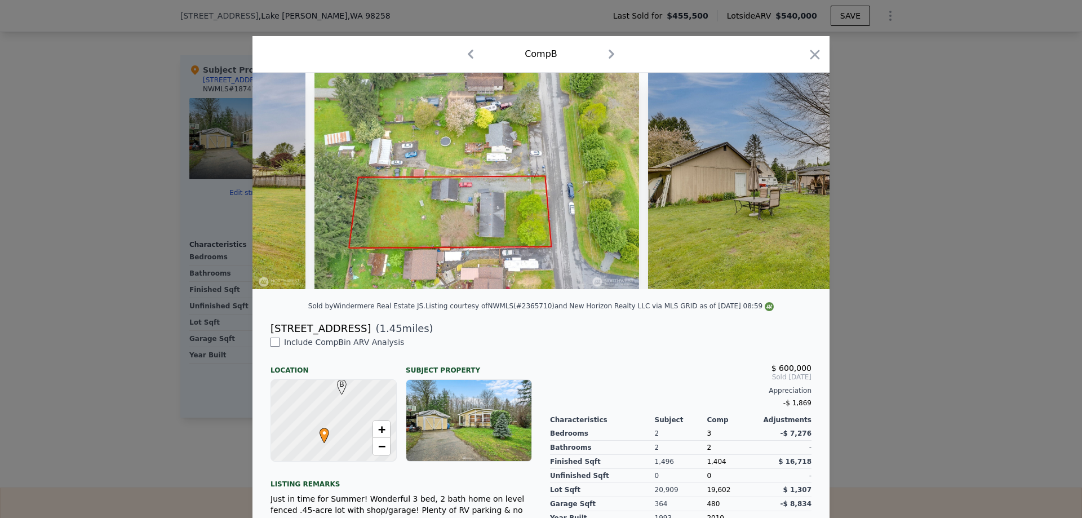
scroll to position [0, 1623]
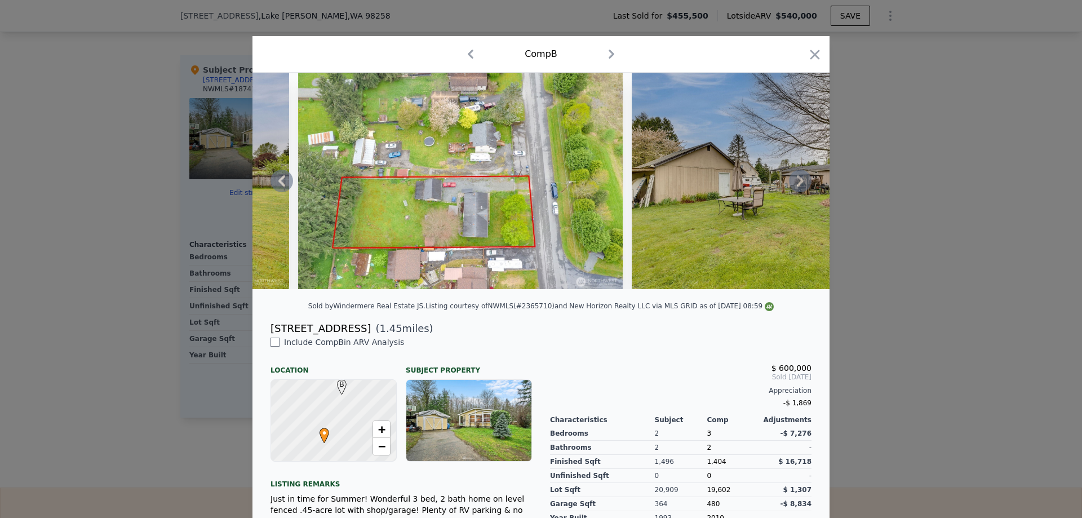
click at [799, 184] on div at bounding box center [540, 181] width 577 height 216
click at [799, 184] on icon at bounding box center [800, 181] width 23 height 23
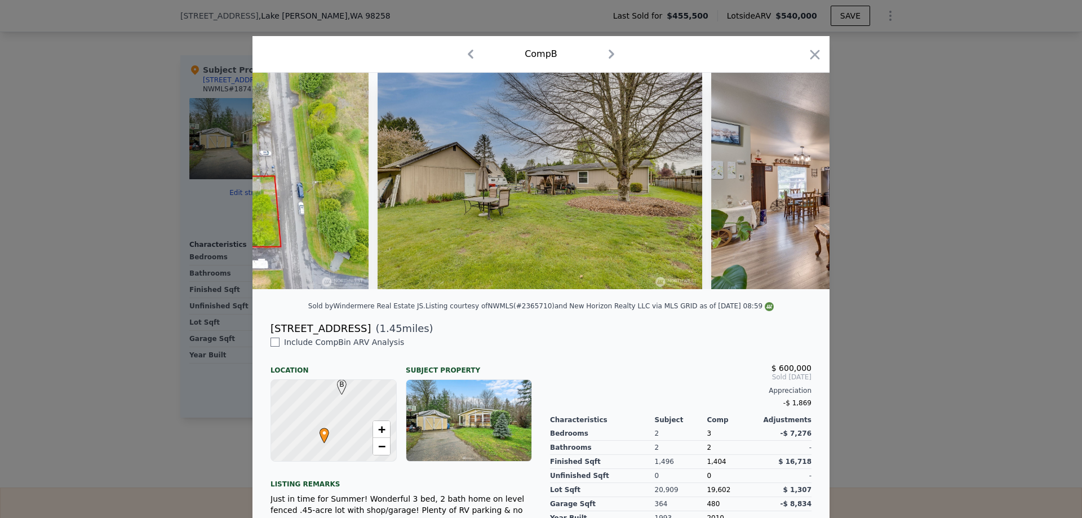
scroll to position [0, 1894]
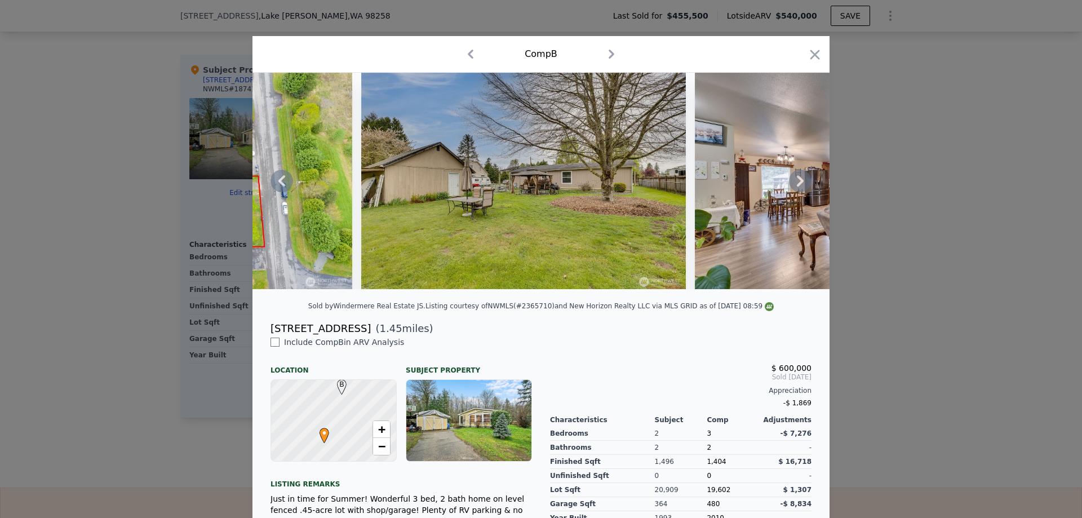
click at [797, 183] on icon at bounding box center [800, 180] width 7 height 11
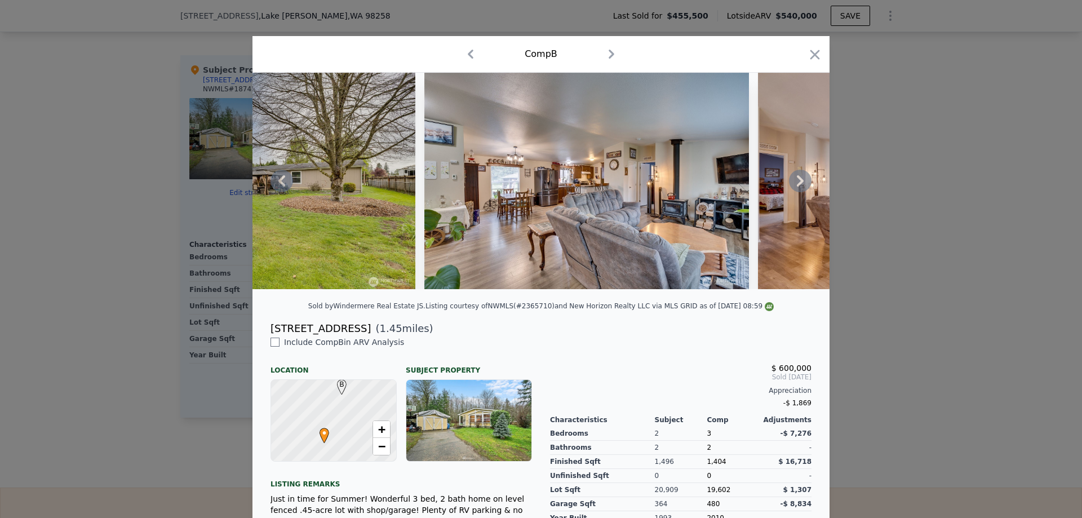
click at [797, 183] on icon at bounding box center [800, 180] width 7 height 11
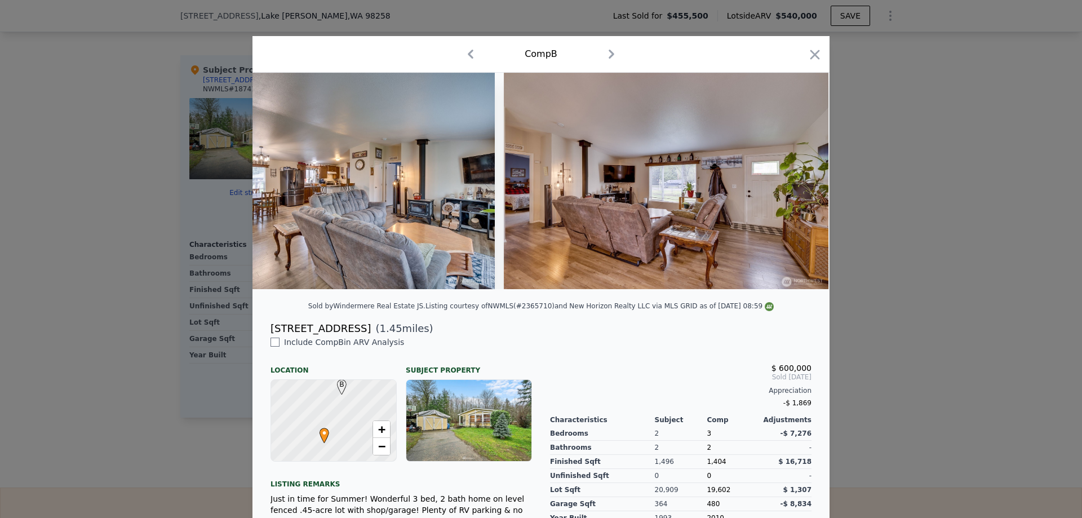
scroll to position [0, 2435]
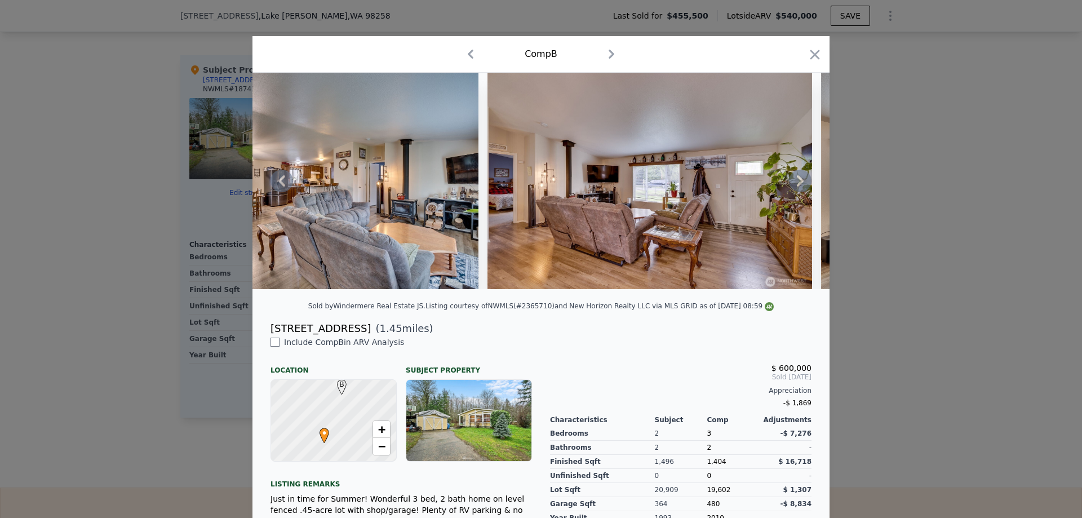
click at [797, 183] on icon at bounding box center [800, 180] width 7 height 11
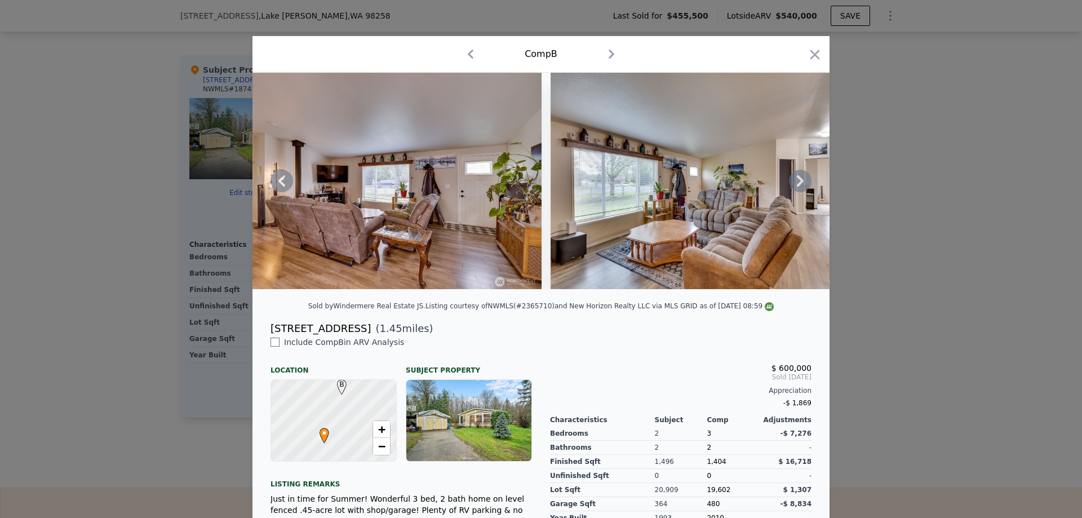
click at [797, 182] on icon at bounding box center [800, 180] width 7 height 11
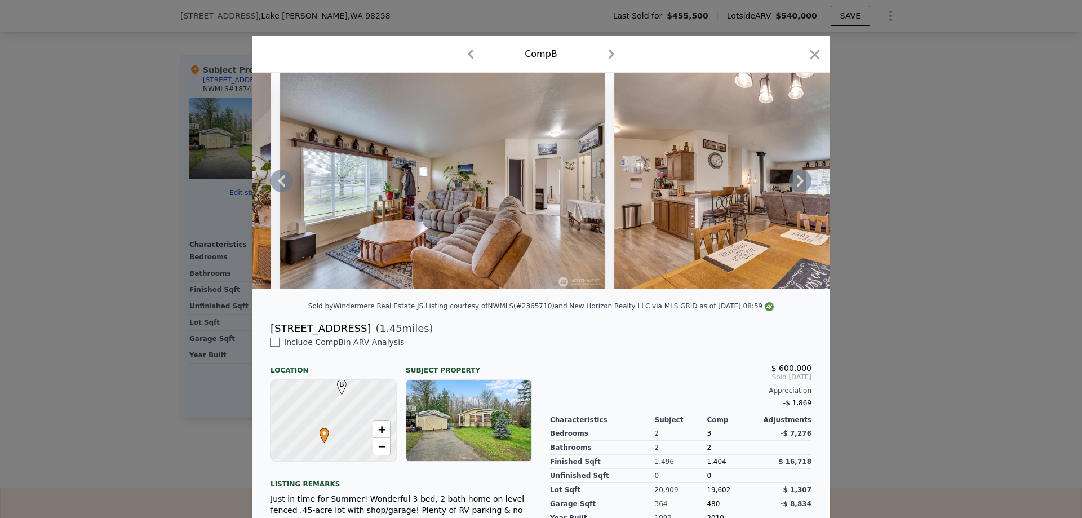
click at [797, 182] on icon at bounding box center [800, 180] width 7 height 11
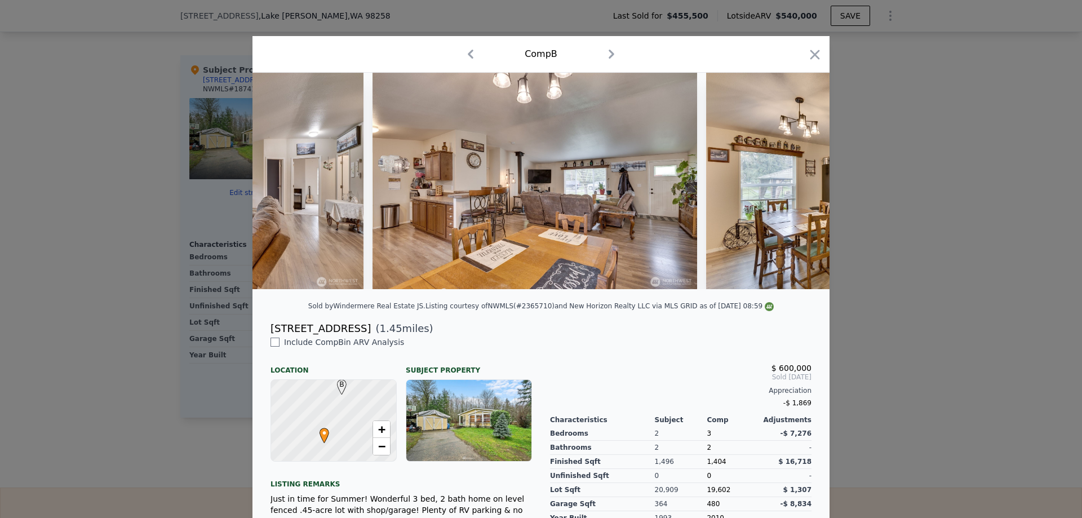
scroll to position [0, 3246]
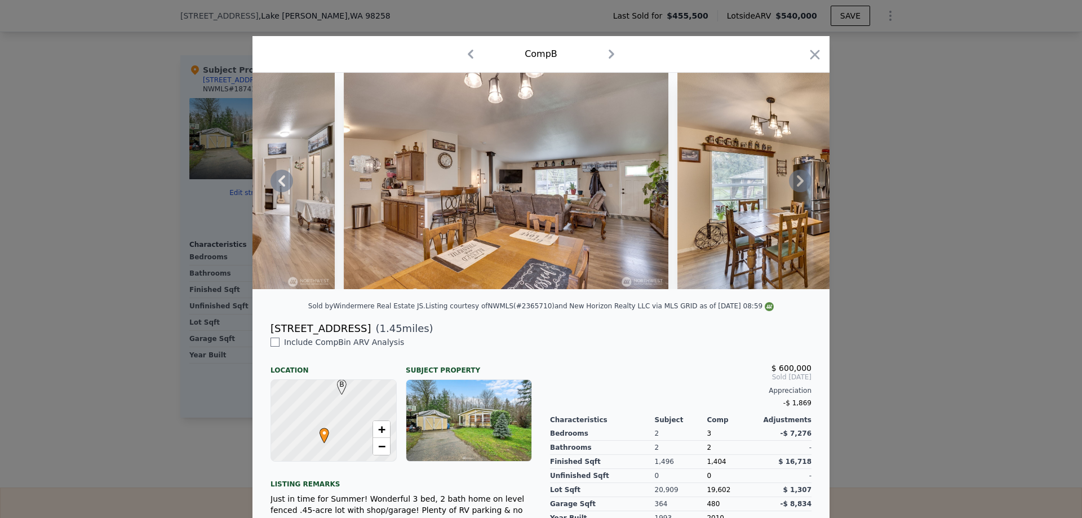
click at [797, 182] on icon at bounding box center [800, 180] width 7 height 11
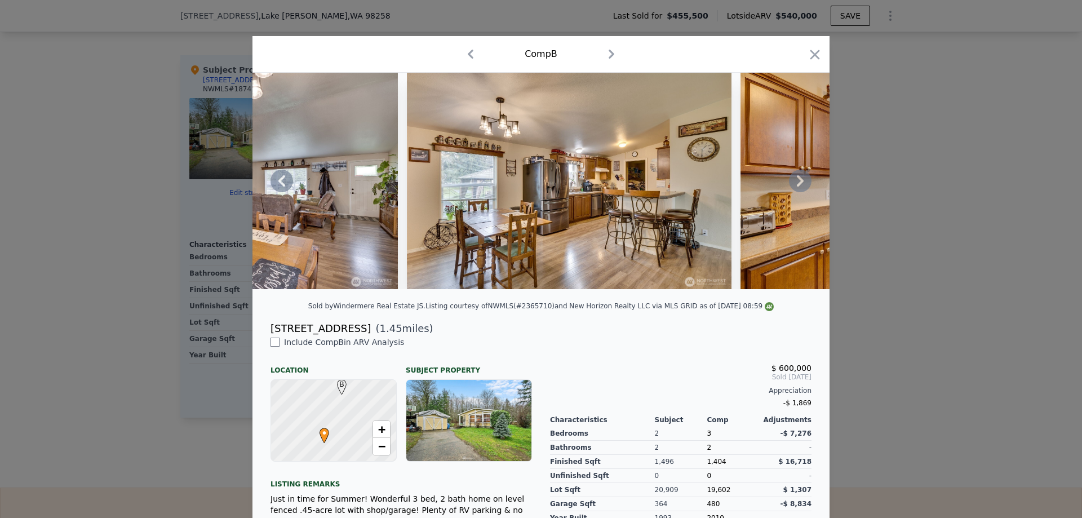
click at [797, 182] on icon at bounding box center [800, 180] width 7 height 11
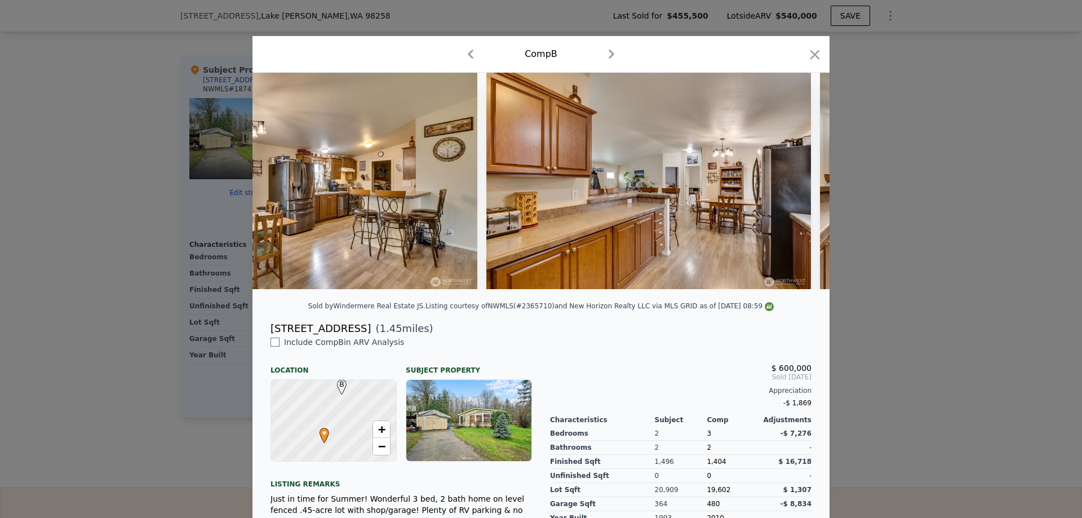
scroll to position [0, 3787]
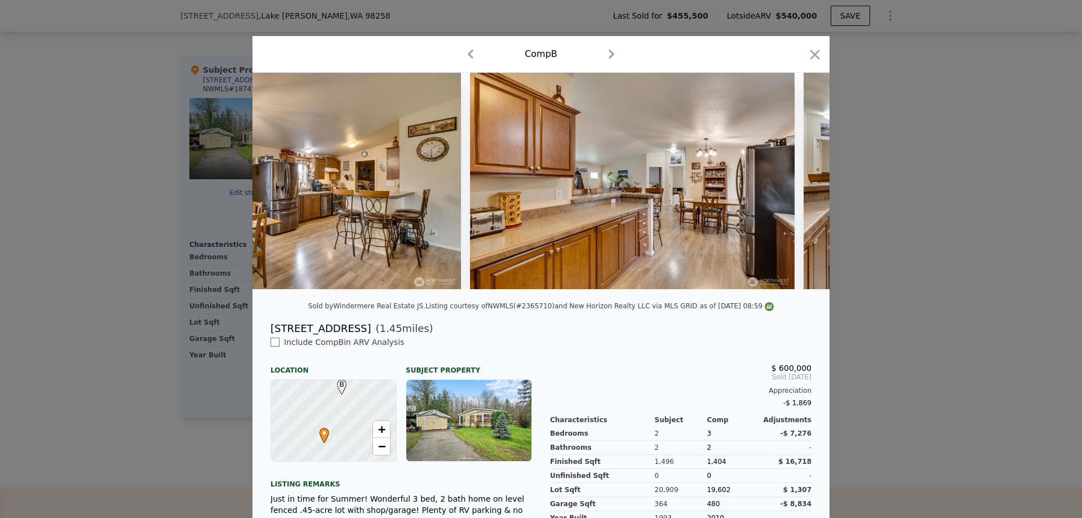
click at [796, 182] on div at bounding box center [540, 181] width 577 height 216
click at [797, 183] on icon at bounding box center [800, 180] width 7 height 11
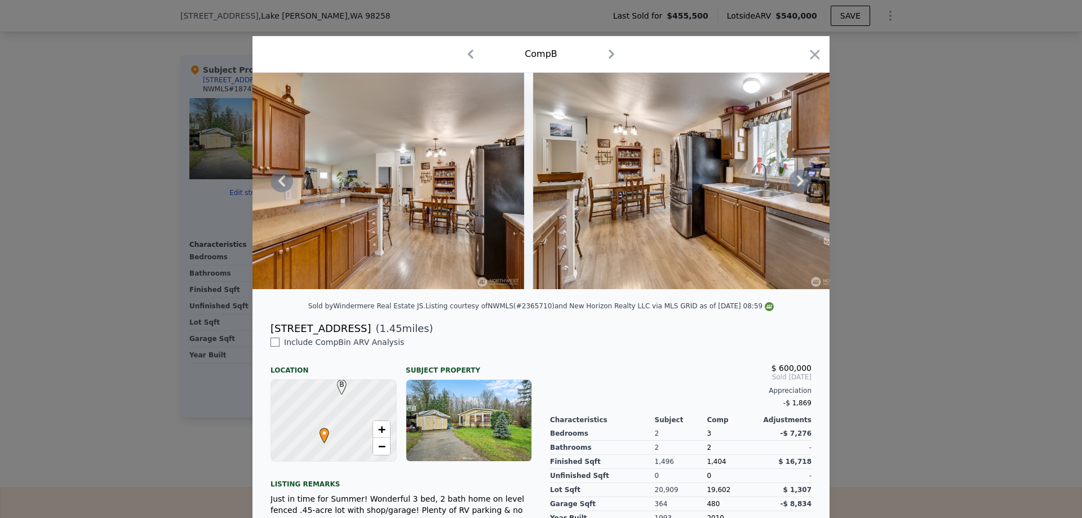
click at [797, 183] on icon at bounding box center [800, 180] width 7 height 11
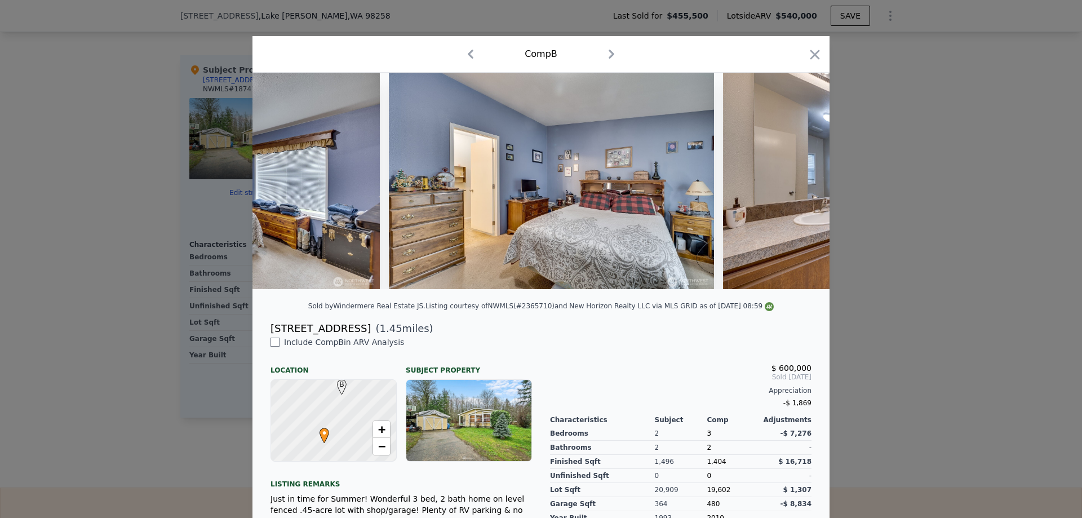
click at [790, 180] on img at bounding box center [885, 181] width 325 height 216
click at [790, 180] on icon at bounding box center [800, 181] width 23 height 23
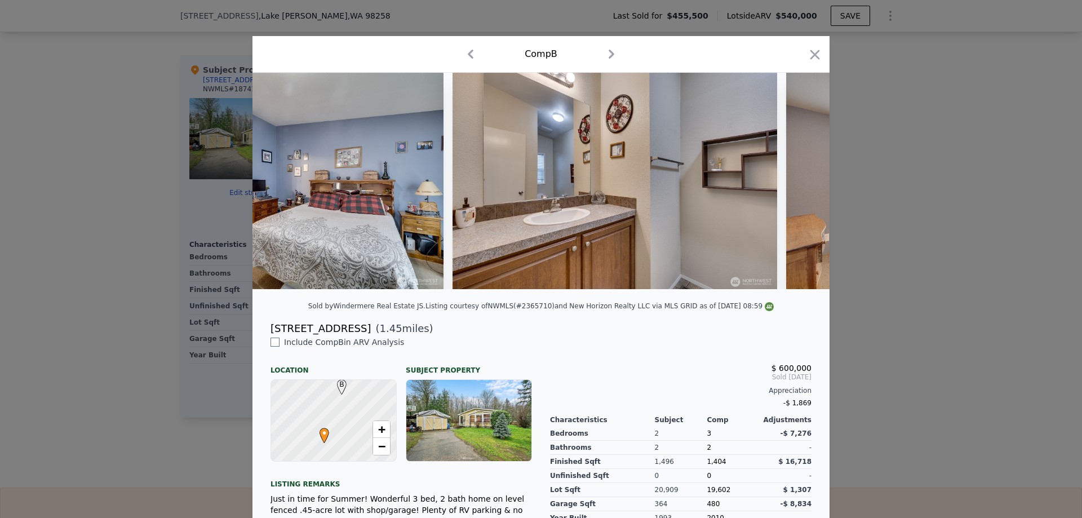
click at [790, 180] on img at bounding box center [948, 181] width 325 height 216
click at [797, 181] on icon at bounding box center [800, 180] width 7 height 11
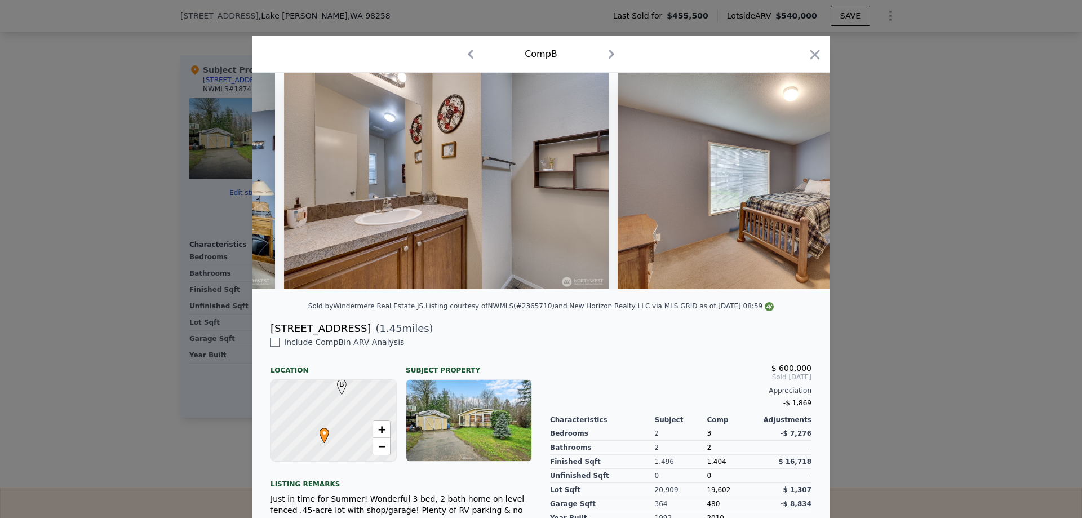
scroll to position [0, 5410]
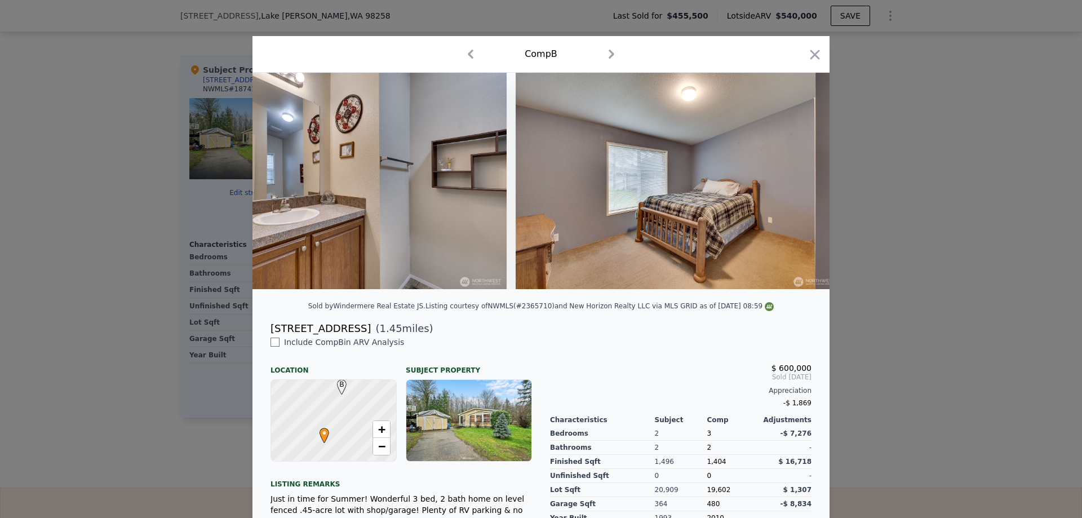
click at [793, 181] on img at bounding box center [678, 181] width 325 height 216
click at [797, 181] on icon at bounding box center [800, 180] width 7 height 11
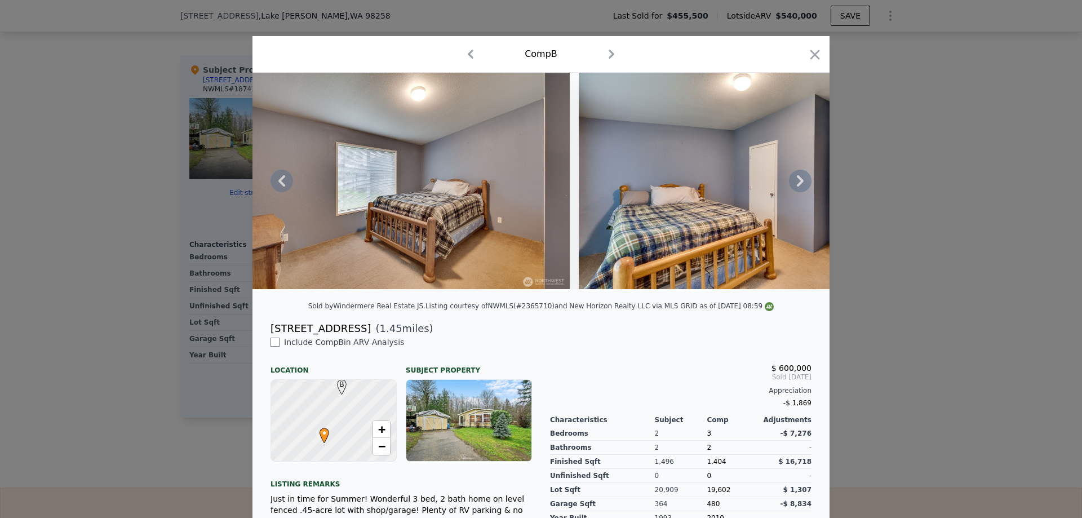
click at [797, 181] on icon at bounding box center [800, 180] width 7 height 11
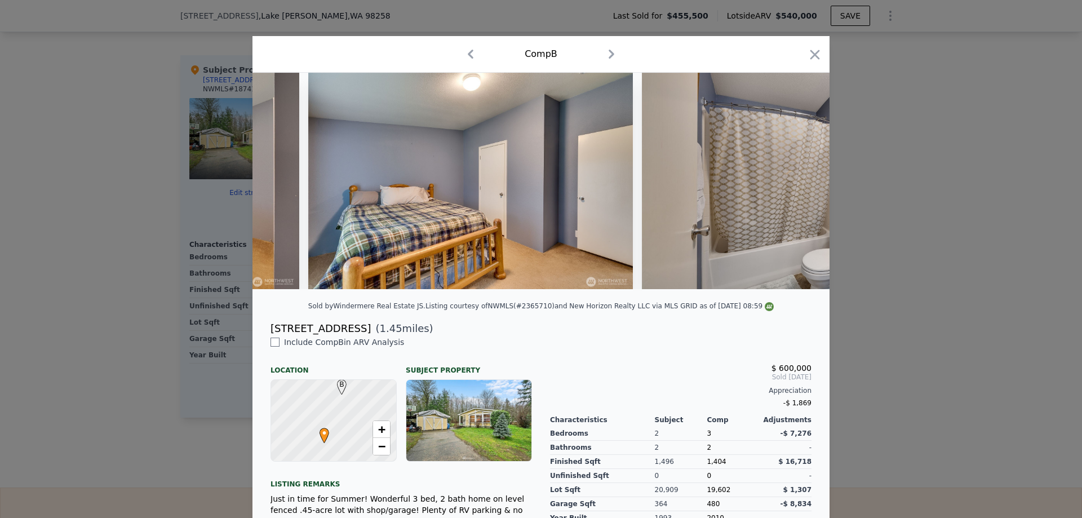
click at [793, 181] on div at bounding box center [540, 181] width 577 height 216
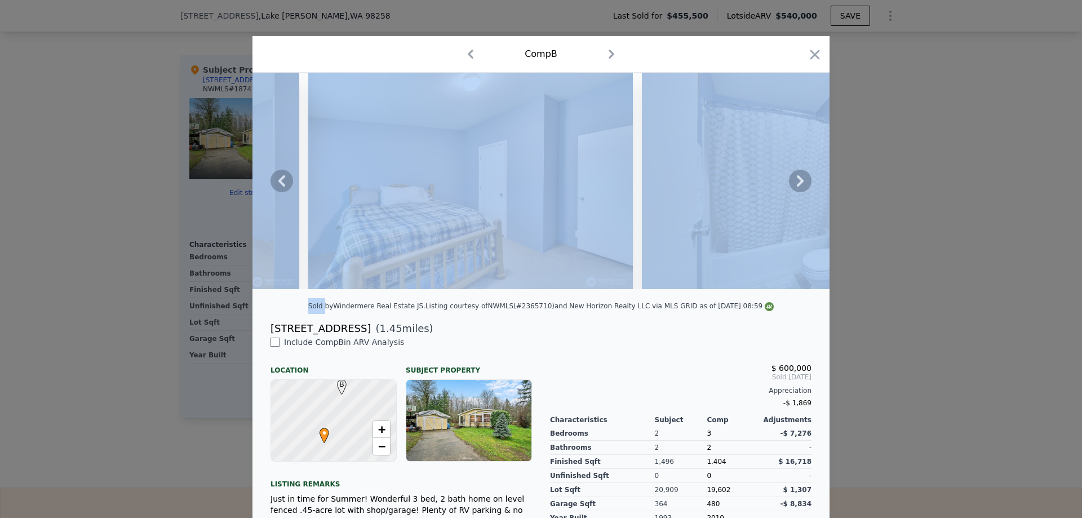
click at [797, 181] on icon at bounding box center [800, 180] width 7 height 11
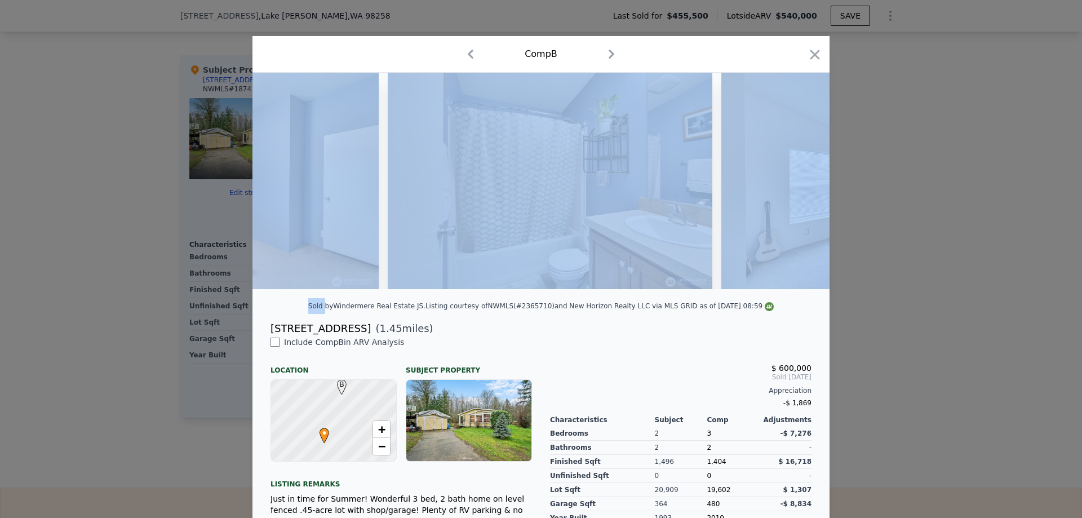
scroll to position [0, 6222]
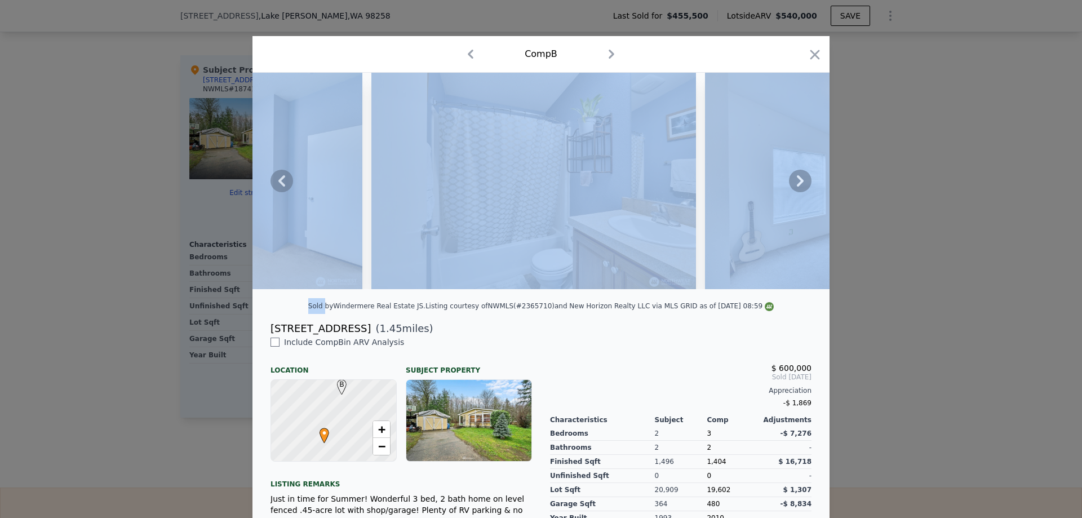
click at [728, 190] on img at bounding box center [867, 181] width 325 height 216
click at [783, 186] on img at bounding box center [867, 181] width 325 height 216
click at [789, 187] on icon at bounding box center [800, 181] width 23 height 23
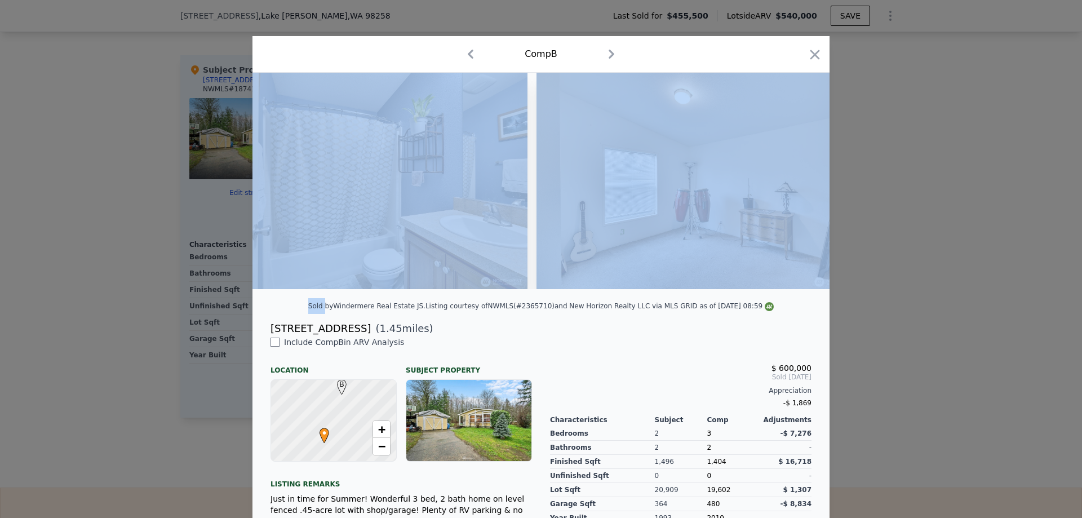
scroll to position [0, 6492]
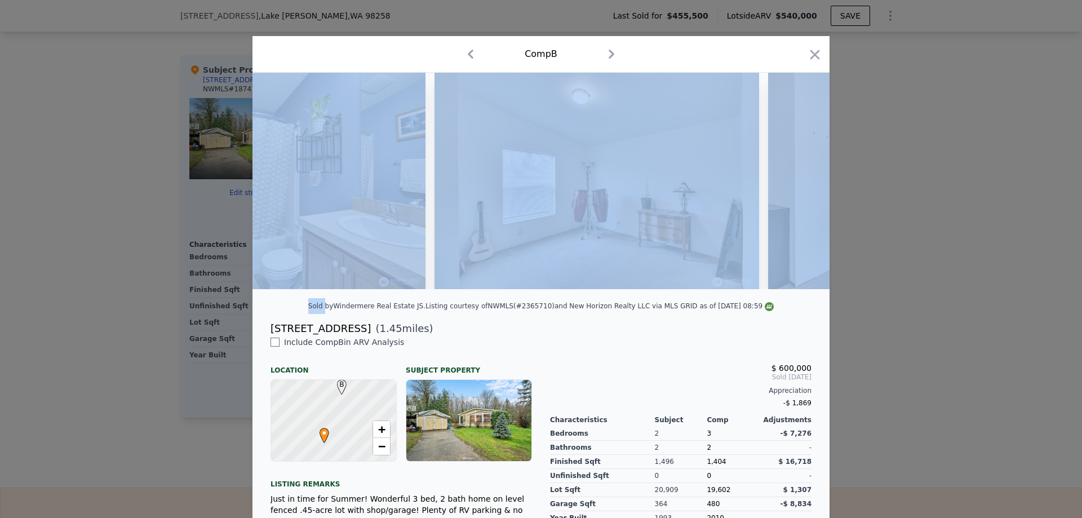
click at [790, 187] on div at bounding box center [540, 181] width 577 height 216
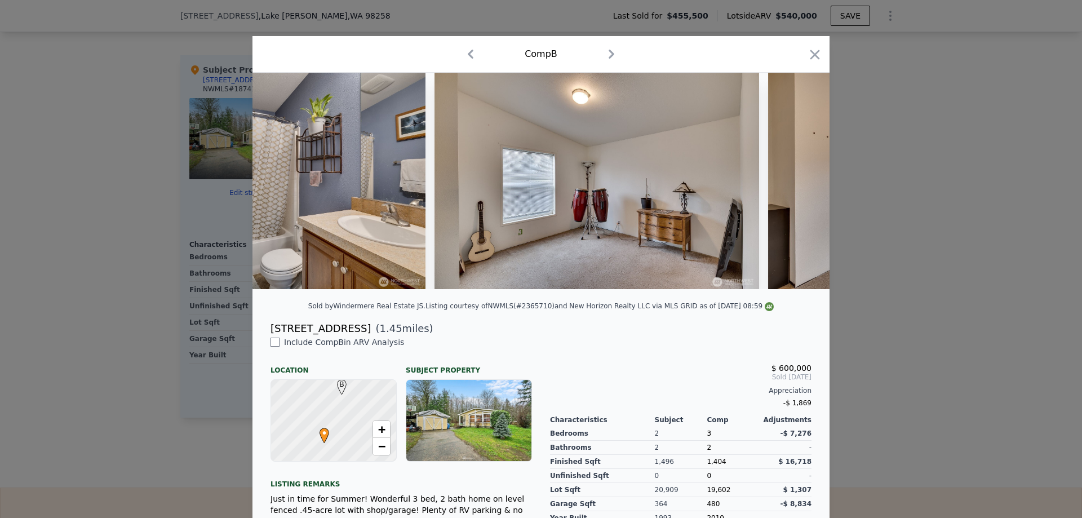
click at [634, 373] on div "$ 600,000" at bounding box center [680, 367] width 261 height 9
click at [804, 183] on icon at bounding box center [800, 181] width 23 height 23
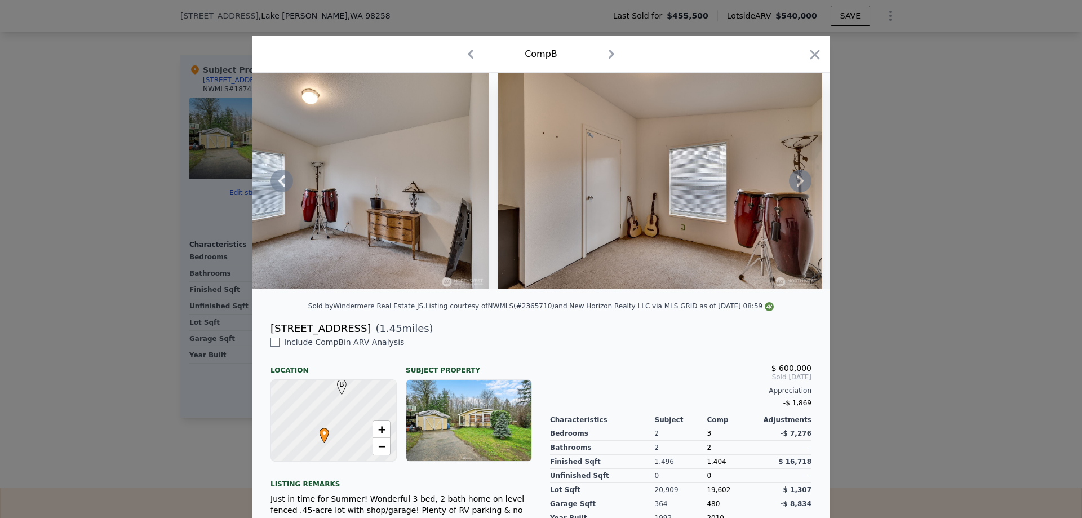
click at [797, 184] on icon at bounding box center [800, 180] width 7 height 11
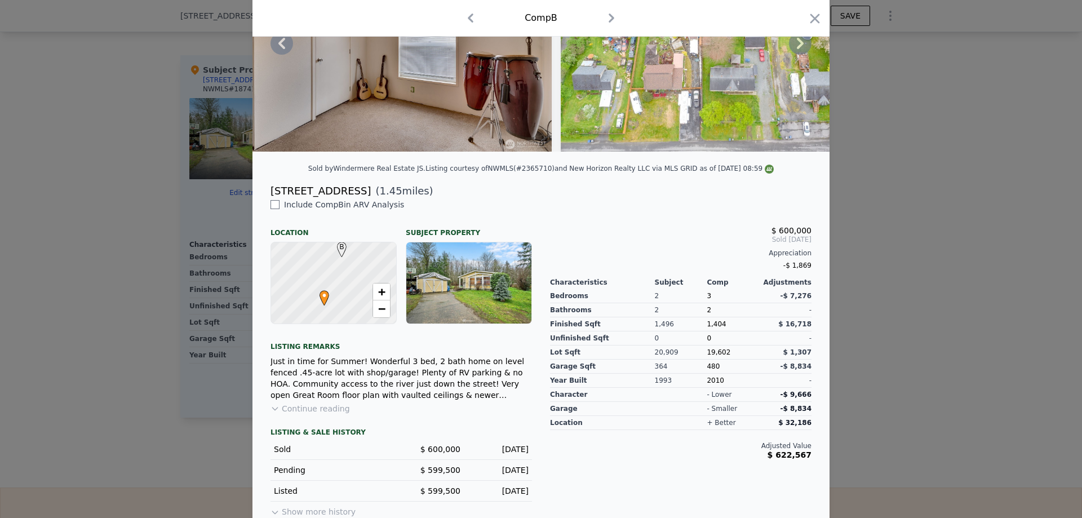
scroll to position [156, 0]
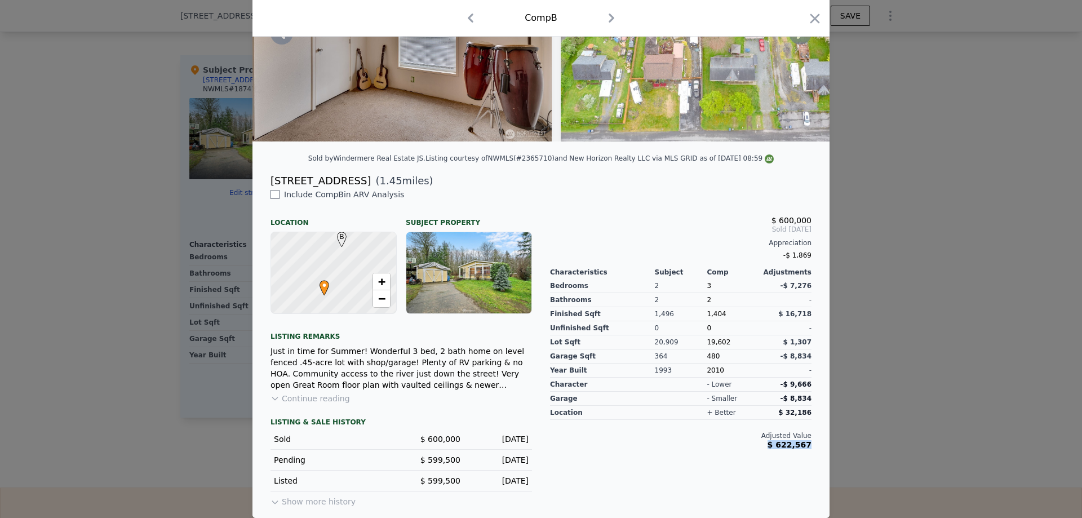
drag, startPoint x: 808, startPoint y: 447, endPoint x: 743, endPoint y: 446, distance: 65.4
click at [743, 446] on div "$ 600,000 Sold Jun 2025 Appreciation -$ 1,869 Characteristics Subject Comp Adju…" at bounding box center [681, 349] width 280 height 320
click at [764, 439] on div "Adjusted Value" at bounding box center [680, 435] width 261 height 9
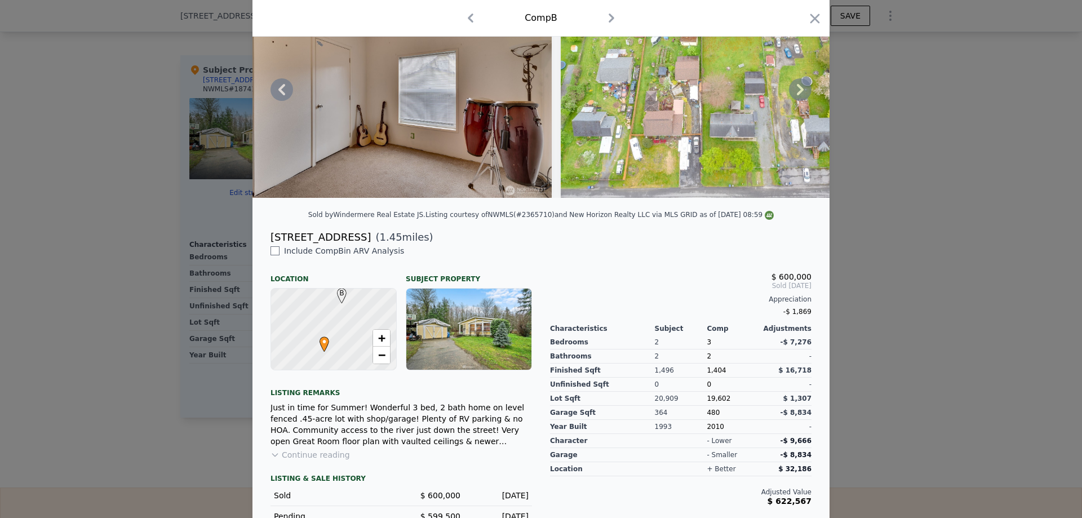
scroll to position [0, 0]
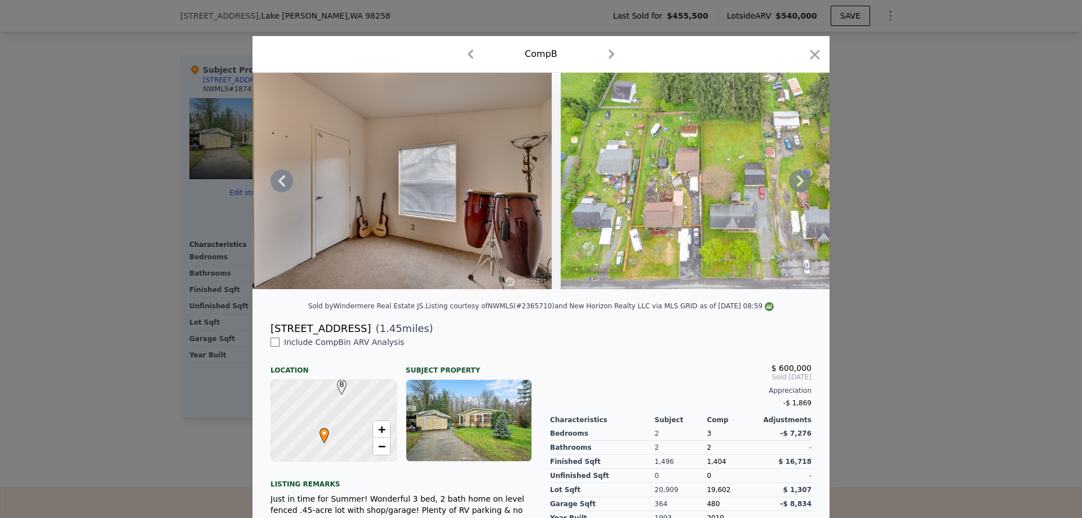
click at [276, 191] on icon at bounding box center [282, 181] width 23 height 23
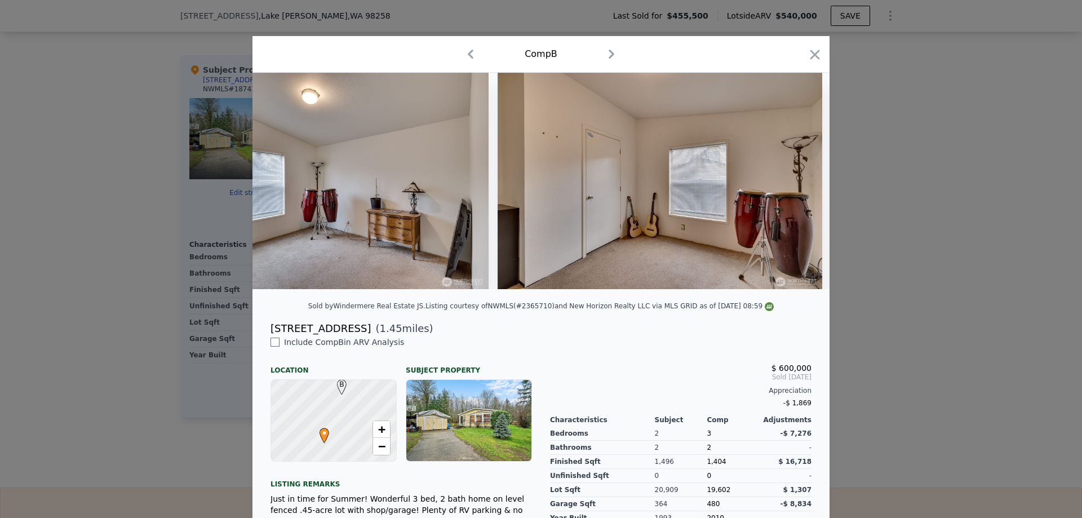
click at [275, 187] on img at bounding box center [326, 181] width 325 height 216
click at [276, 189] on icon at bounding box center [282, 181] width 23 height 23
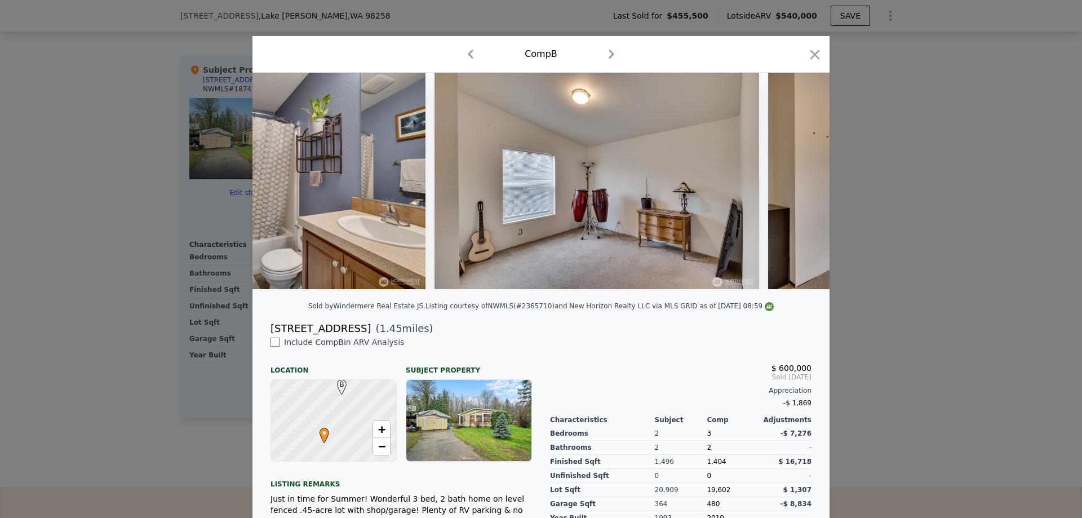
click at [281, 187] on img at bounding box center [263, 181] width 325 height 216
click at [282, 178] on icon at bounding box center [282, 181] width 23 height 23
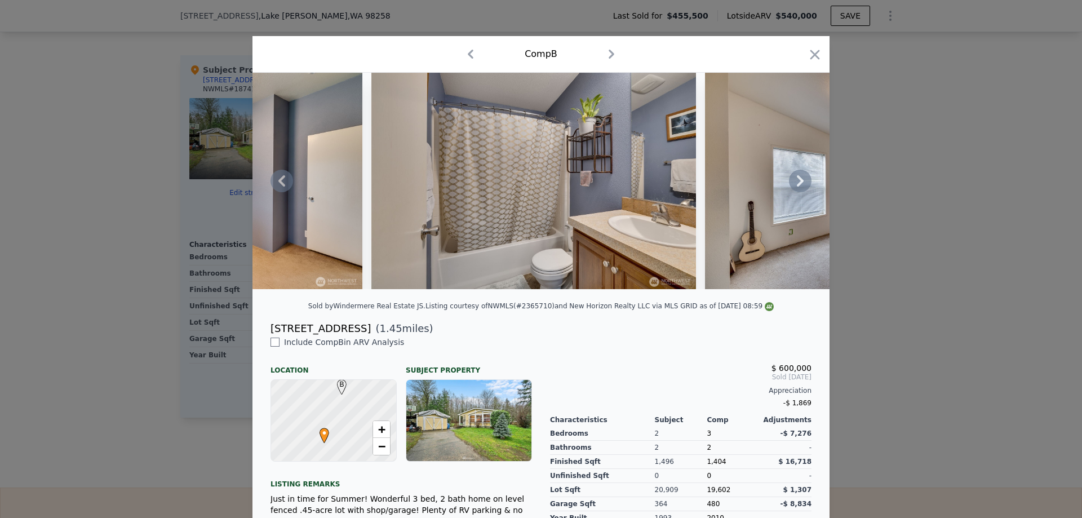
click at [282, 178] on icon at bounding box center [282, 181] width 23 height 23
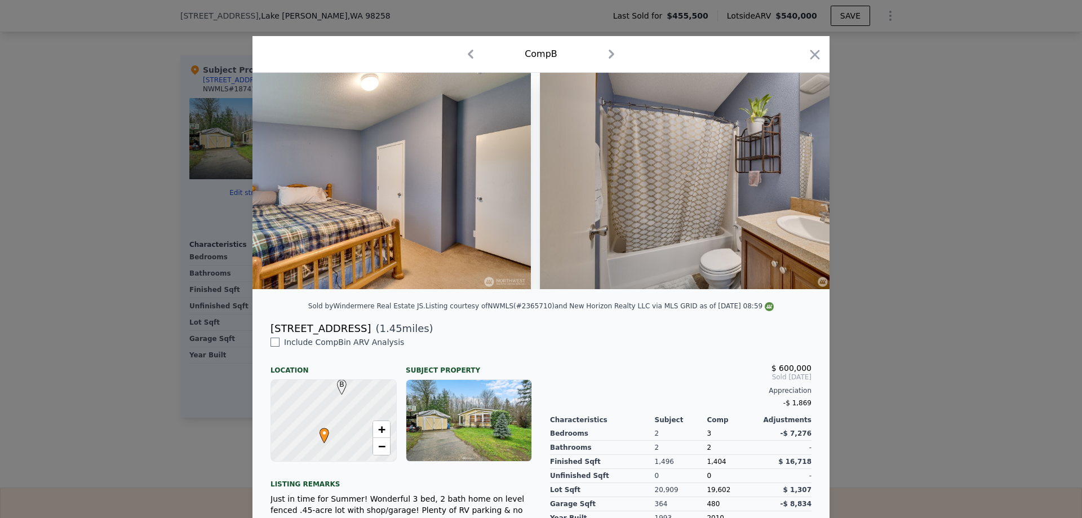
scroll to position [0, 5951]
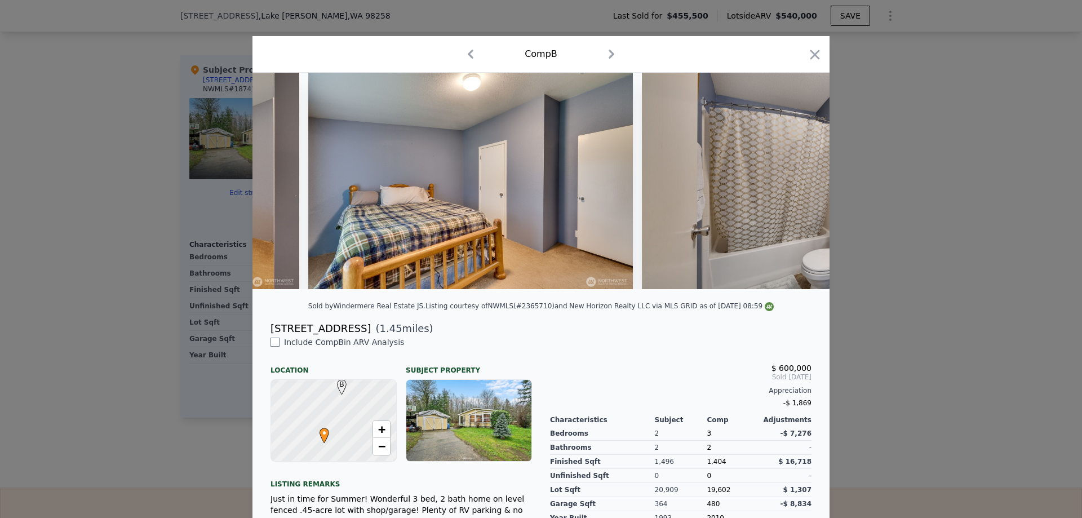
click at [281, 177] on div at bounding box center [540, 181] width 577 height 216
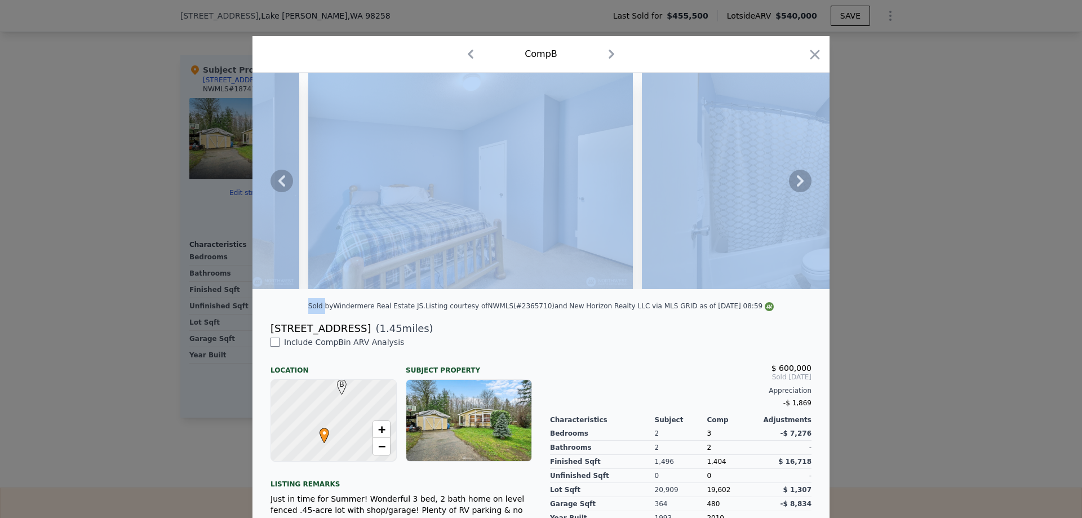
click at [281, 177] on icon at bounding box center [282, 181] width 23 height 23
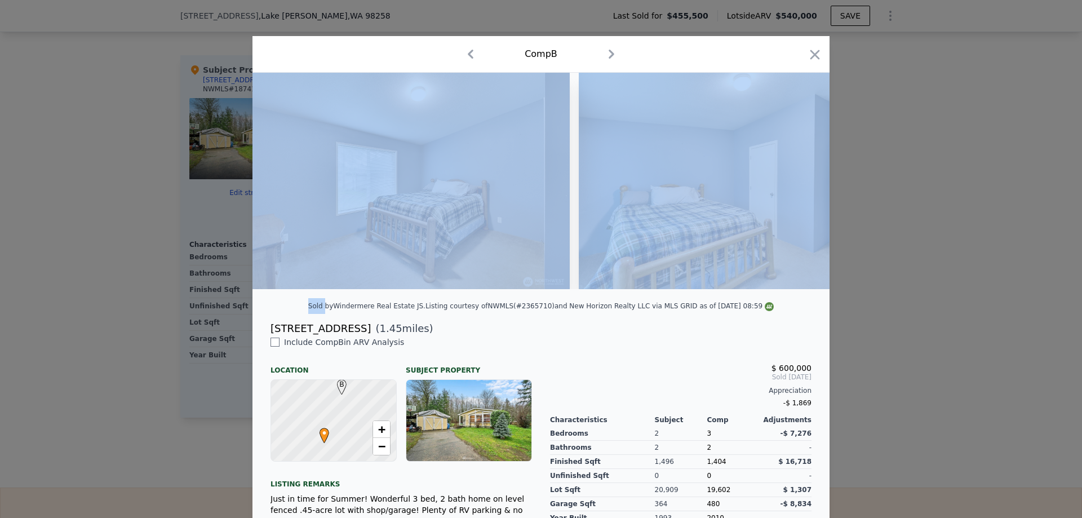
click at [282, 184] on div at bounding box center [540, 181] width 577 height 216
click at [276, 181] on icon at bounding box center [282, 181] width 23 height 23
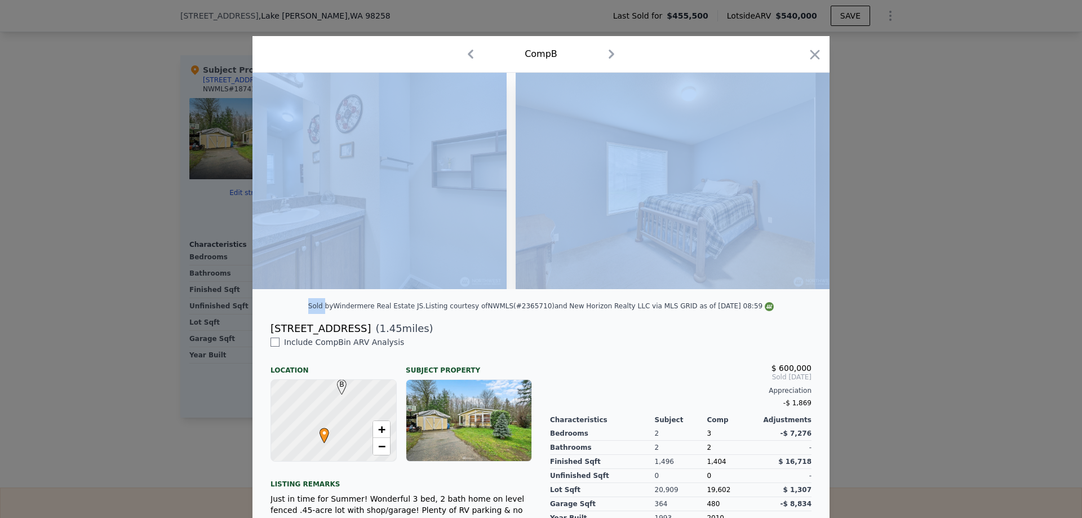
click at [278, 180] on img at bounding box center [344, 181] width 325 height 216
click at [278, 178] on icon at bounding box center [282, 181] width 23 height 23
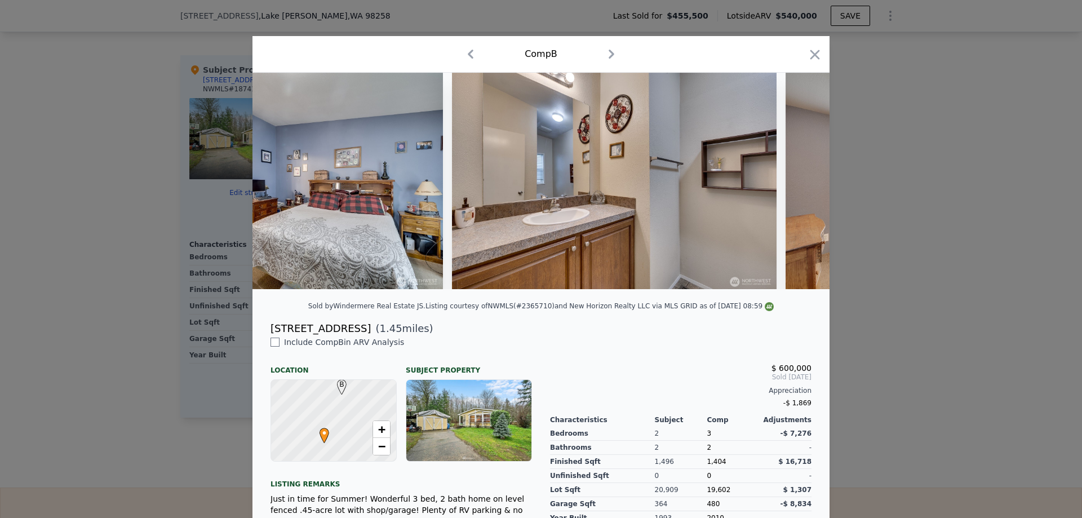
scroll to position [0, 5140]
click at [280, 185] on icon at bounding box center [282, 181] width 23 height 23
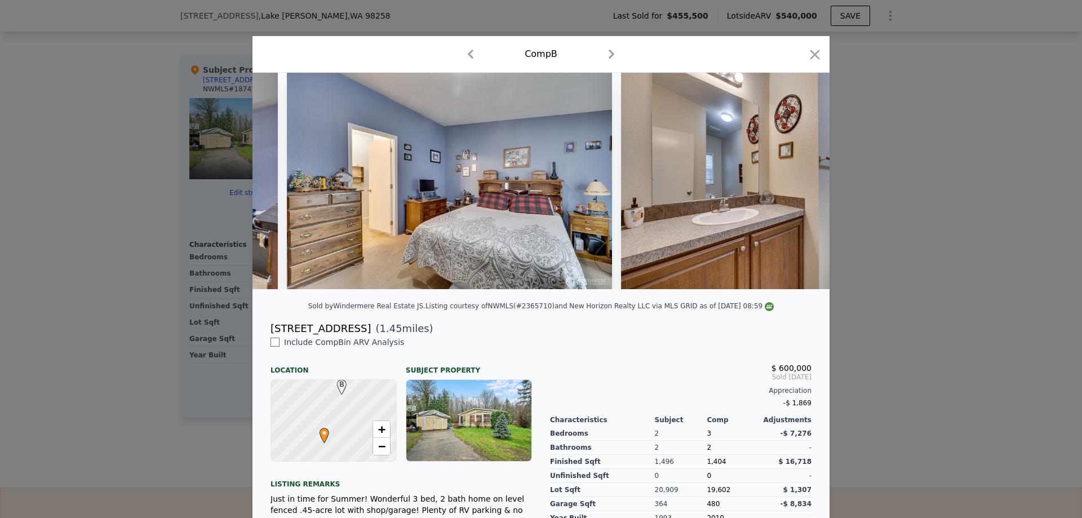
scroll to position [0, 4869]
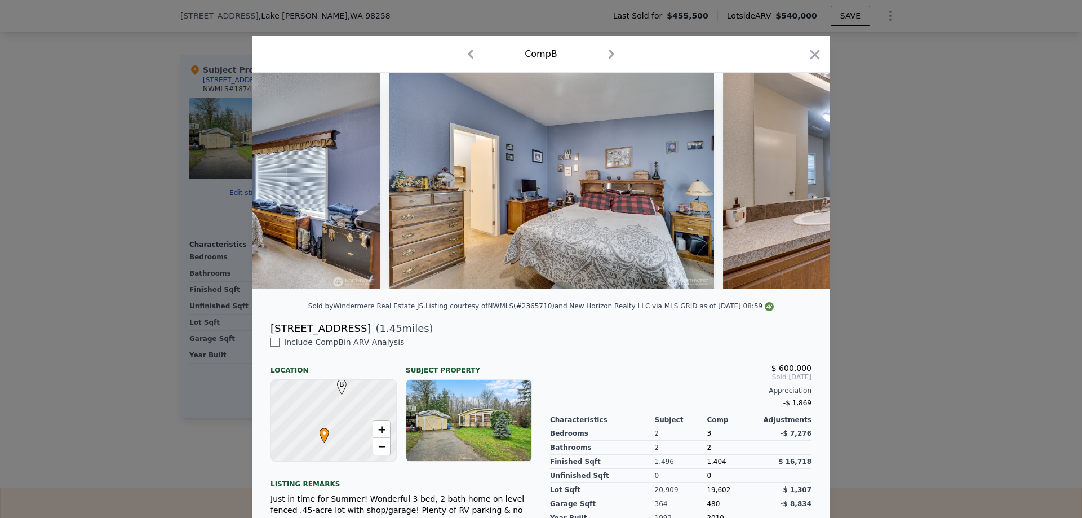
click at [280, 185] on div at bounding box center [540, 181] width 577 height 216
click at [281, 183] on icon at bounding box center [282, 181] width 23 height 23
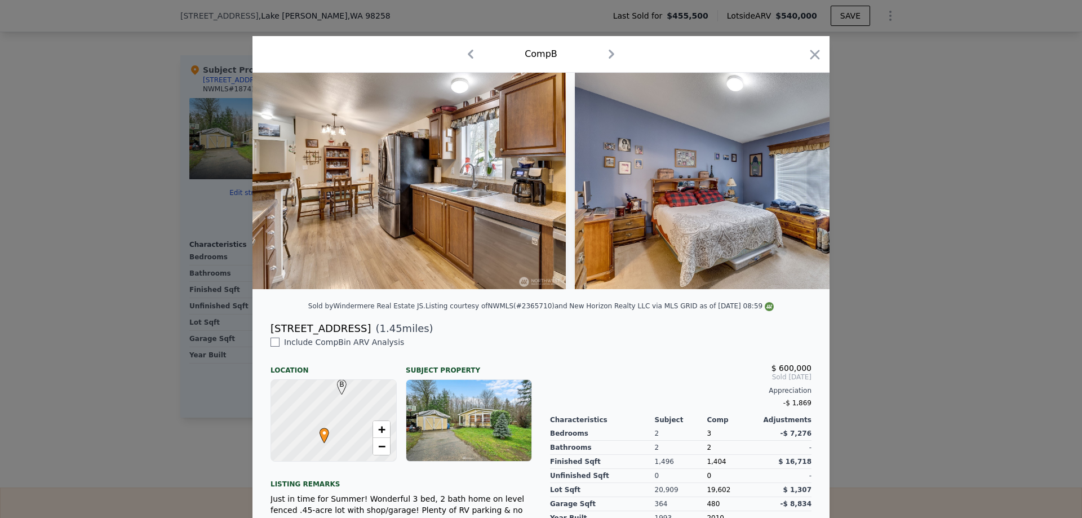
scroll to position [0, 4328]
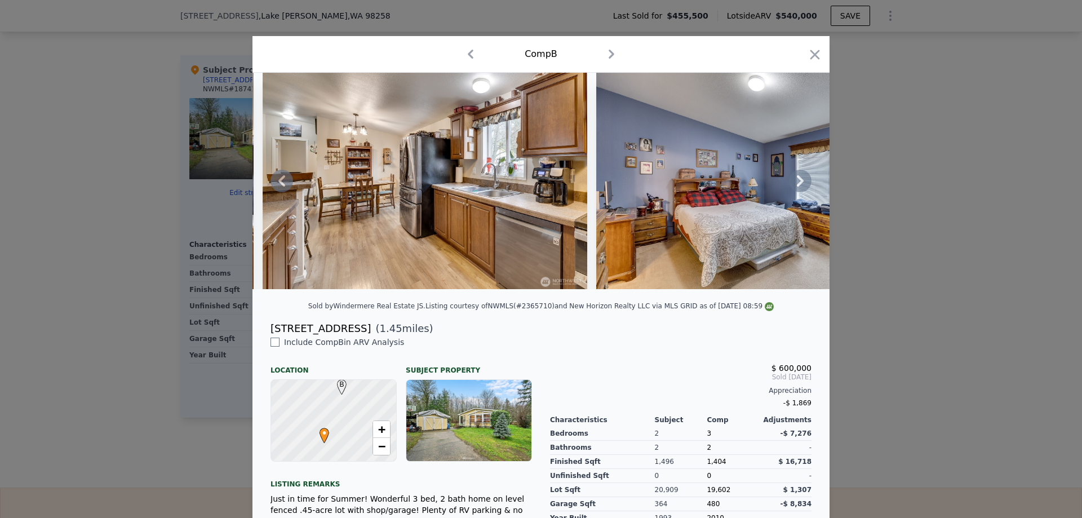
click at [523, 203] on img at bounding box center [425, 181] width 325 height 216
click at [283, 185] on icon at bounding box center [282, 181] width 23 height 23
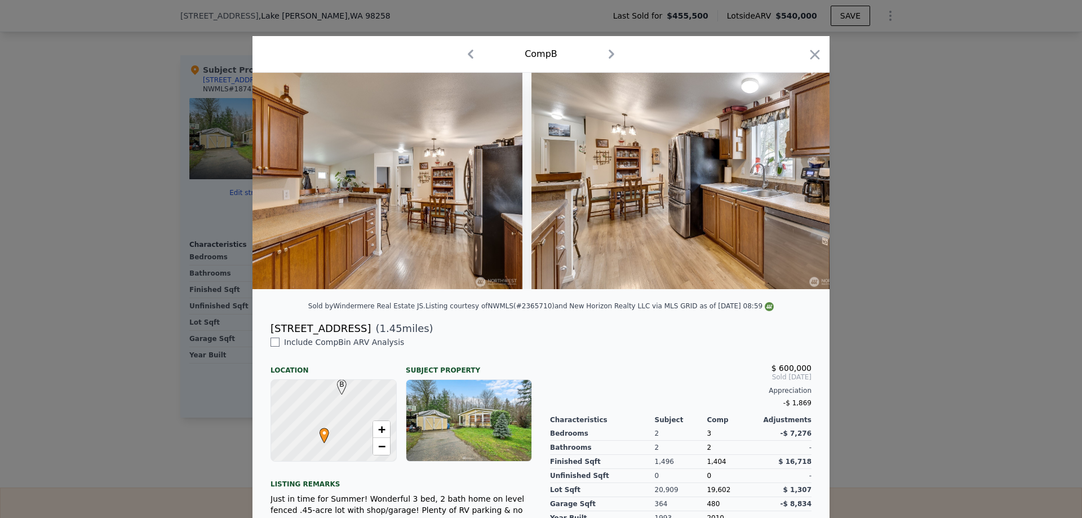
scroll to position [0, 4058]
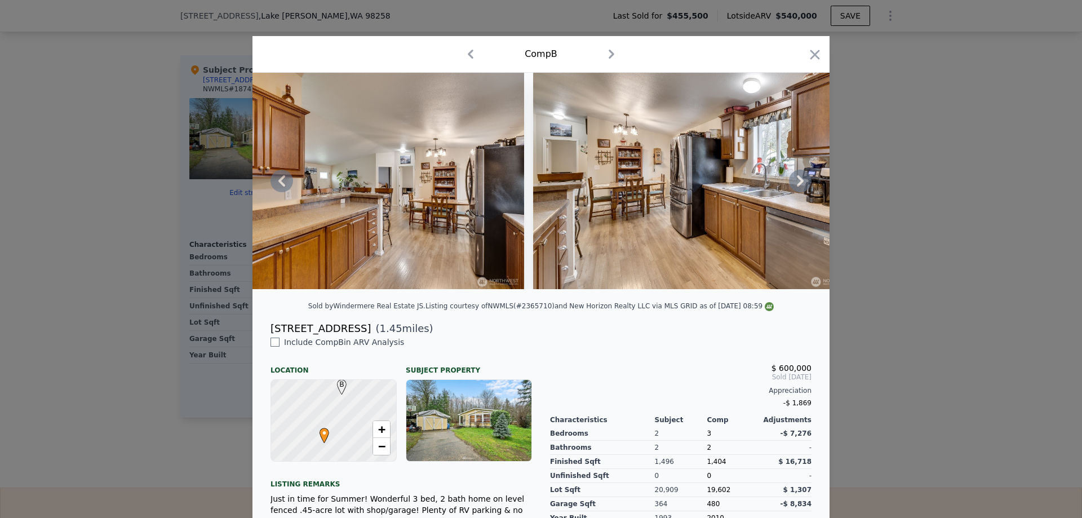
click at [413, 198] on img at bounding box center [361, 181] width 325 height 216
drag, startPoint x: 328, startPoint y: 259, endPoint x: 444, endPoint y: 183, distance: 138.3
click at [444, 183] on img at bounding box center [361, 181] width 325 height 216
drag, startPoint x: 342, startPoint y: 334, endPoint x: 267, endPoint y: 342, distance: 75.9
click at [271, 336] on div "15026 64th St NE" at bounding box center [321, 329] width 100 height 16
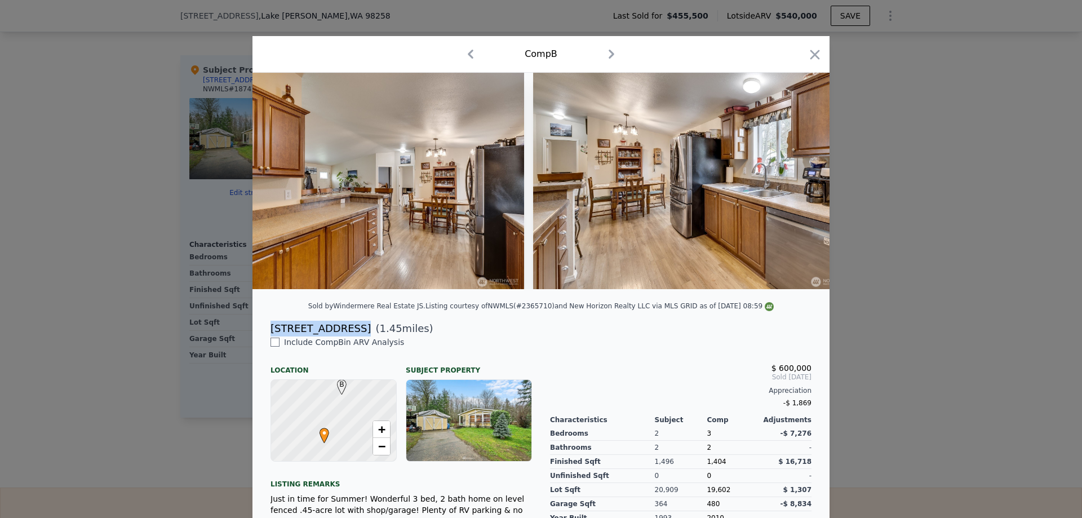
copy div "15026 64th St NE"
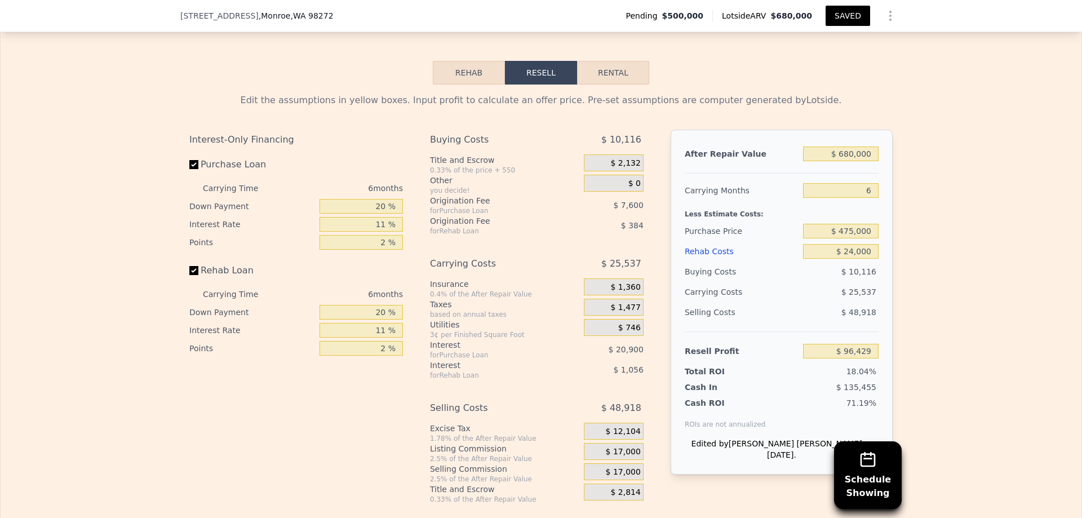
scroll to position [1687, 0]
click at [330, 213] on input "20 %" at bounding box center [361, 205] width 83 height 15
click at [605, 84] on button "Rental" at bounding box center [613, 72] width 72 height 24
select select "30"
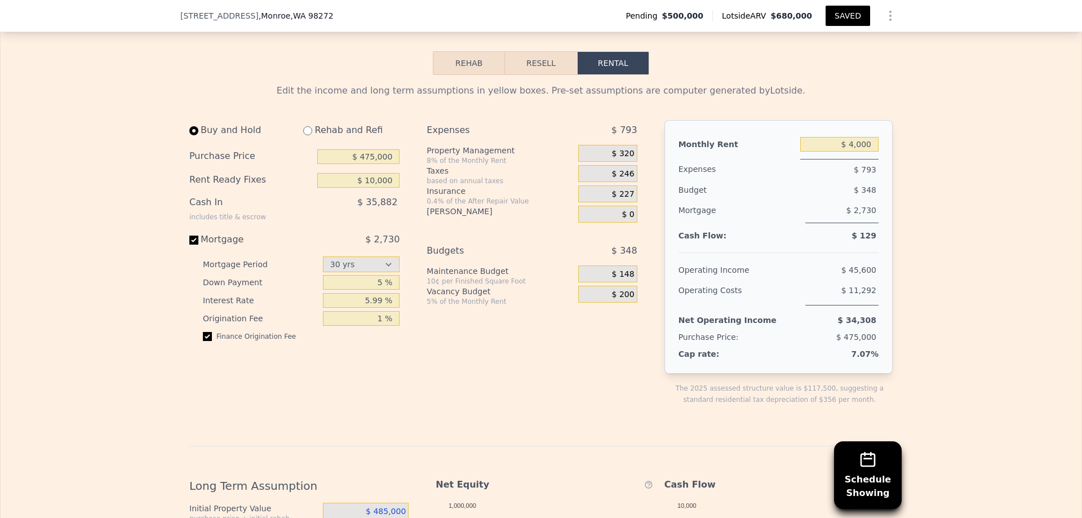
scroll to position [1518, 0]
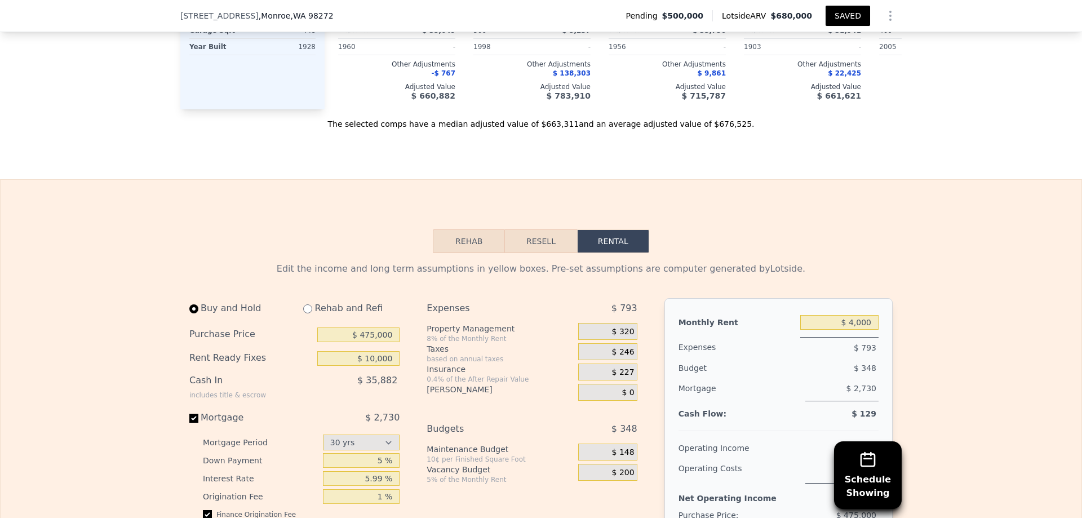
click at [530, 253] on button "Resell" at bounding box center [541, 241] width 72 height 24
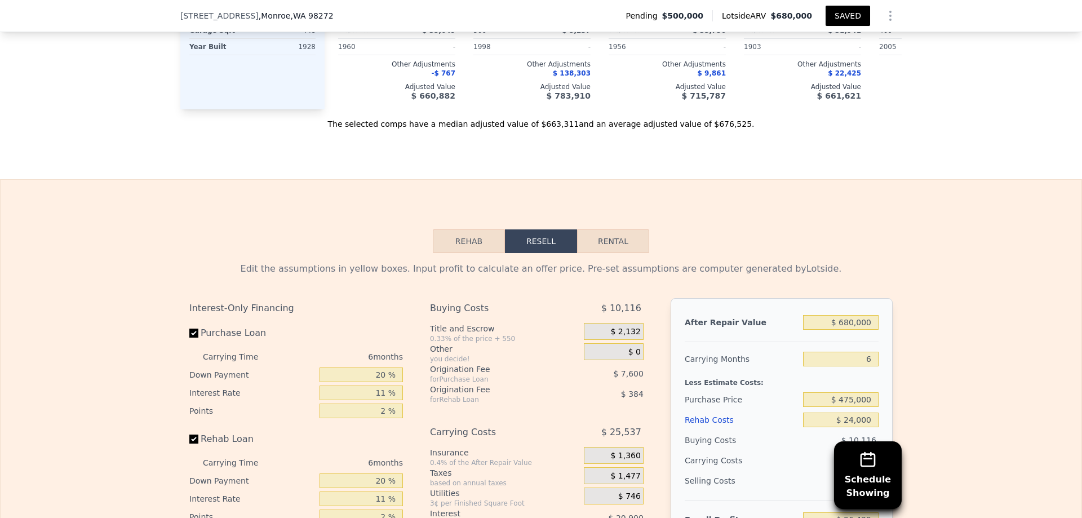
click at [478, 253] on button "Rehab" at bounding box center [469, 241] width 72 height 24
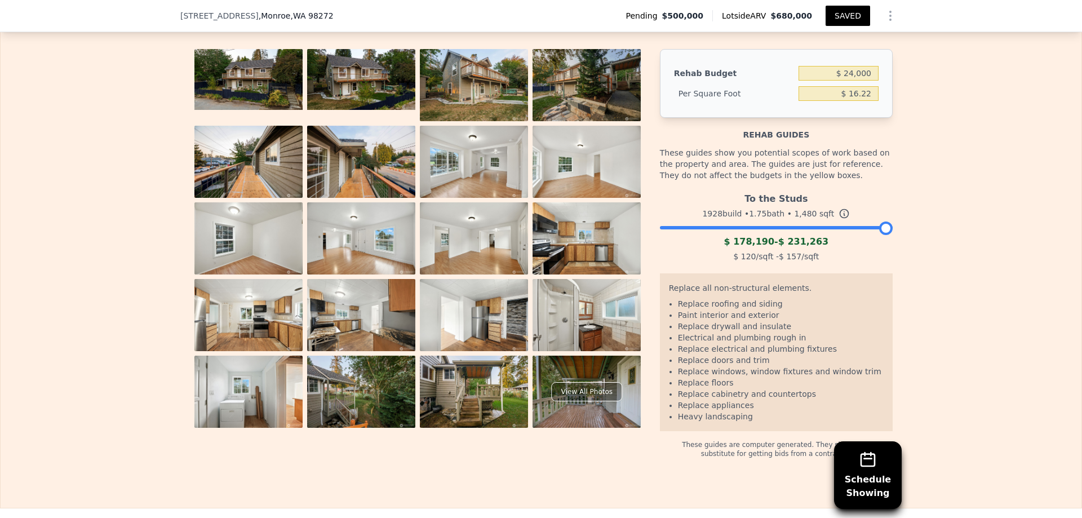
scroll to position [1743, 0]
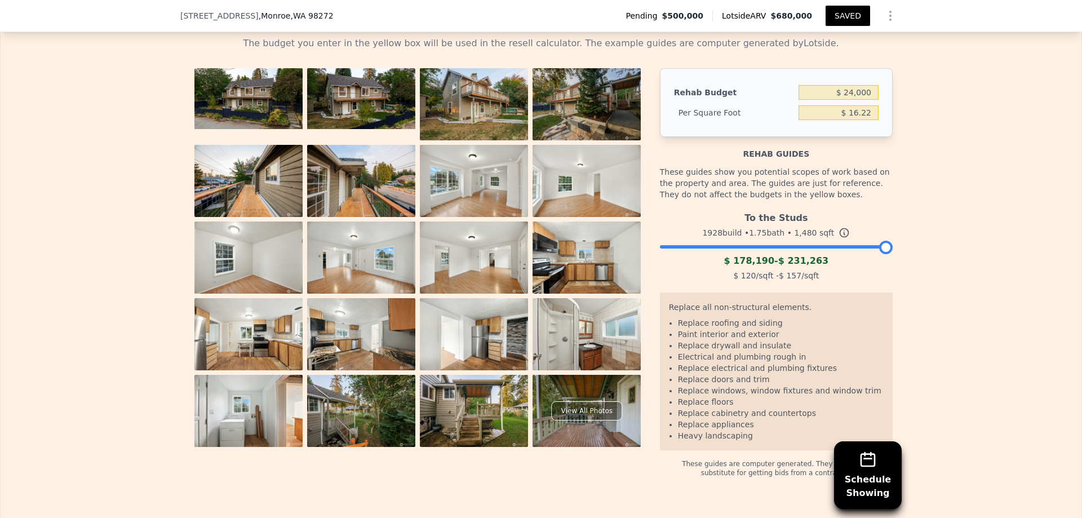
click at [839, 238] on icon at bounding box center [844, 232] width 11 height 11
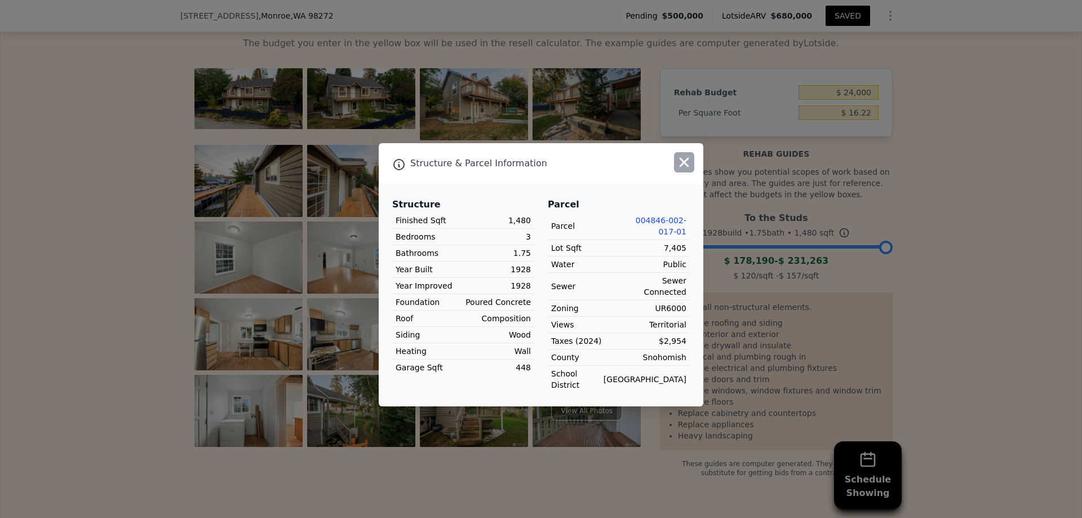
click at [677, 170] on icon "button" at bounding box center [684, 162] width 16 height 16
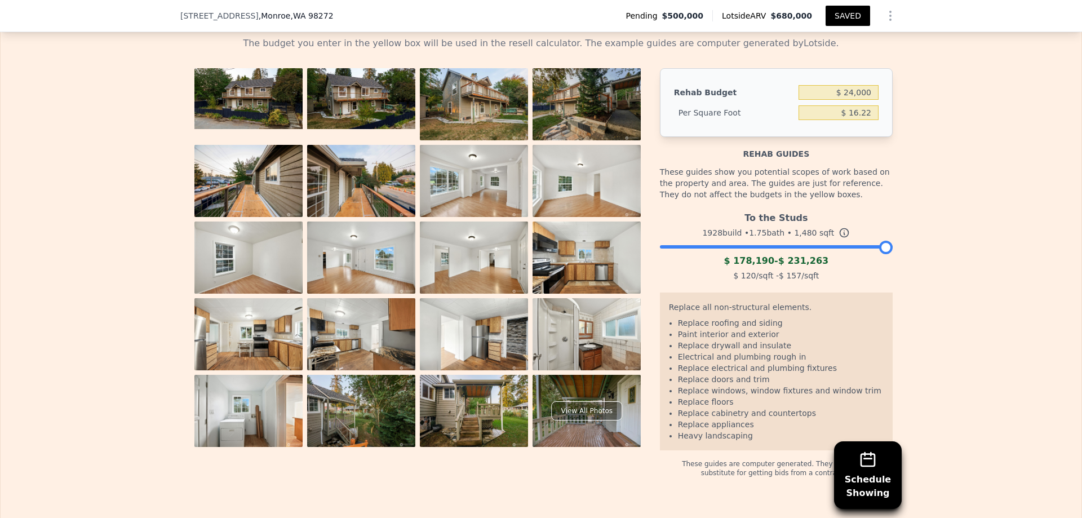
click at [771, 225] on div "To the Studs" at bounding box center [776, 216] width 233 height 18
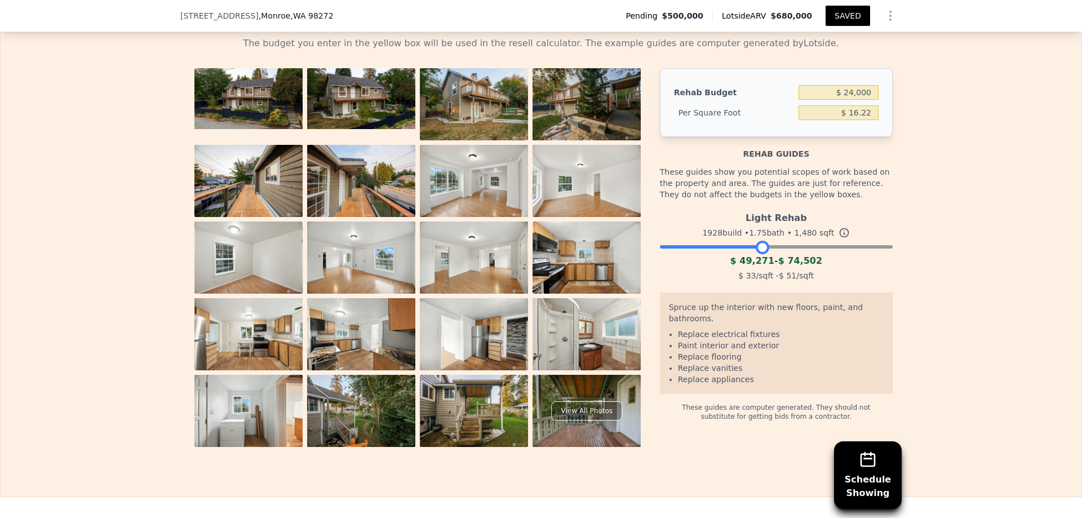
drag, startPoint x: 882, startPoint y: 264, endPoint x: 759, endPoint y: 267, distance: 123.5
click at [759, 254] on div at bounding box center [763, 248] width 14 height 14
drag, startPoint x: 757, startPoint y: 264, endPoint x: 766, endPoint y: 265, distance: 9.0
click at [766, 254] on div at bounding box center [771, 248] width 14 height 14
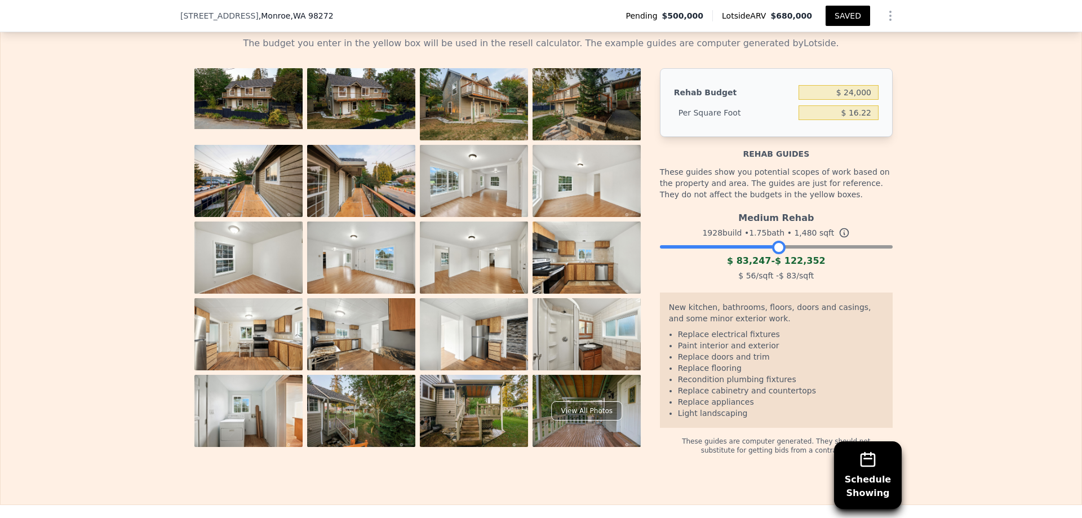
drag, startPoint x: 770, startPoint y: 264, endPoint x: 778, endPoint y: 265, distance: 8.5
click at [778, 254] on div at bounding box center [779, 248] width 14 height 14
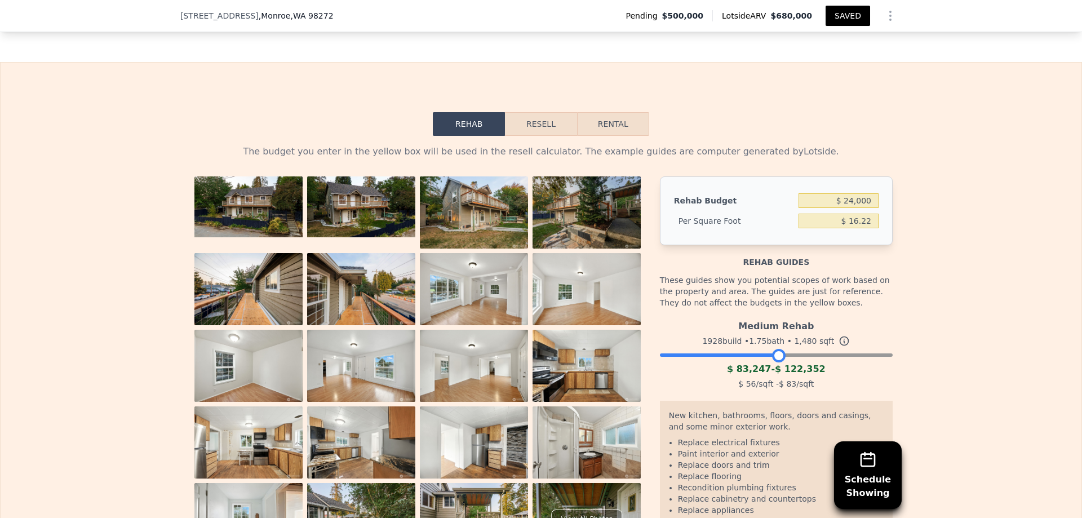
scroll to position [1630, 0]
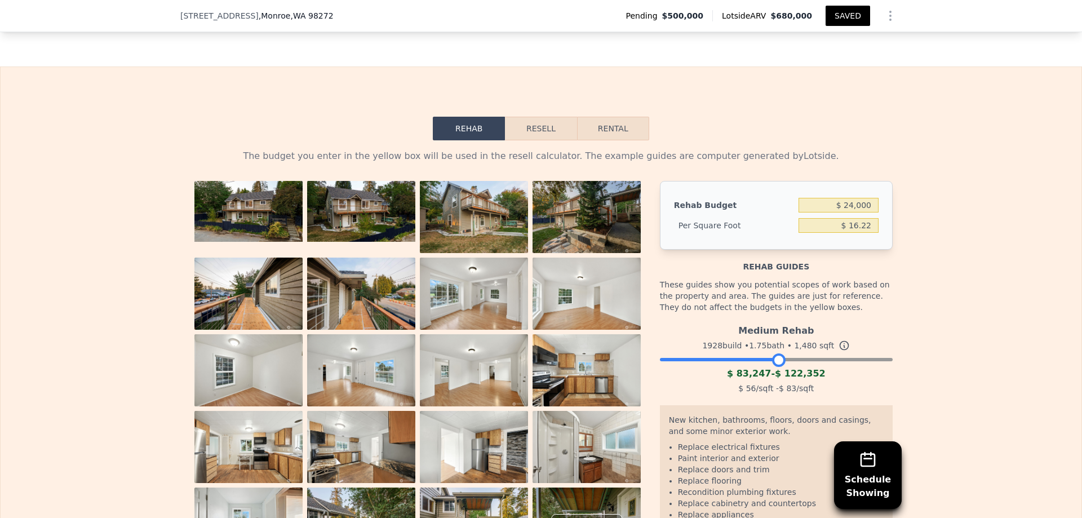
click at [550, 140] on button "Resell" at bounding box center [541, 129] width 72 height 24
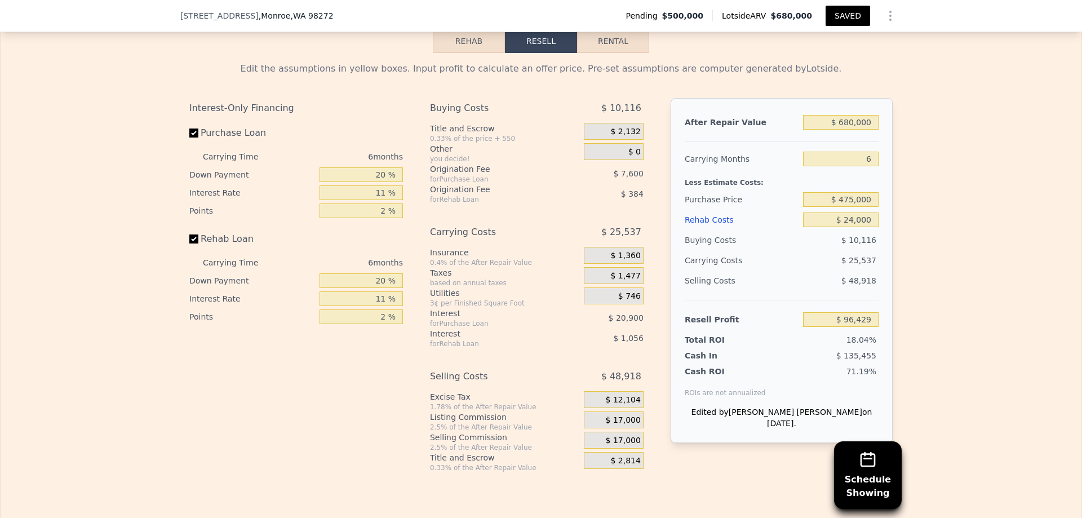
scroll to position [1743, 0]
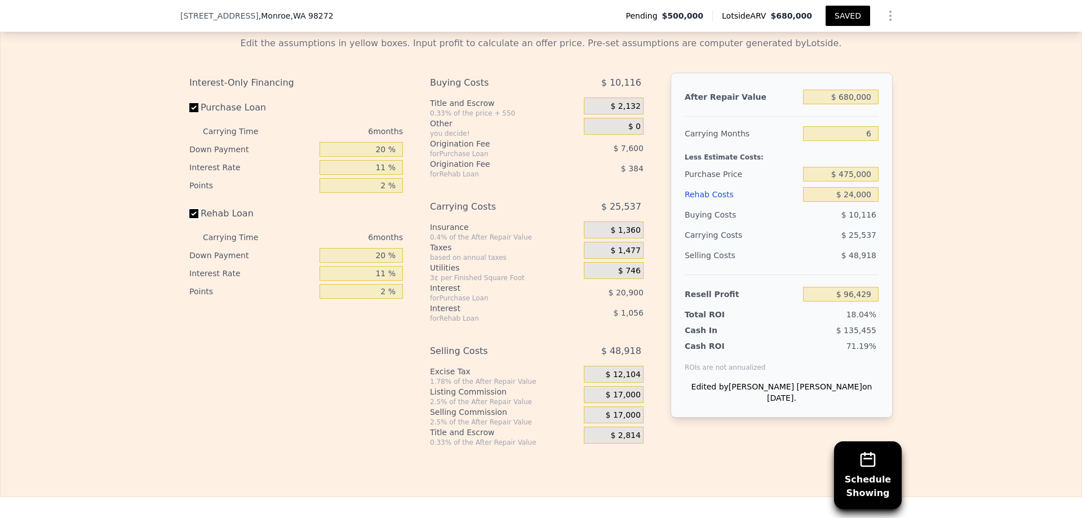
click at [189, 218] on input "Rehab Loan" at bounding box center [193, 213] width 9 height 9
checkbox input "false"
type input "$ 97,869"
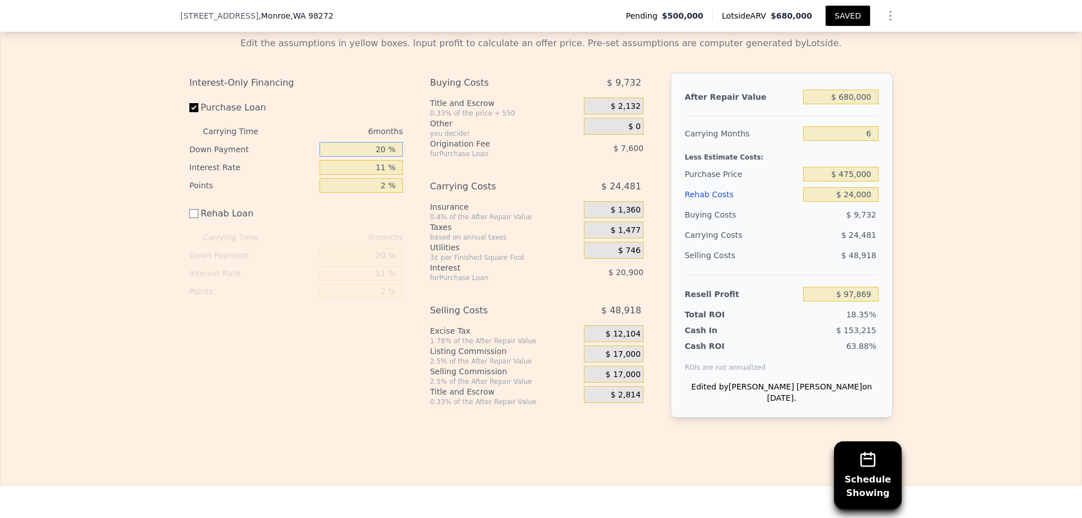
drag, startPoint x: 369, startPoint y: 166, endPoint x: 393, endPoint y: 167, distance: 24.3
click at [393, 157] on input "20 %" at bounding box center [361, 149] width 83 height 15
type input "0 %"
type input "$ 90,743"
type input "05 %"
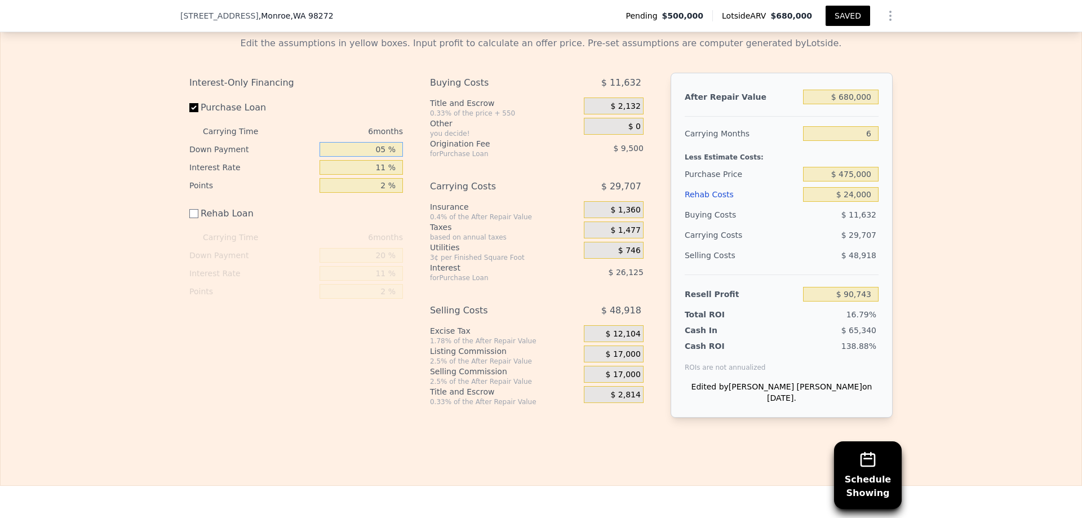
type input "$ 92,526"
click at [391, 157] on input "05 %" at bounding box center [361, 149] width 83 height 15
click at [451, 93] on div "Buying Costs" at bounding box center [493, 83] width 126 height 20
type input "5 %"
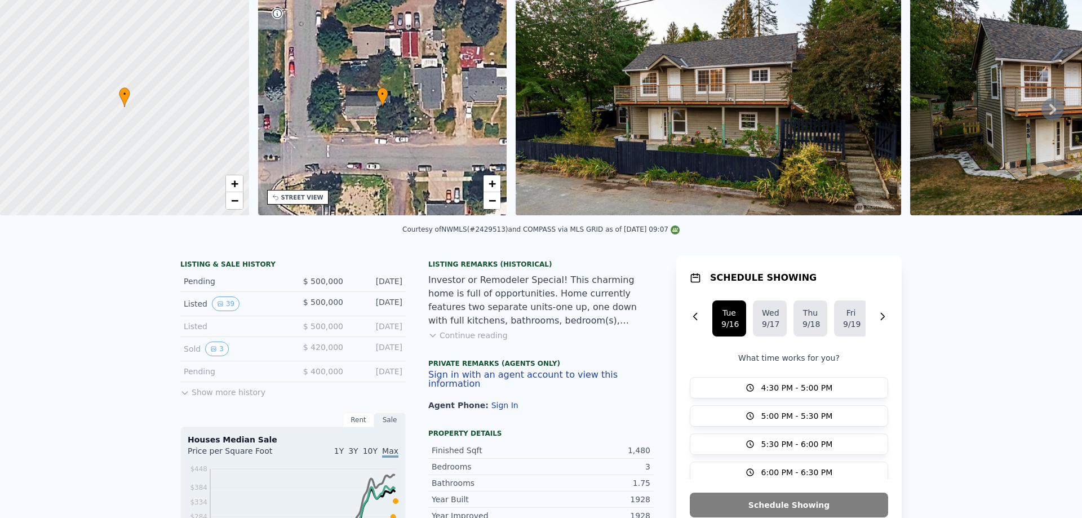
scroll to position [0, 0]
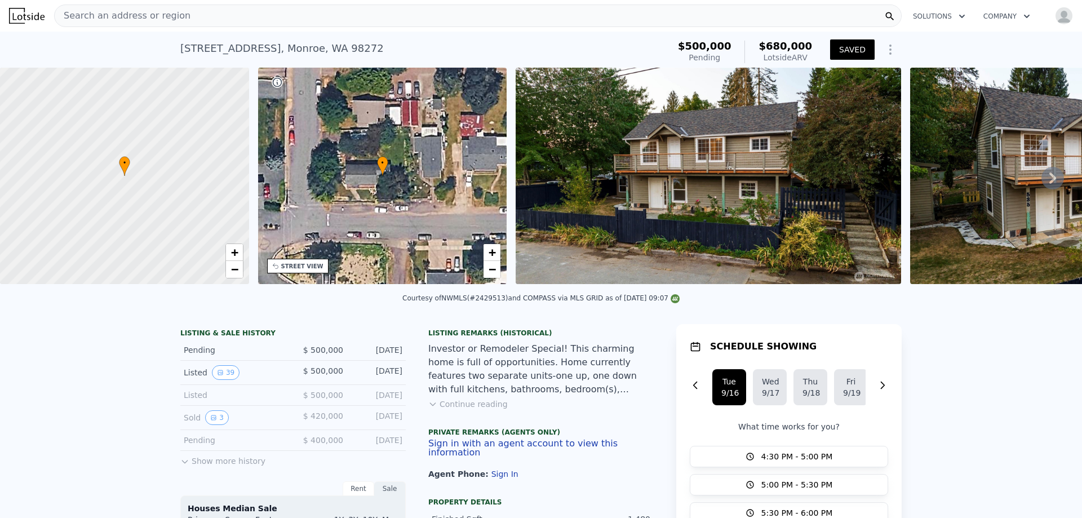
checkbox input "true"
type input "$ 96,429"
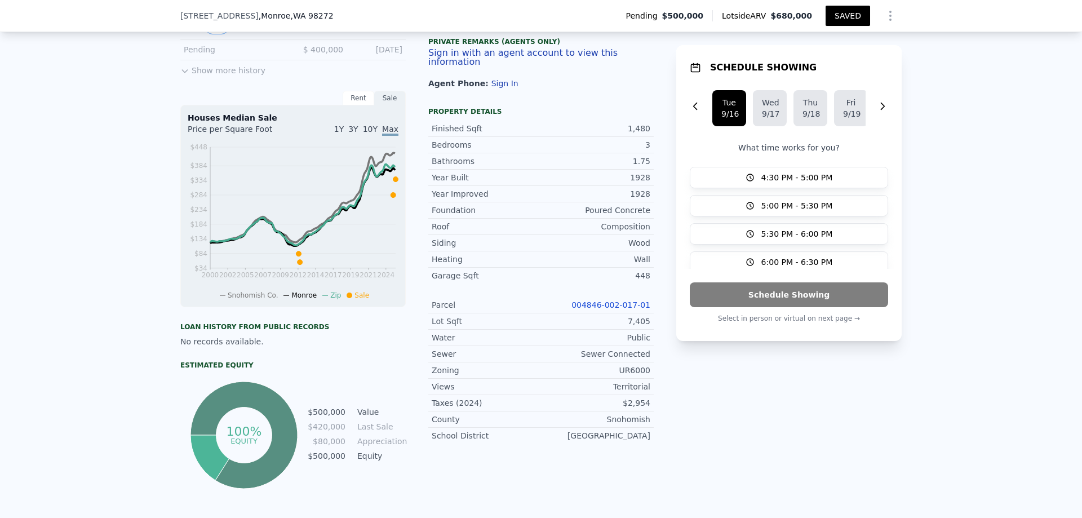
scroll to position [391, 0]
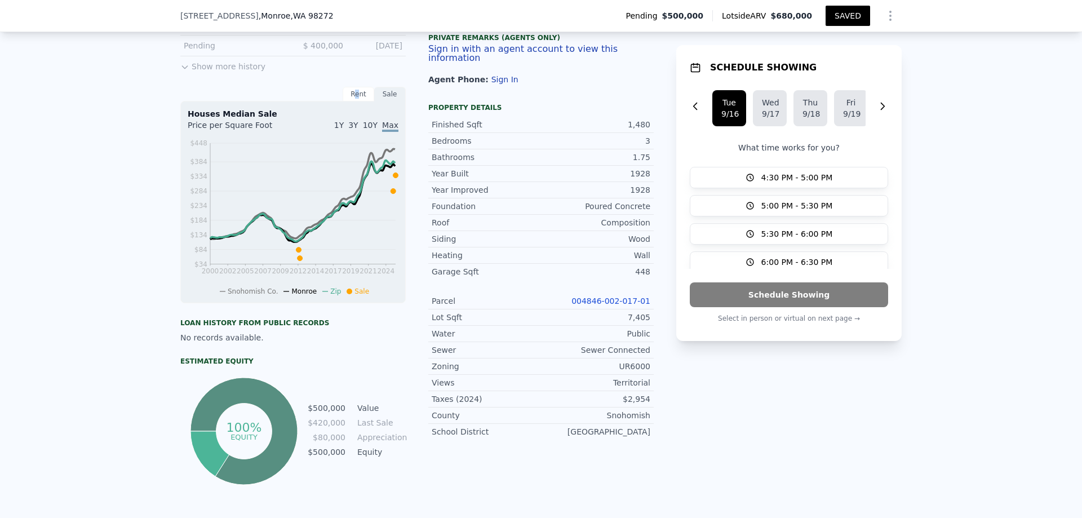
click at [353, 101] on div "Rent" at bounding box center [359, 94] width 32 height 15
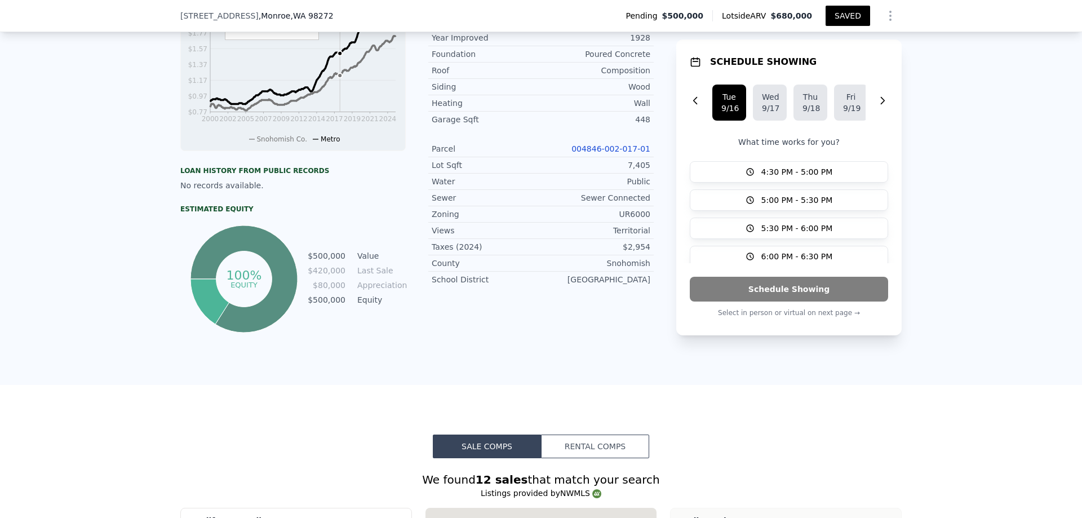
scroll to position [560, 0]
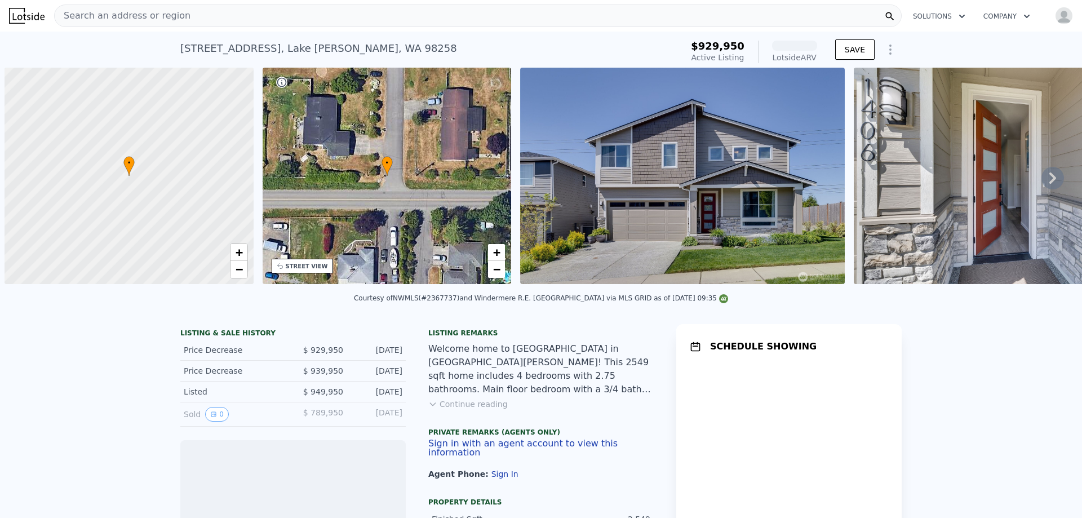
scroll to position [0, 5]
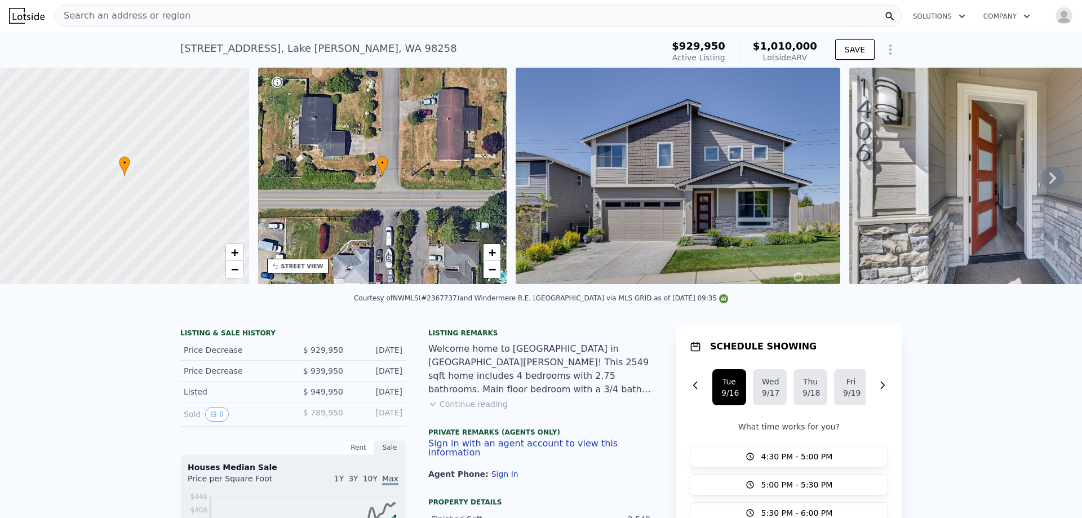
click at [885, 48] on icon "Show Options" at bounding box center [891, 50] width 14 height 14
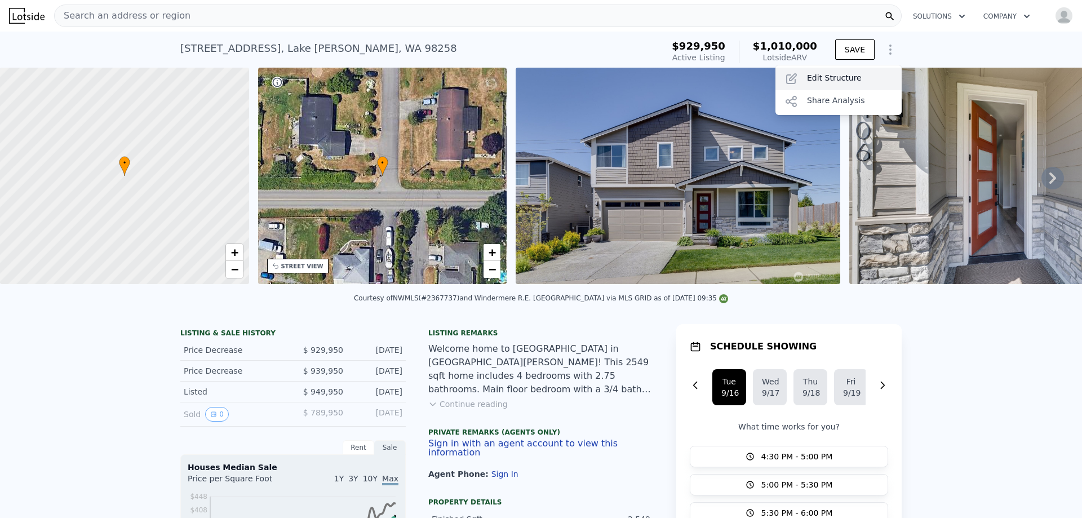
click at [836, 74] on div "Edit Structure" at bounding box center [838, 79] width 126 height 23
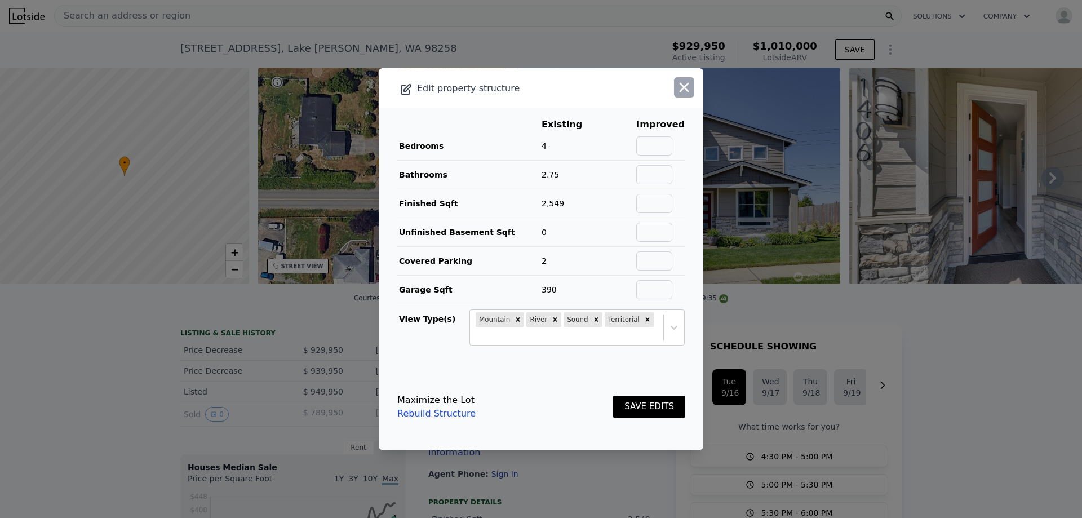
click at [680, 92] on icon "button" at bounding box center [685, 88] width 10 height 10
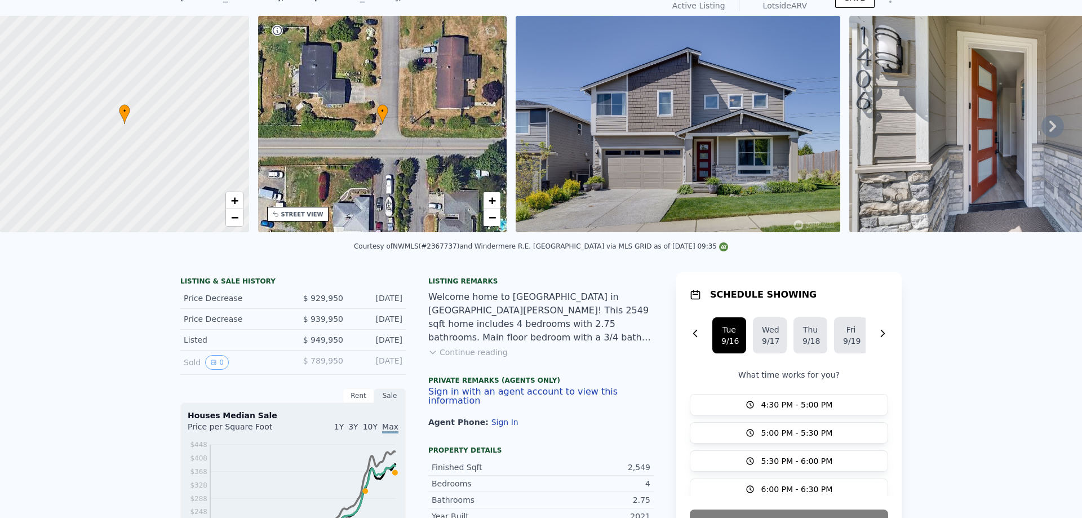
scroll to position [0, 0]
